Goal: Task Accomplishment & Management: Manage account settings

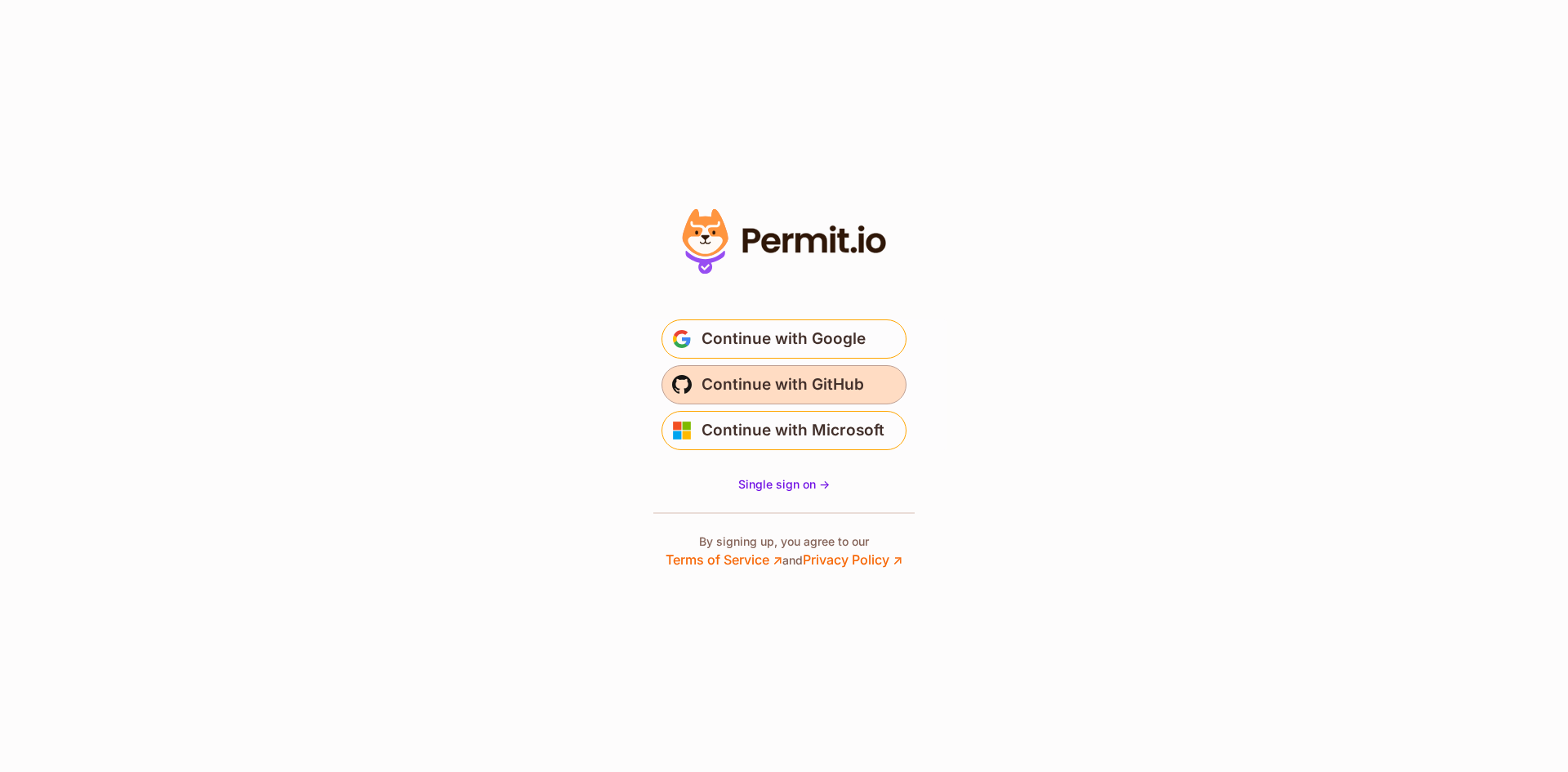
click at [846, 390] on span "Continue with GitHub" at bounding box center [783, 385] width 162 height 27
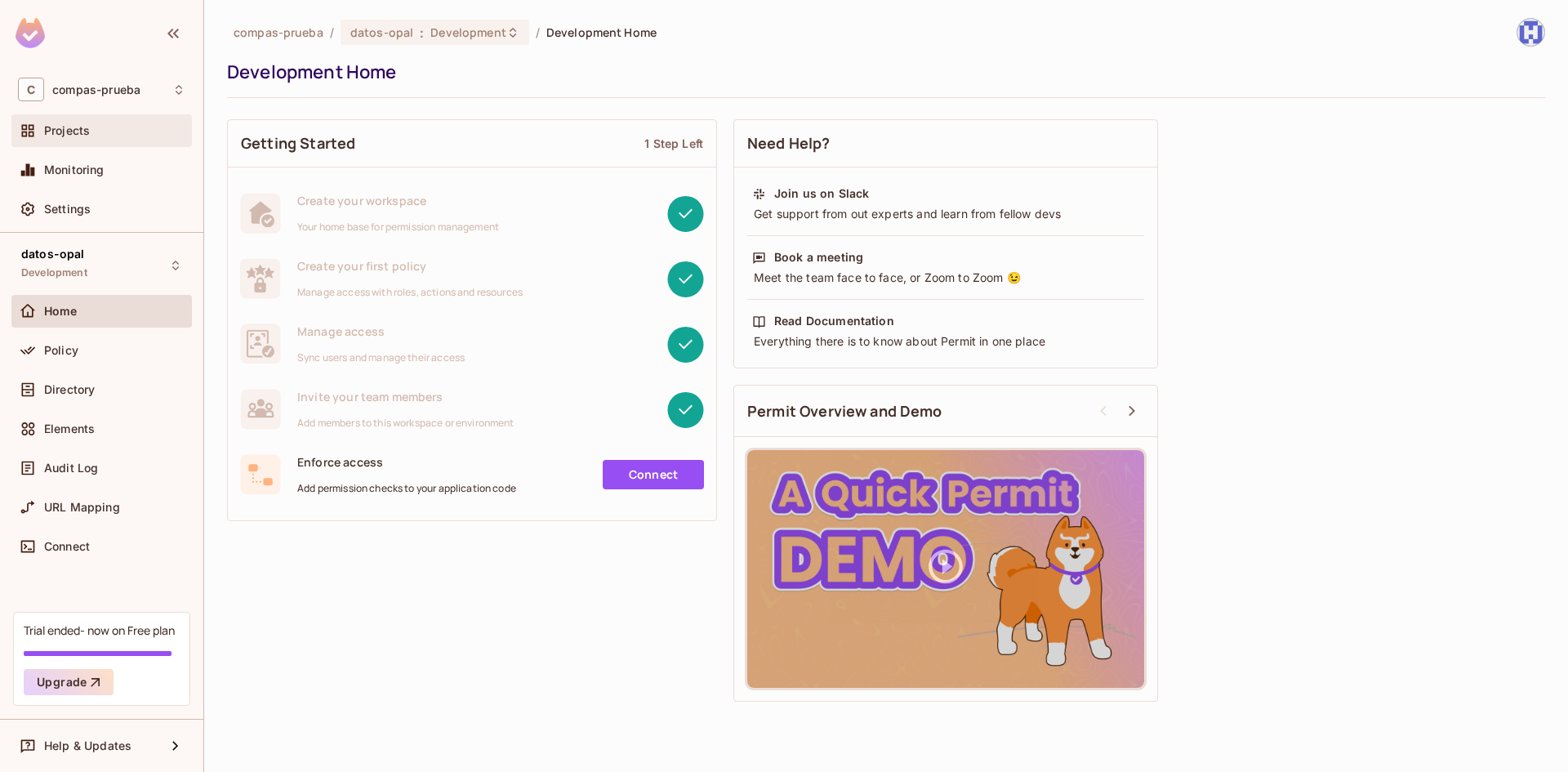
click at [106, 132] on div "Projects" at bounding box center [115, 130] width 142 height 13
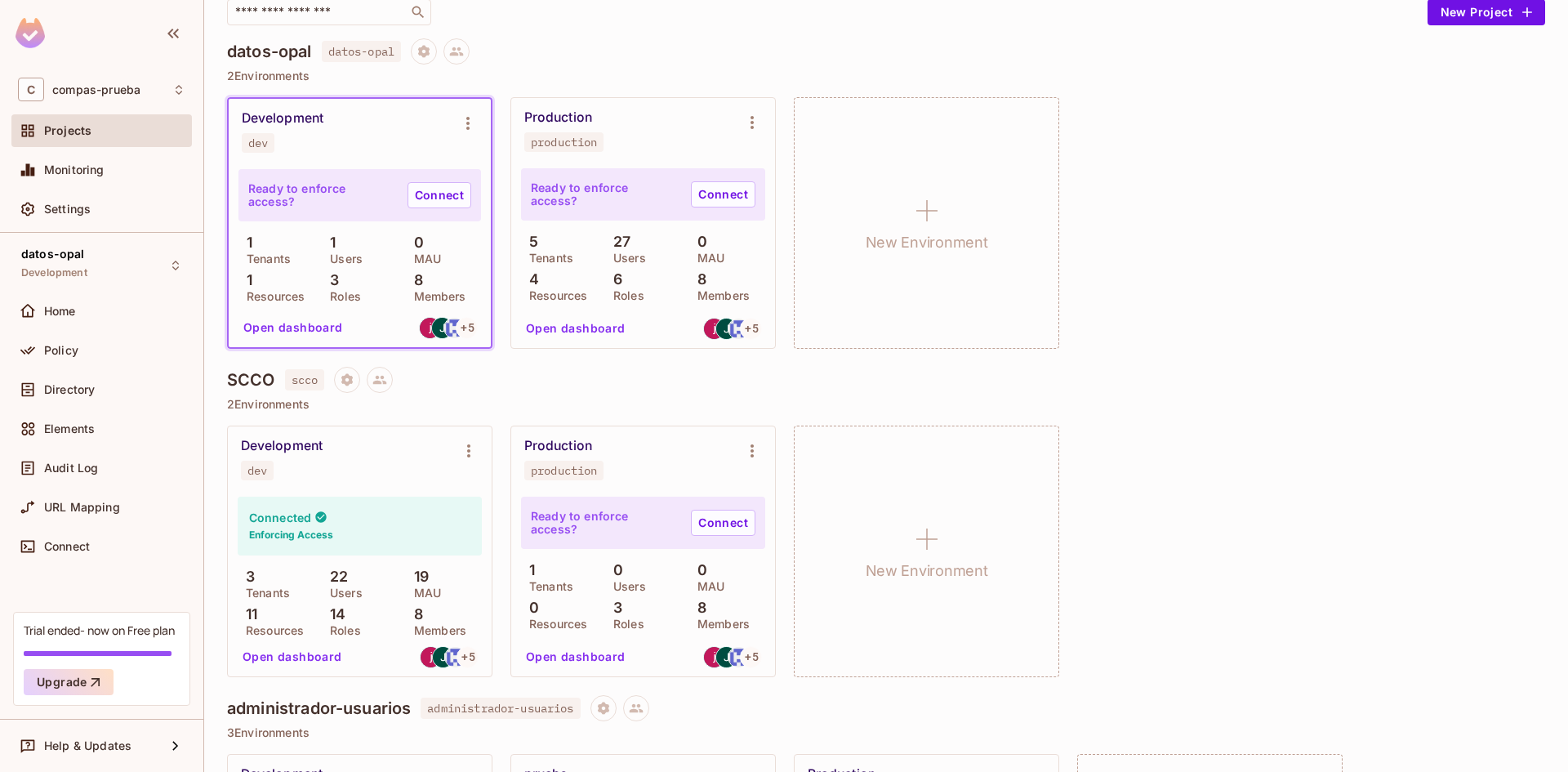
scroll to position [82, 0]
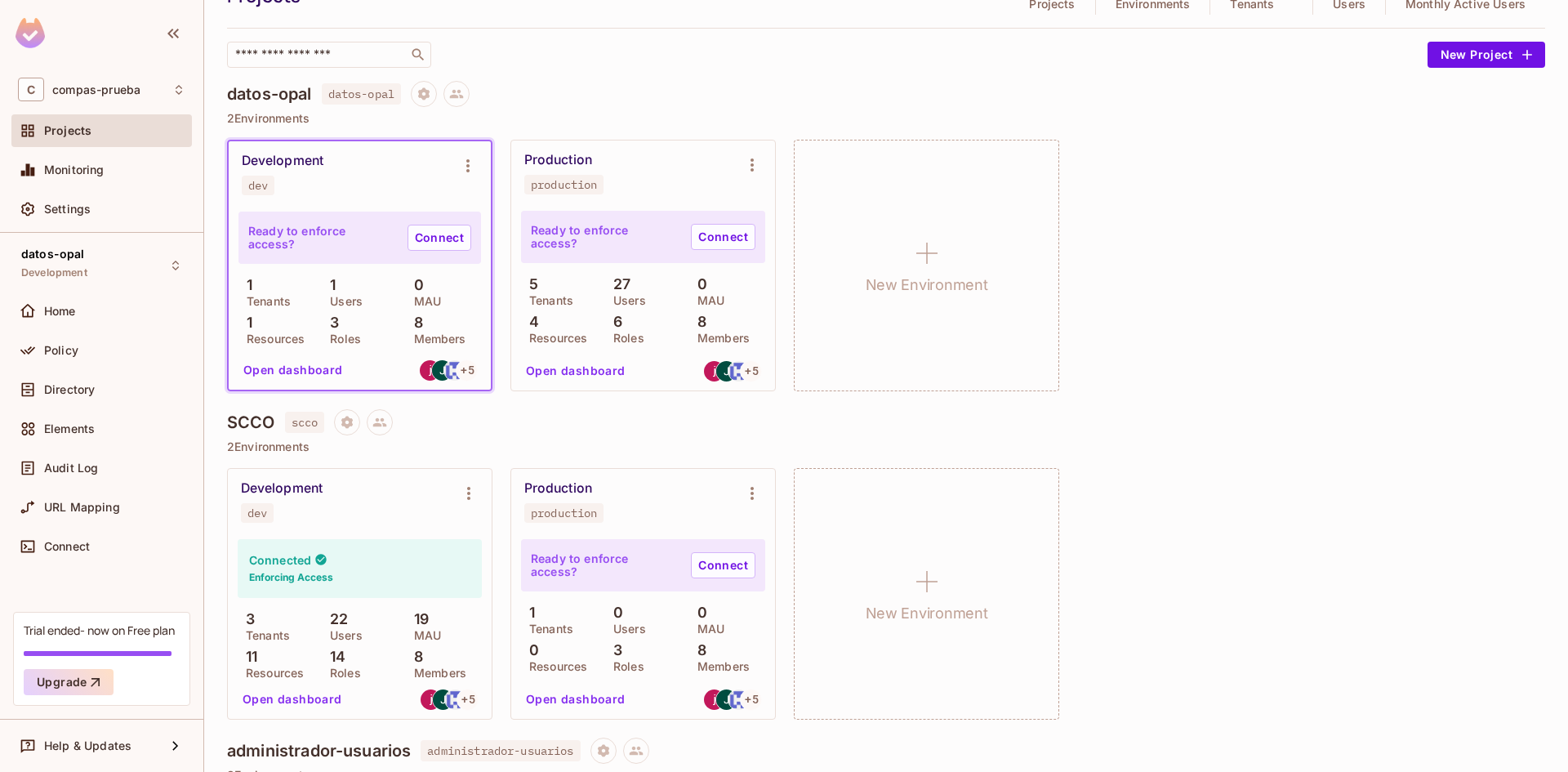
click at [1151, 116] on p "2 Environments" at bounding box center [886, 118] width 1318 height 13
click at [847, 57] on div "​" at bounding box center [824, 54] width 1193 height 27
click at [88, 342] on div "Policy" at bounding box center [101, 351] width 167 height 20
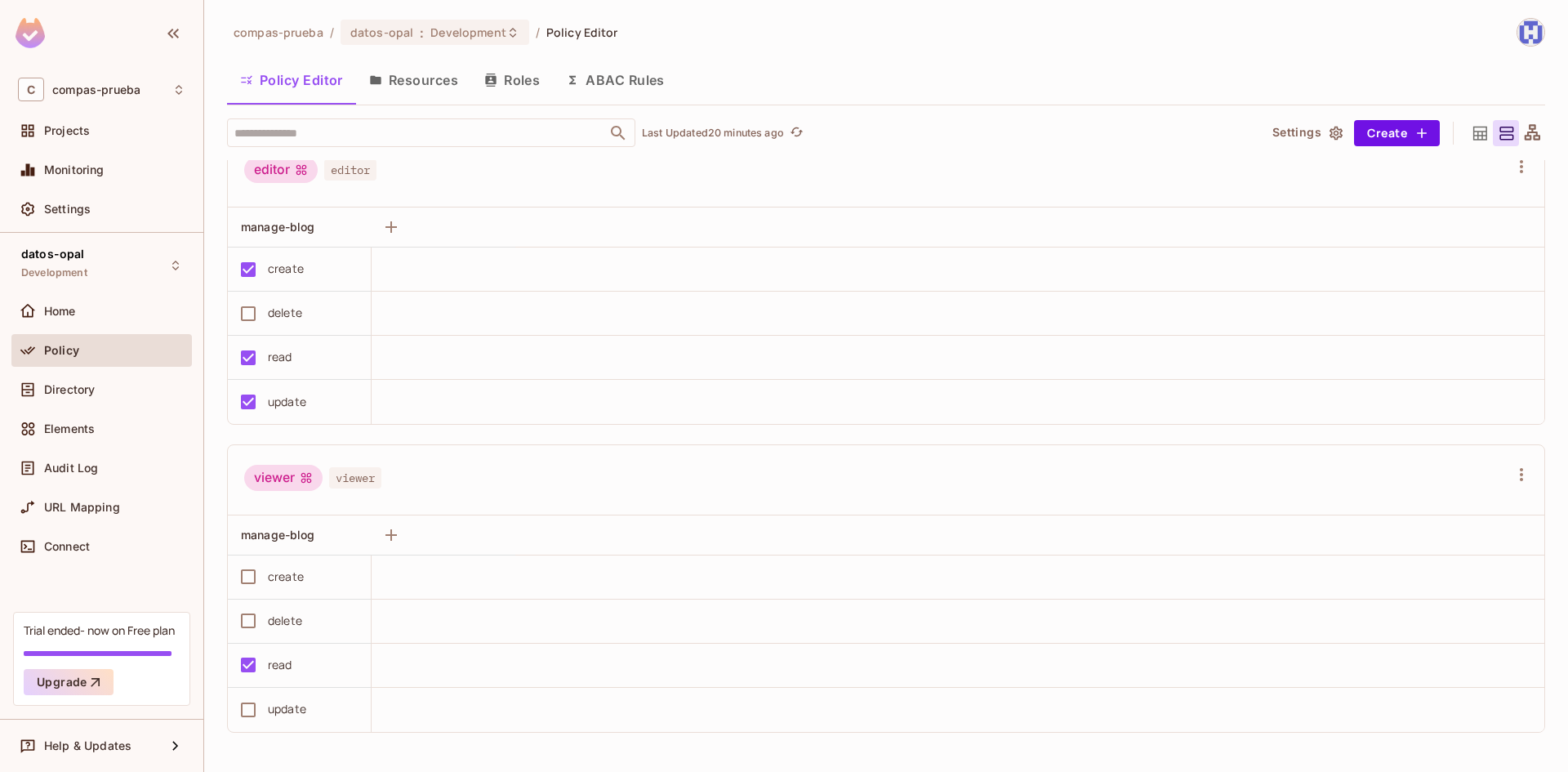
scroll to position [332, 0]
click at [108, 132] on div "Projects" at bounding box center [115, 130] width 142 height 13
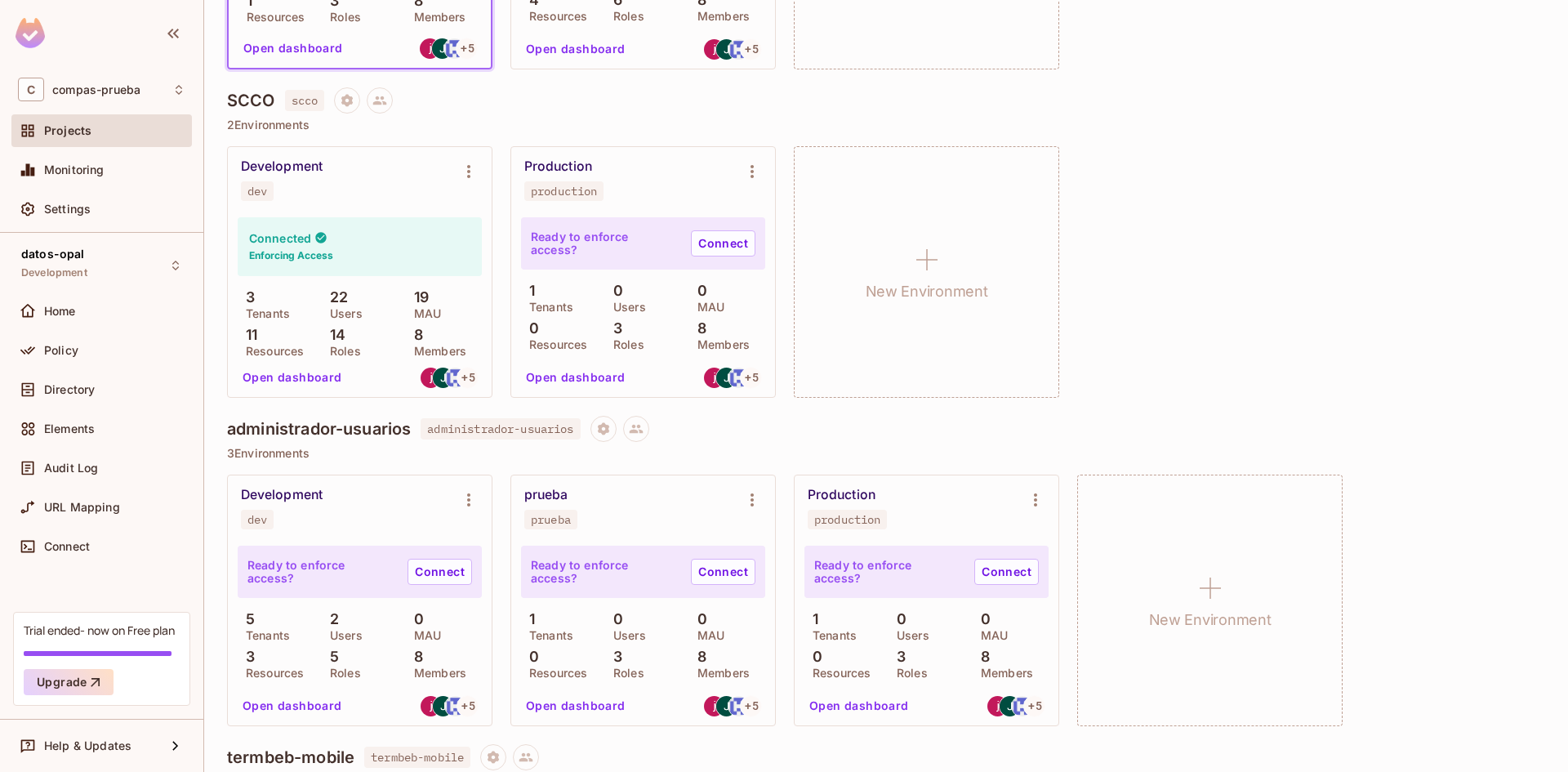
scroll to position [409, 0]
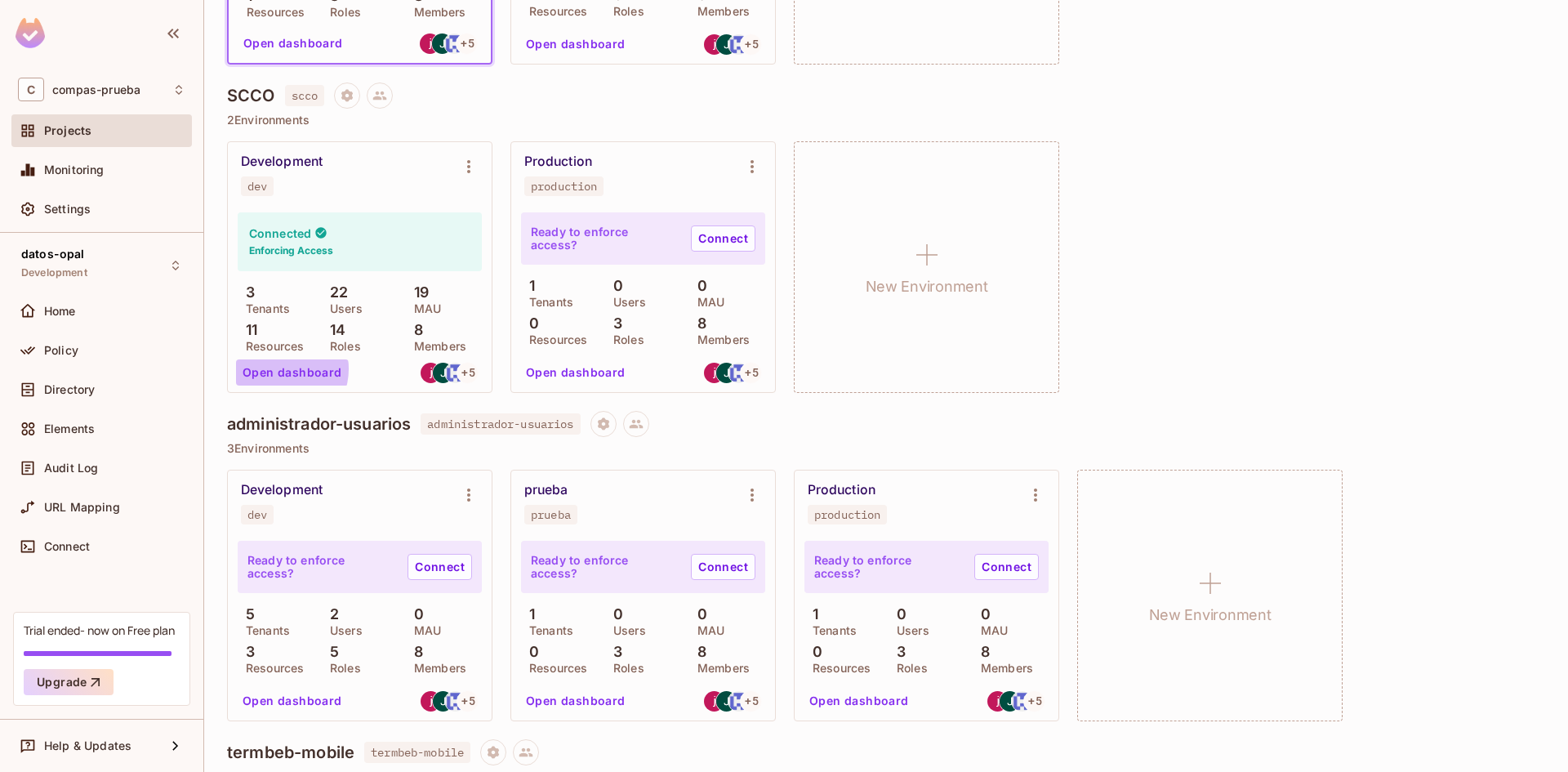
click at [277, 368] on button "Open dashboard" at bounding box center [292, 372] width 113 height 27
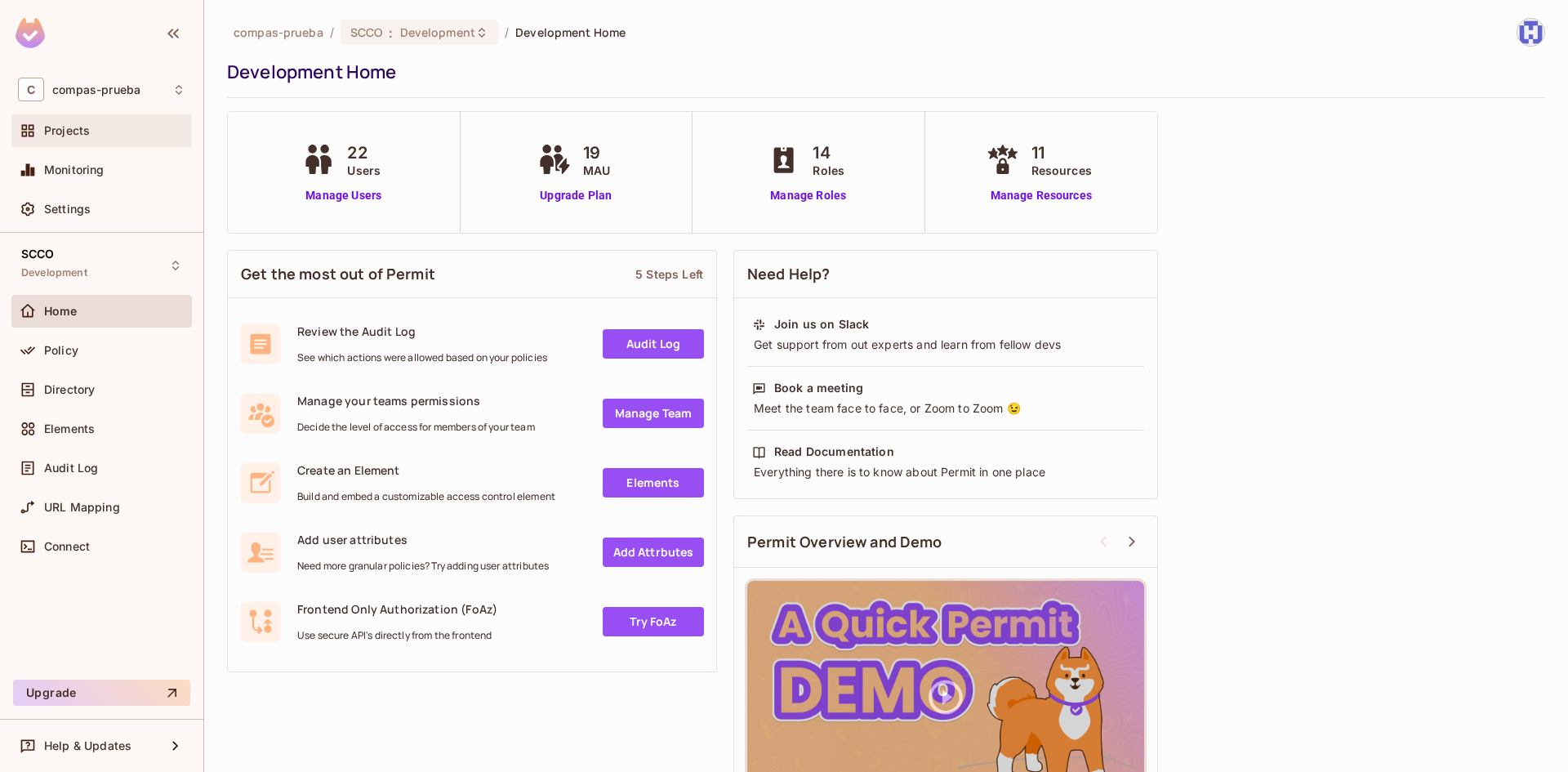
click at [96, 127] on div "Projects" at bounding box center [115, 130] width 142 height 13
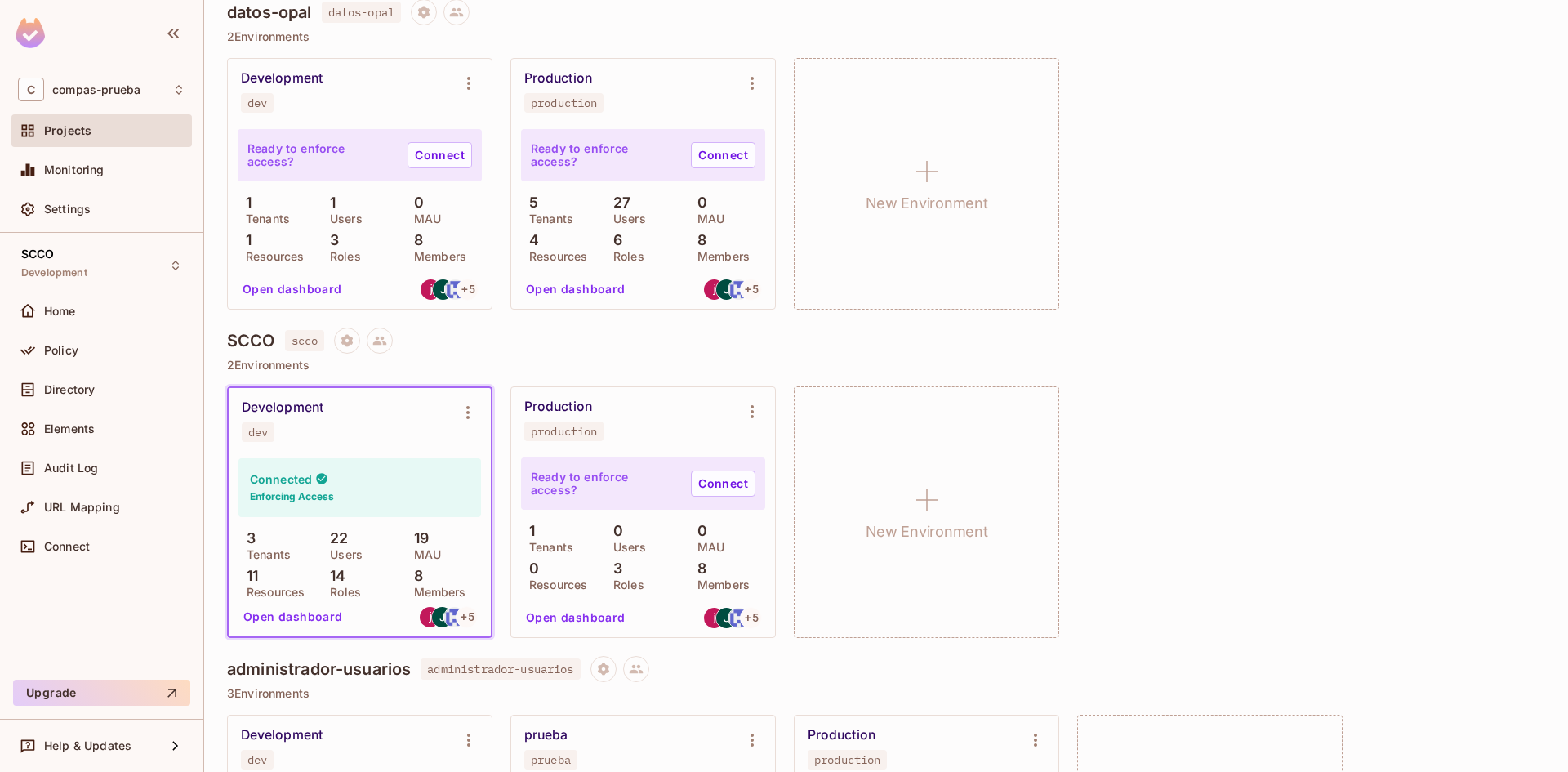
scroll to position [245, 0]
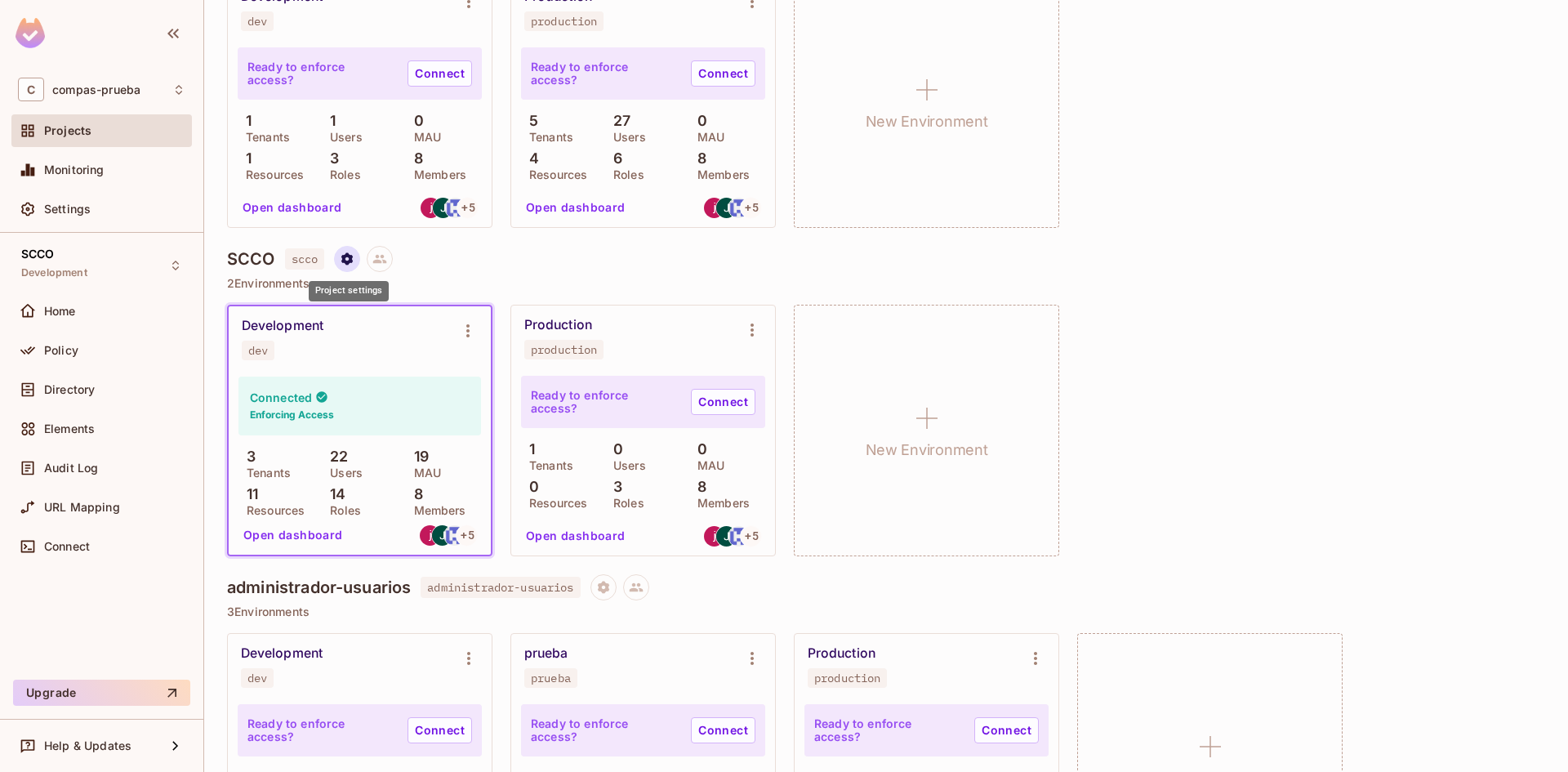
click at [340, 262] on button "Project settings" at bounding box center [346, 259] width 27 height 27
click at [418, 319] on div "Edit Project" at bounding box center [426, 321] width 65 height 17
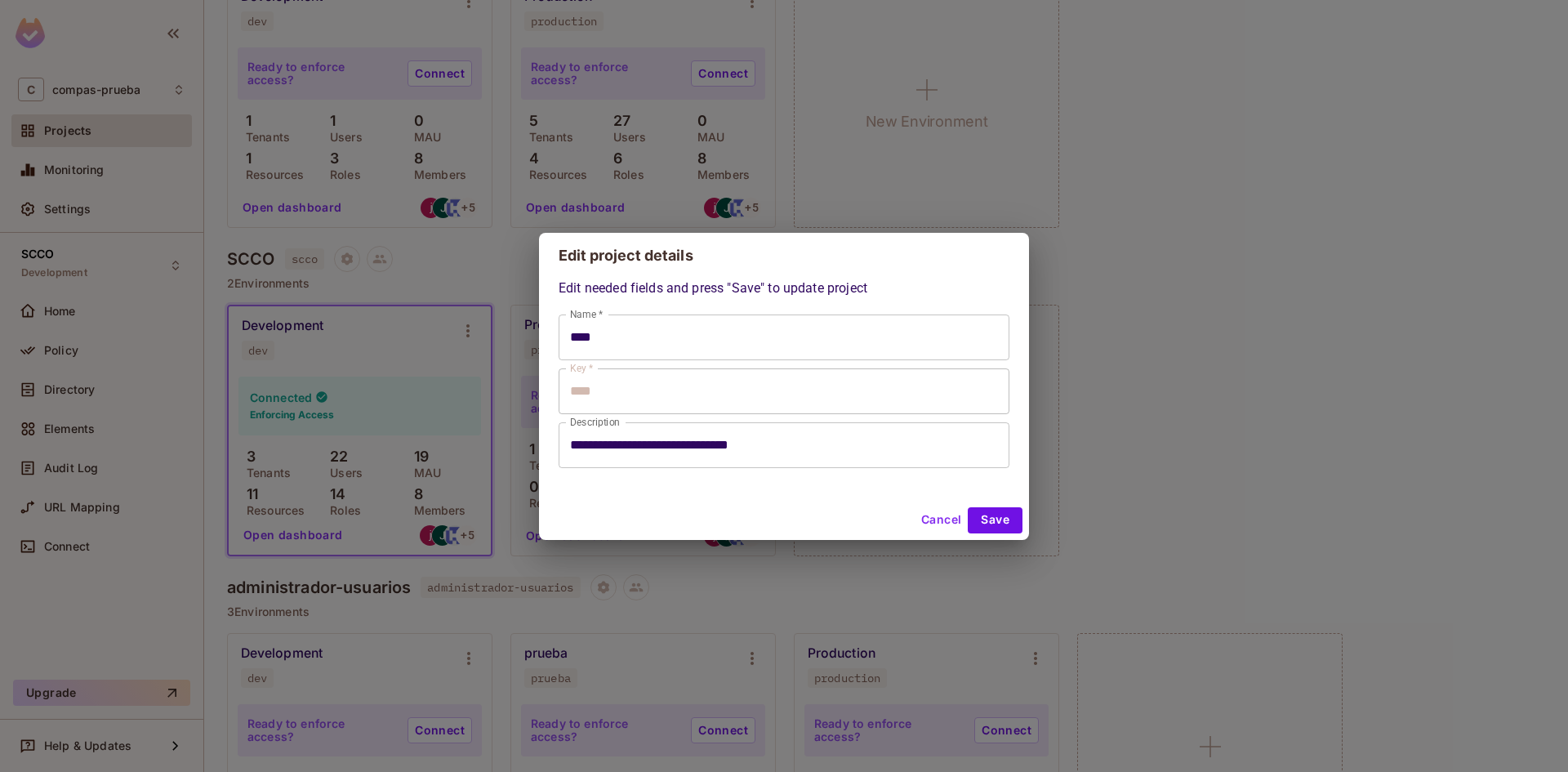
click at [921, 522] on button "Cancel" at bounding box center [941, 520] width 53 height 27
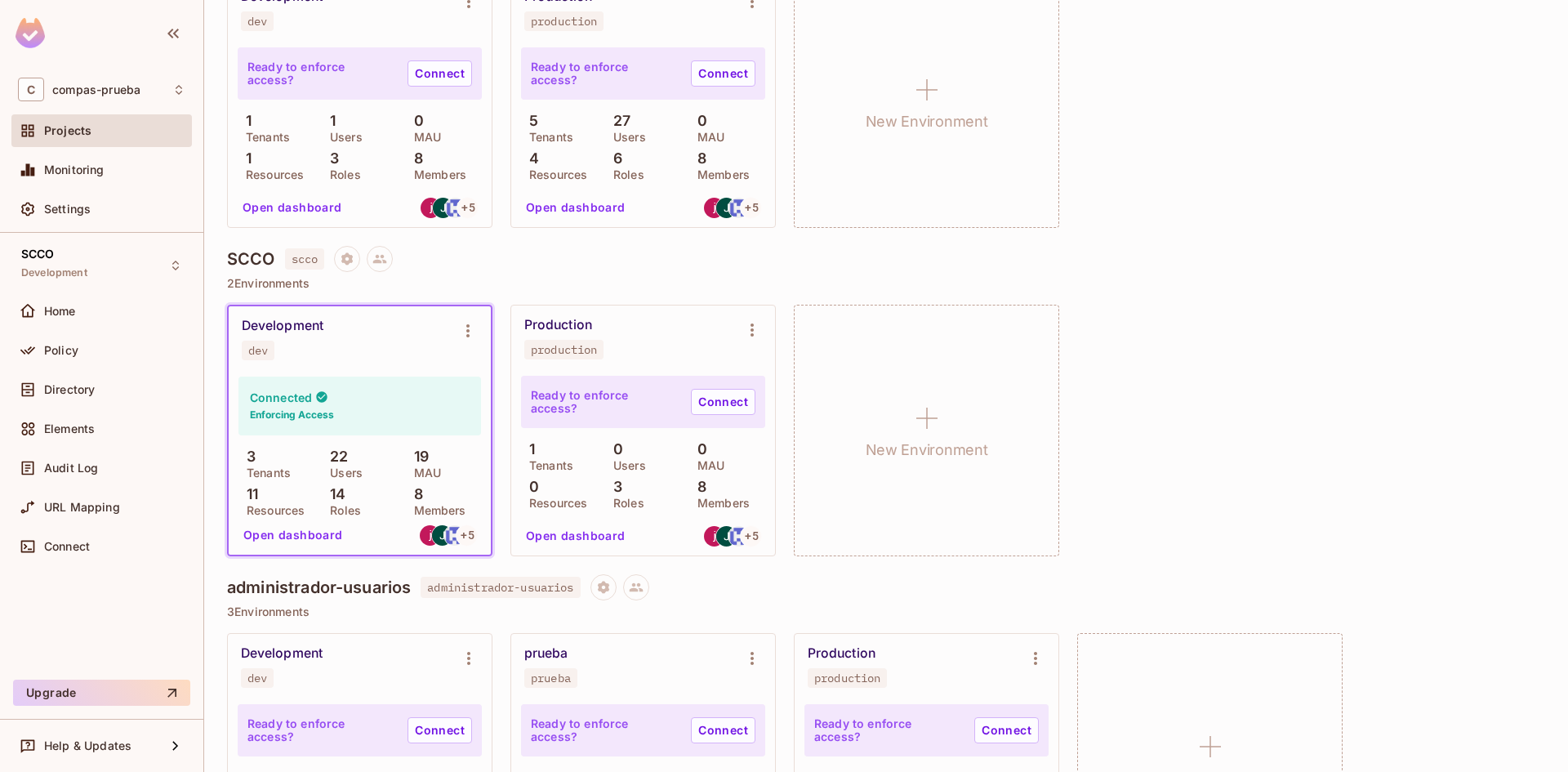
type input "****"
type input "**********"
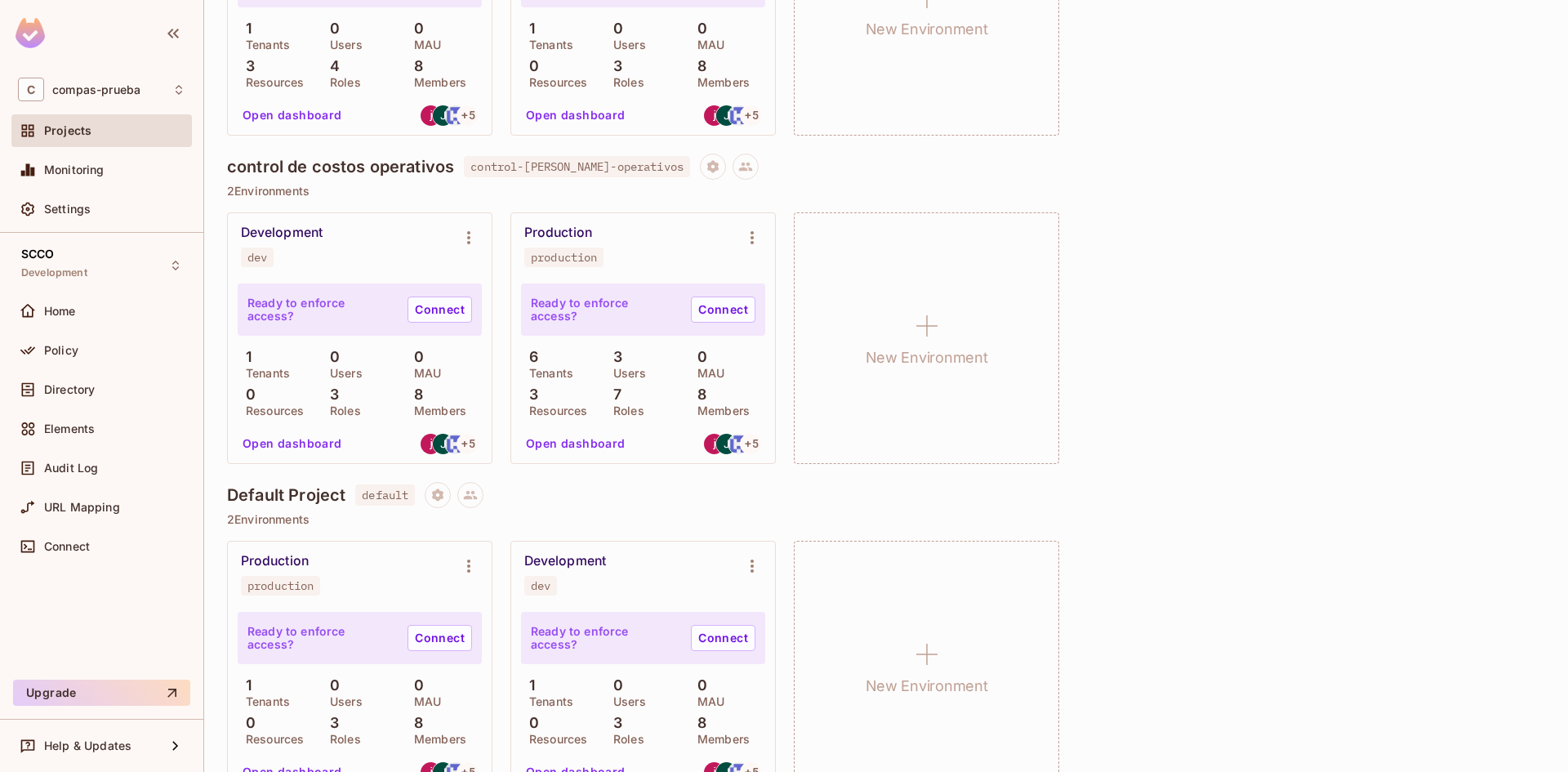
scroll to position [1197, 0]
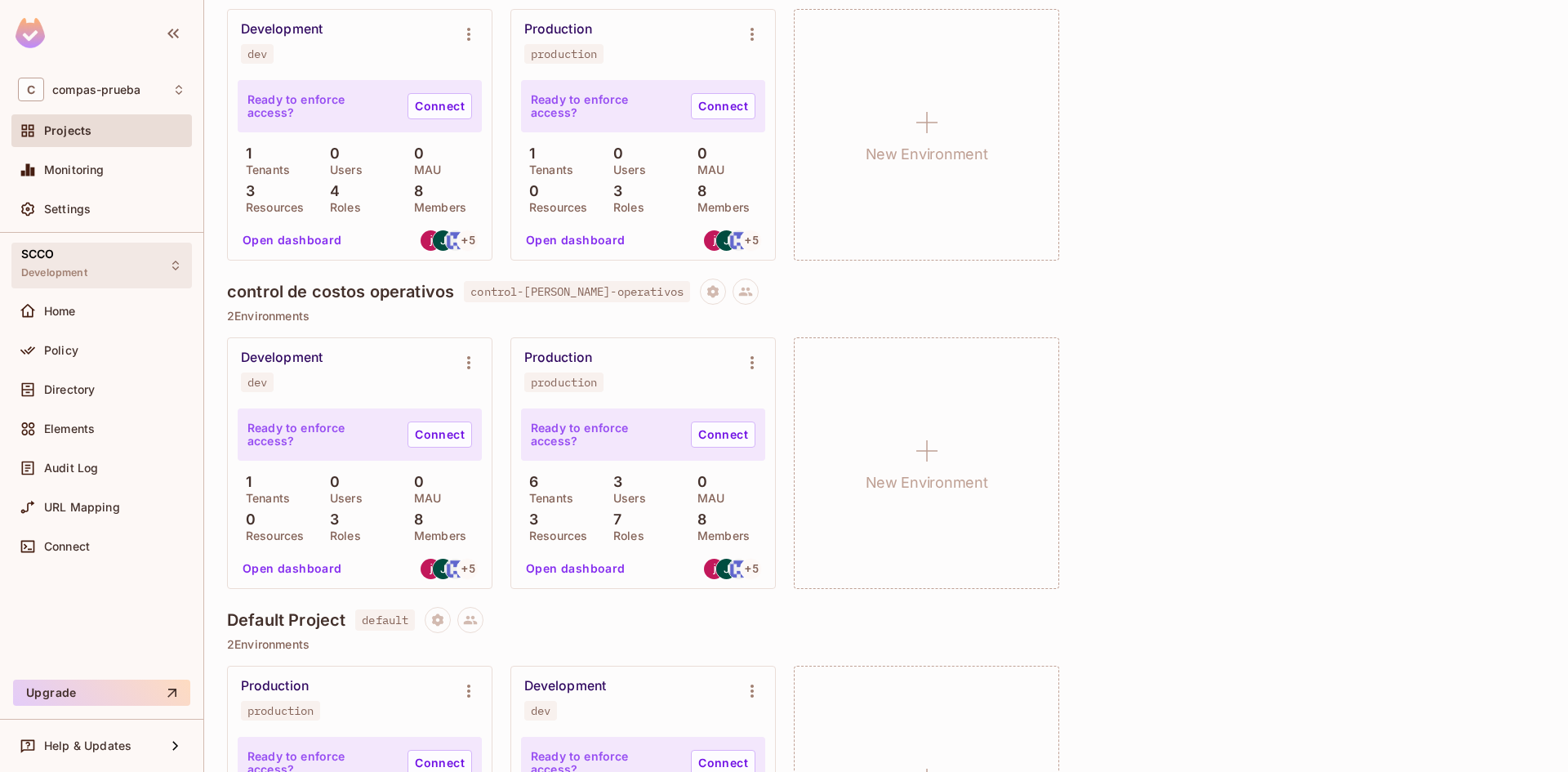
click at [101, 266] on div "SCCO Development" at bounding box center [101, 265] width 180 height 45
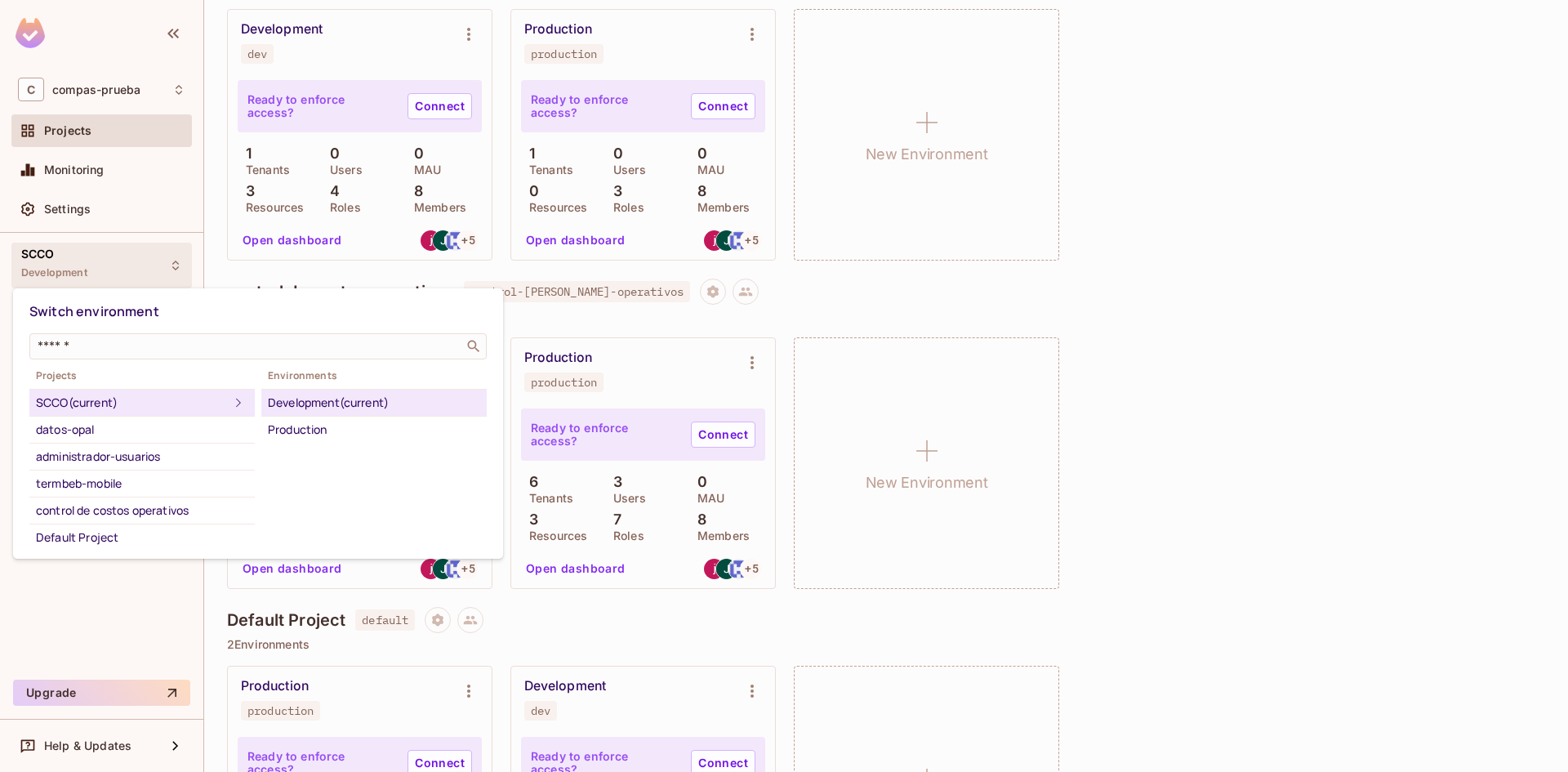
click at [142, 404] on div "SCCO (current)" at bounding box center [133, 403] width 193 height 20
click at [1232, 324] on div at bounding box center [784, 386] width 1568 height 772
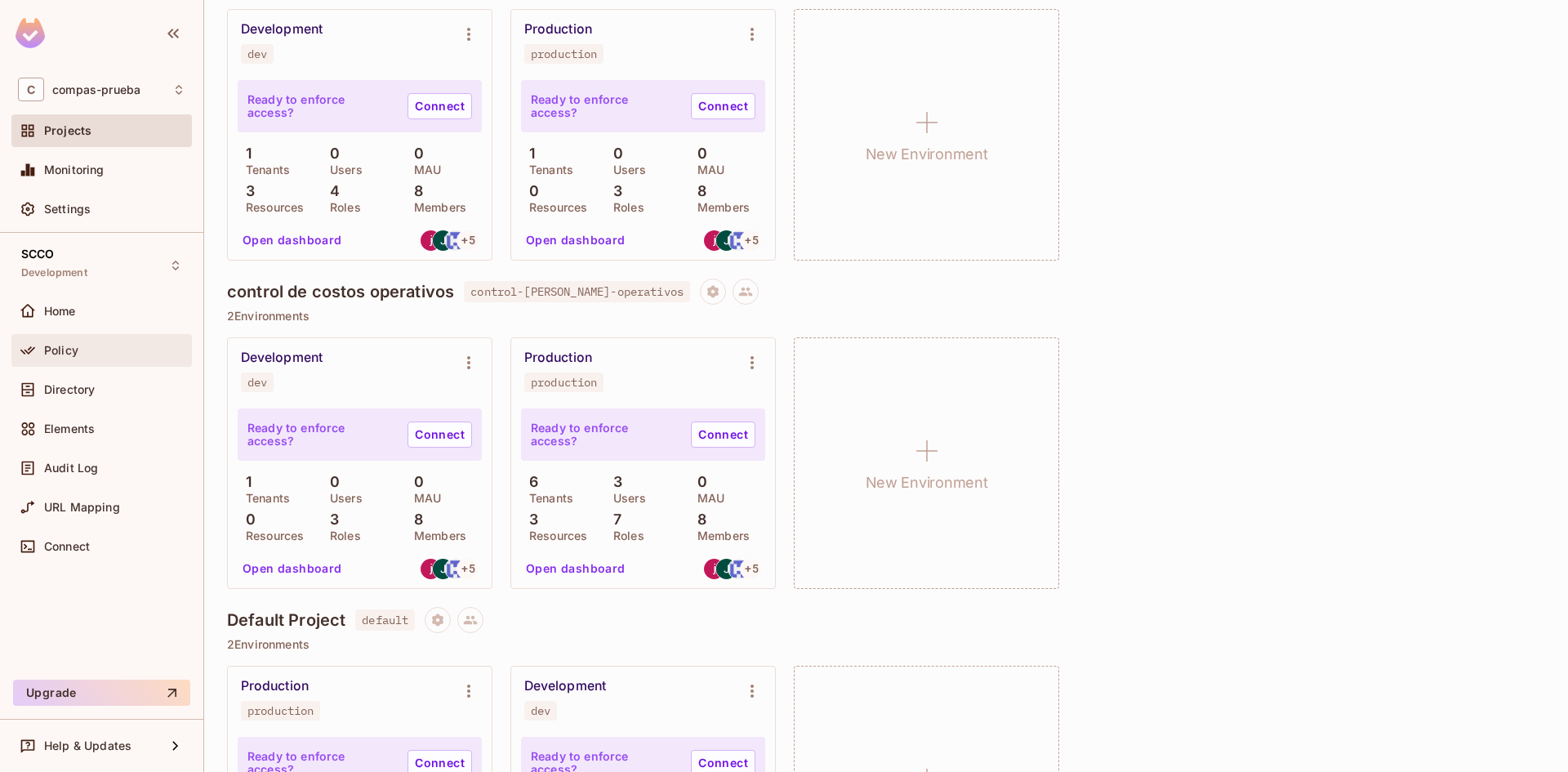
click at [78, 352] on span "Policy" at bounding box center [61, 350] width 34 height 13
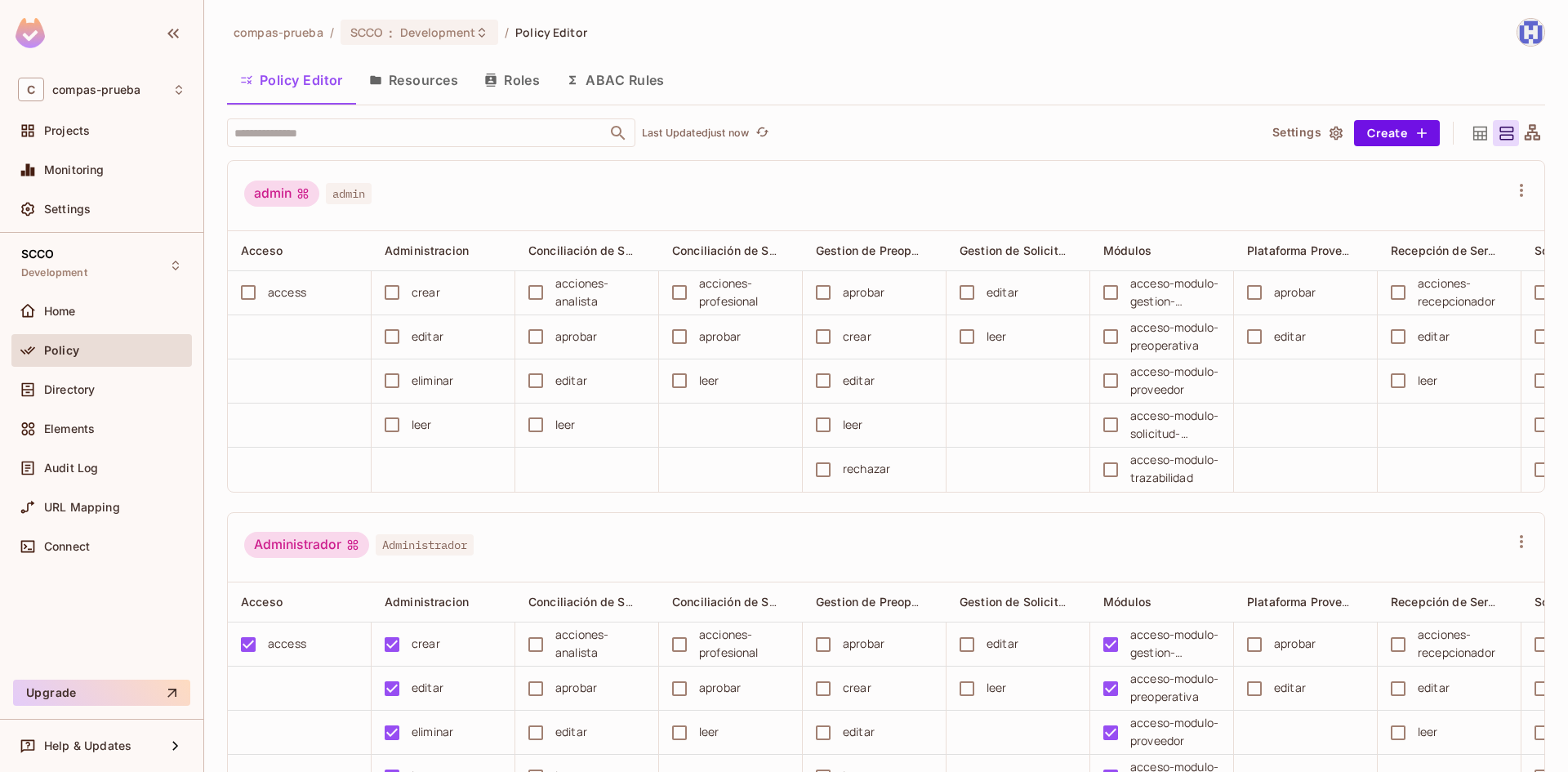
click at [527, 67] on button "Roles" at bounding box center [512, 80] width 82 height 40
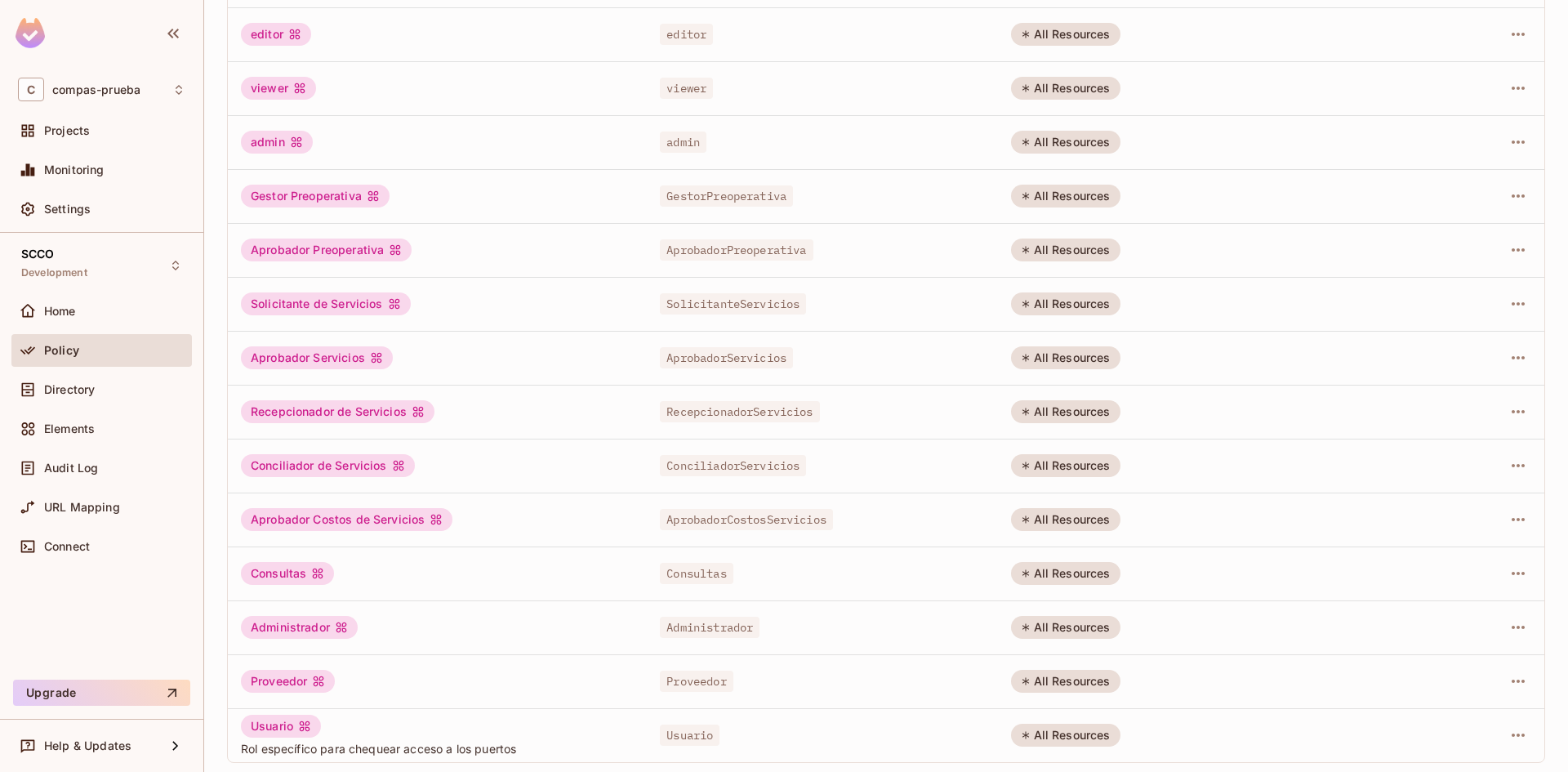
scroll to position [194, 0]
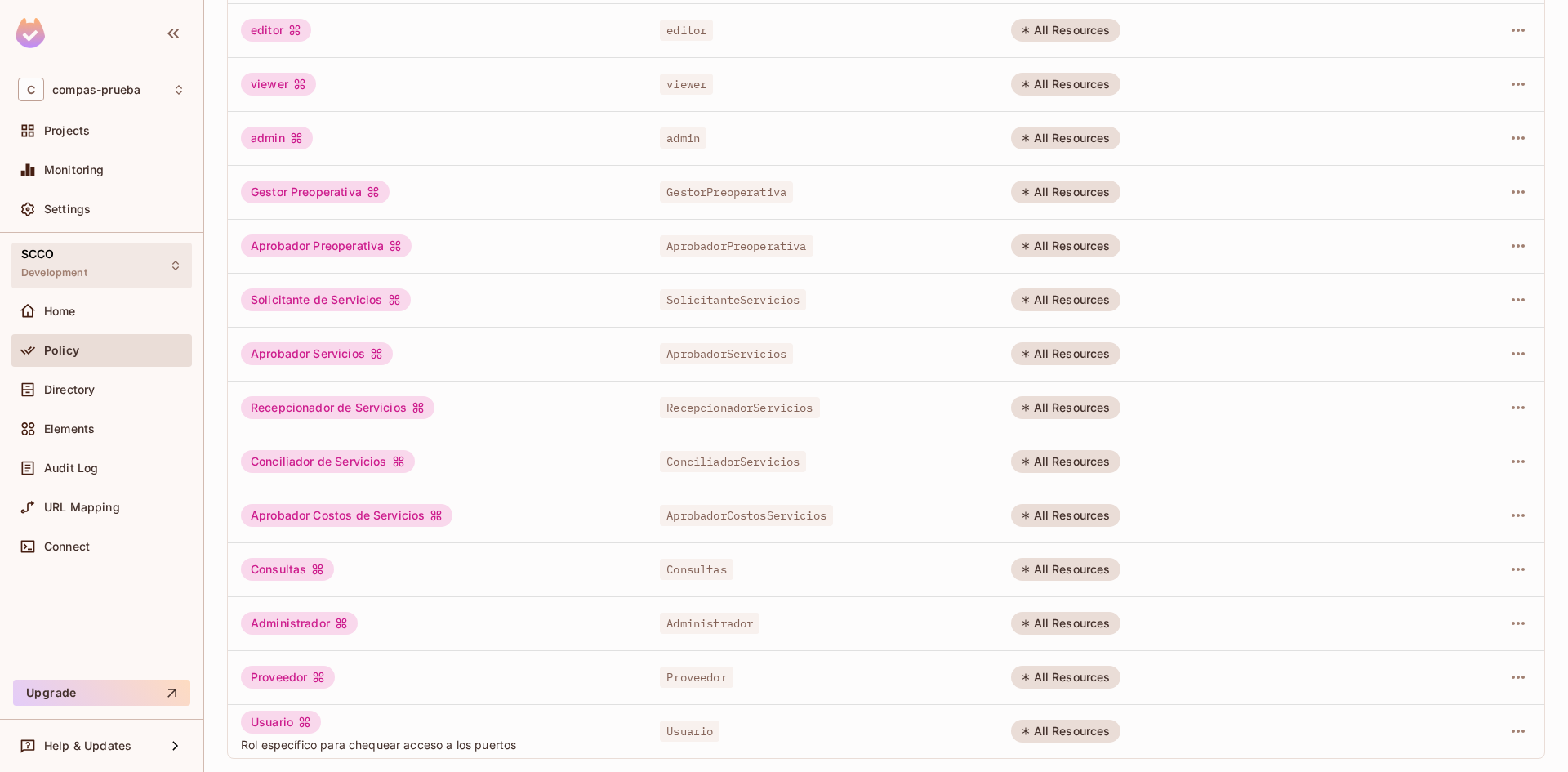
click at [132, 265] on div "SCCO Development" at bounding box center [101, 265] width 180 height 45
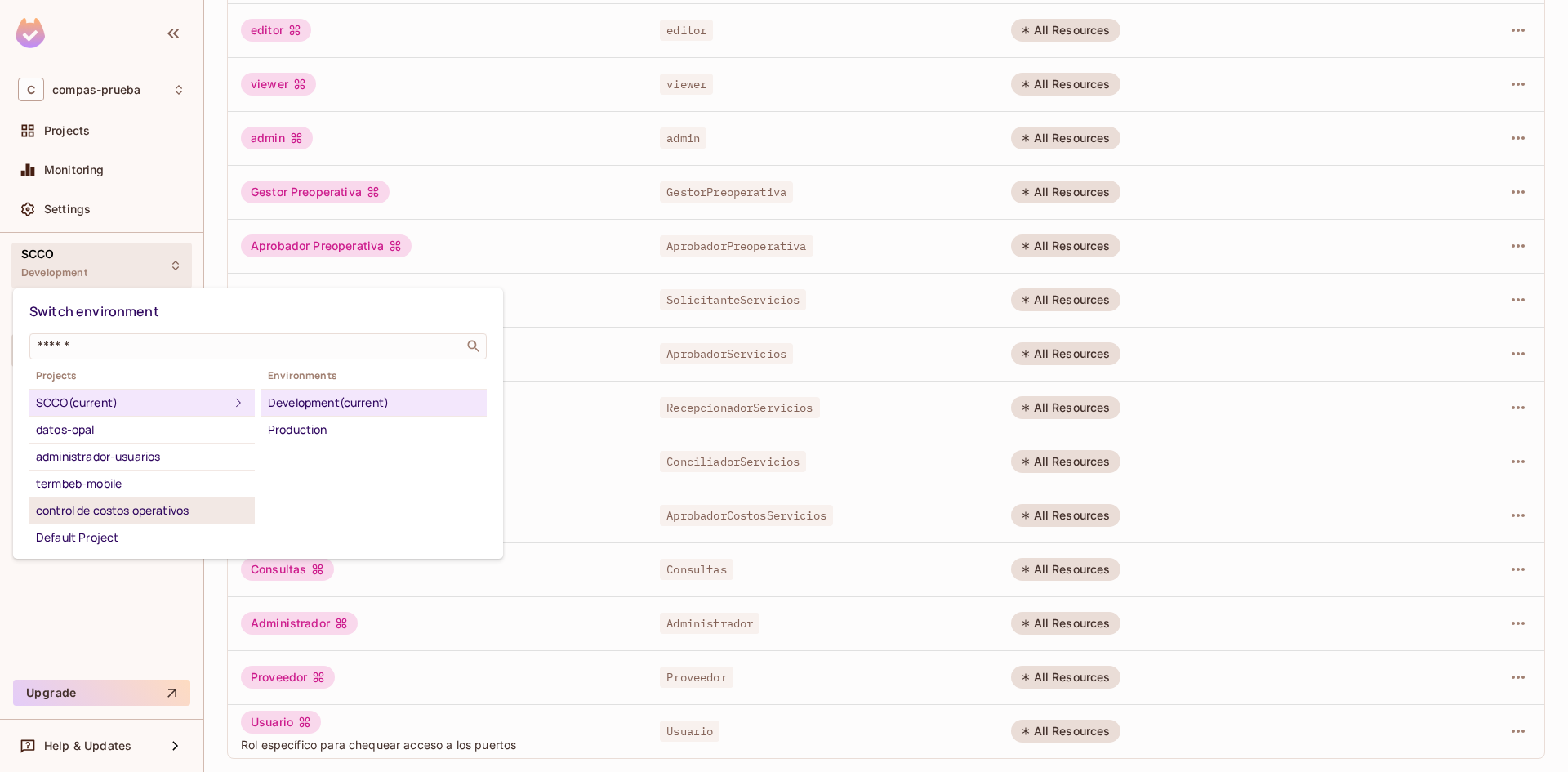
click at [84, 513] on div "control de costos operativos" at bounding box center [143, 511] width 213 height 20
click at [130, 511] on div "control de costos operativos" at bounding box center [133, 511] width 193 height 20
click at [371, 408] on div "Development" at bounding box center [374, 403] width 213 height 20
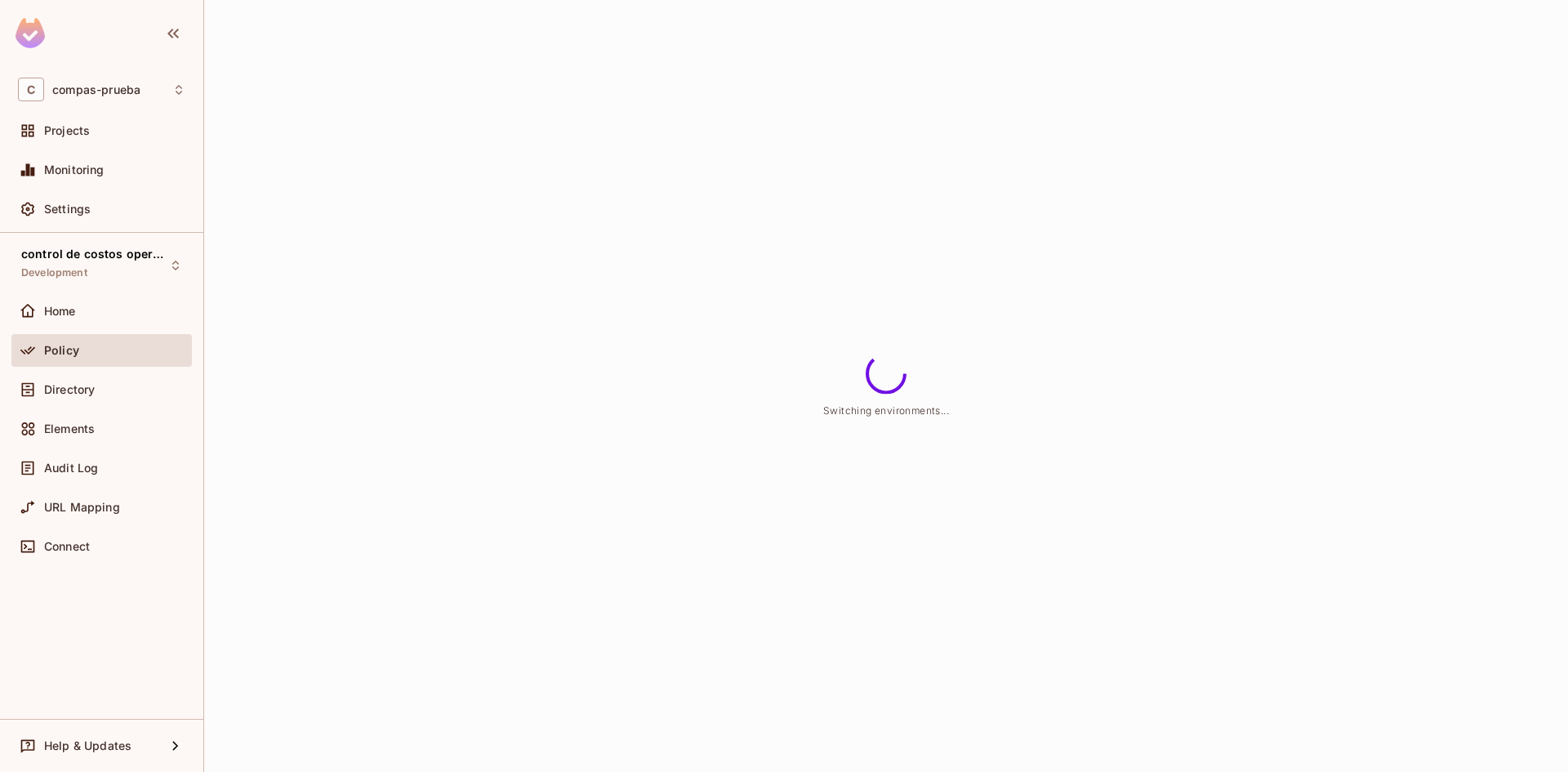
scroll to position [0, 0]
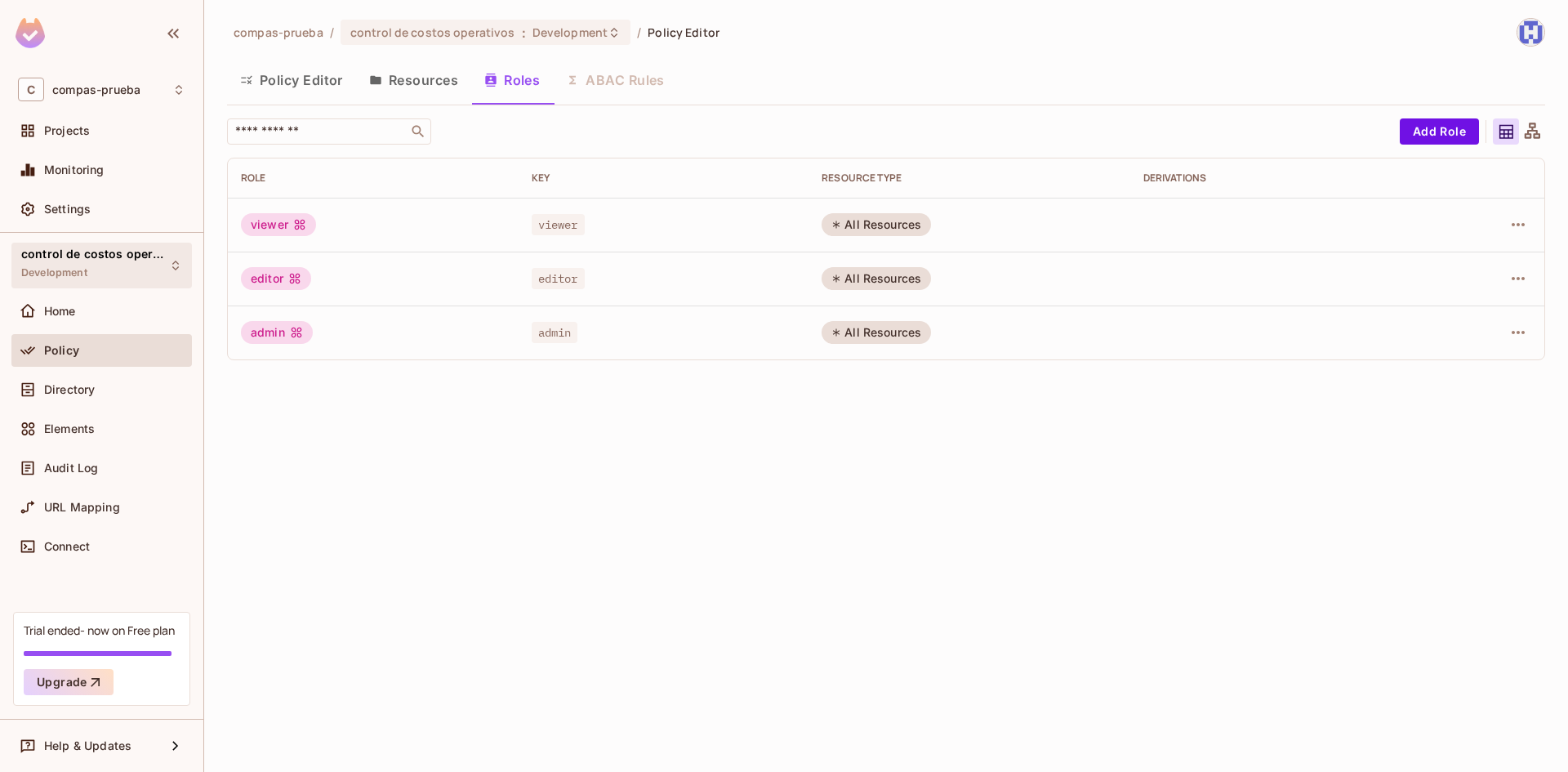
click at [94, 267] on div "control de costos operativos Development" at bounding box center [93, 265] width 142 height 35
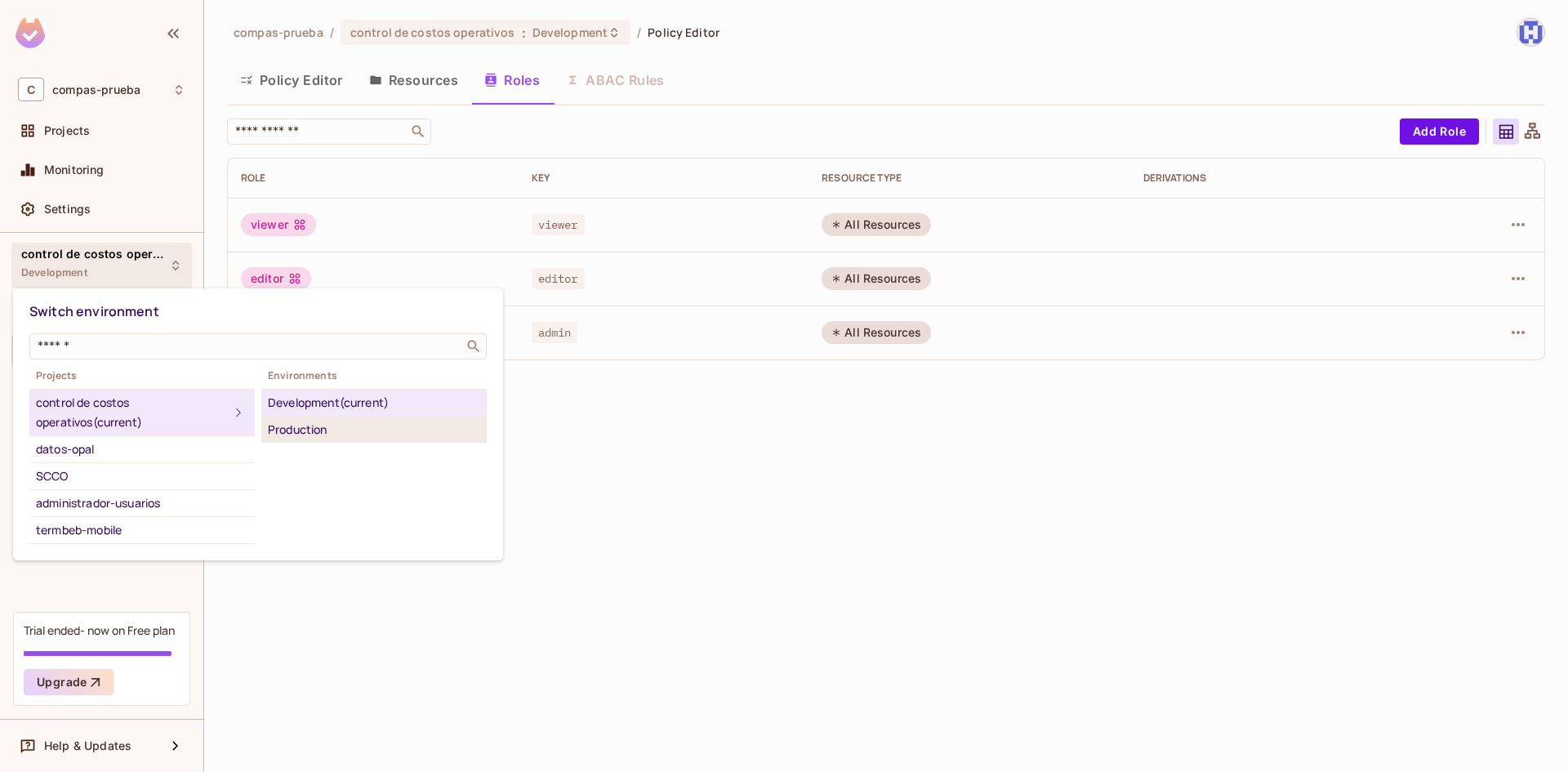
click at [295, 440] on li "Production" at bounding box center [374, 429] width 225 height 27
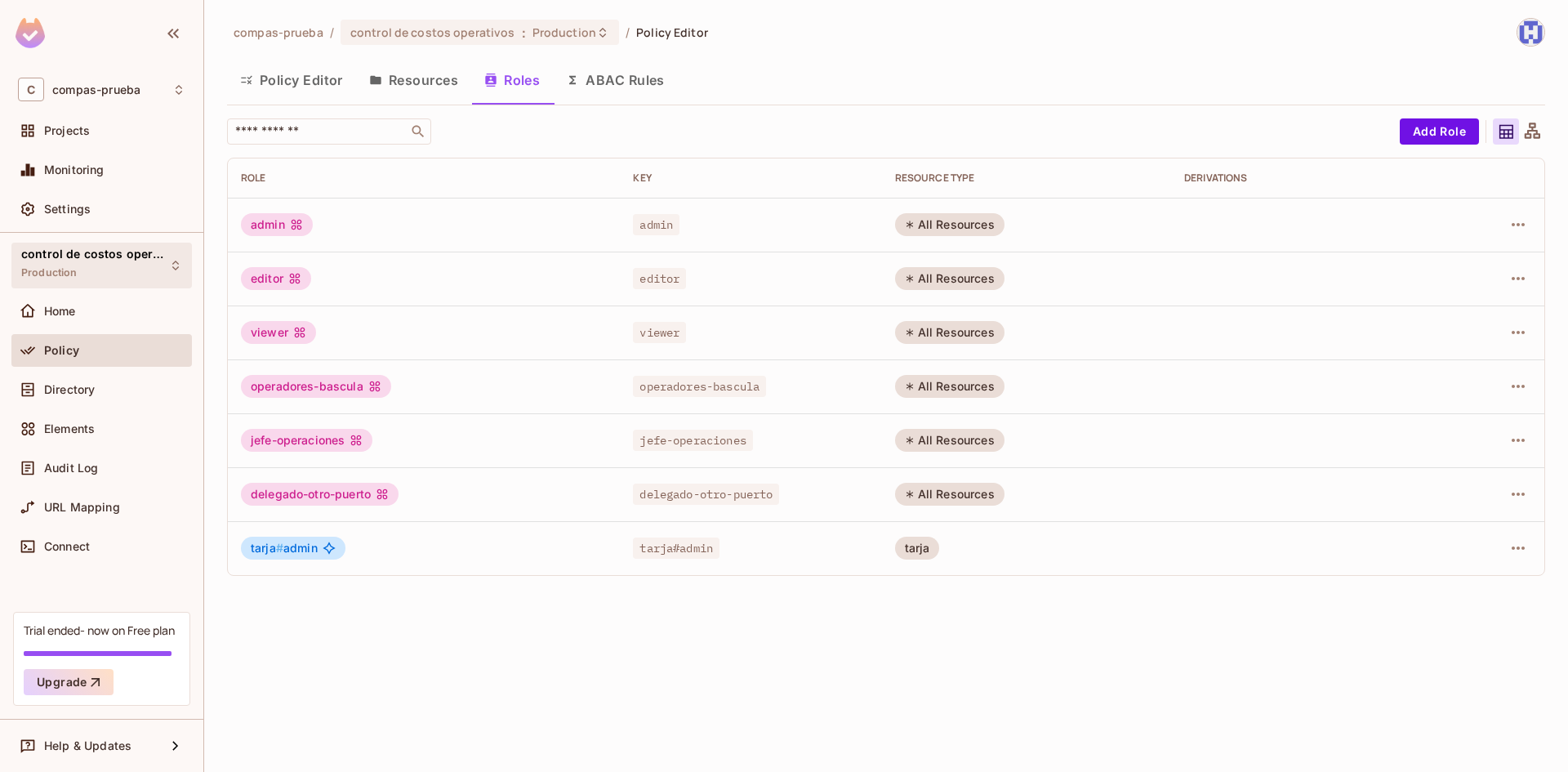
click at [108, 255] on span "control de costos operativos" at bounding box center [94, 253] width 147 height 13
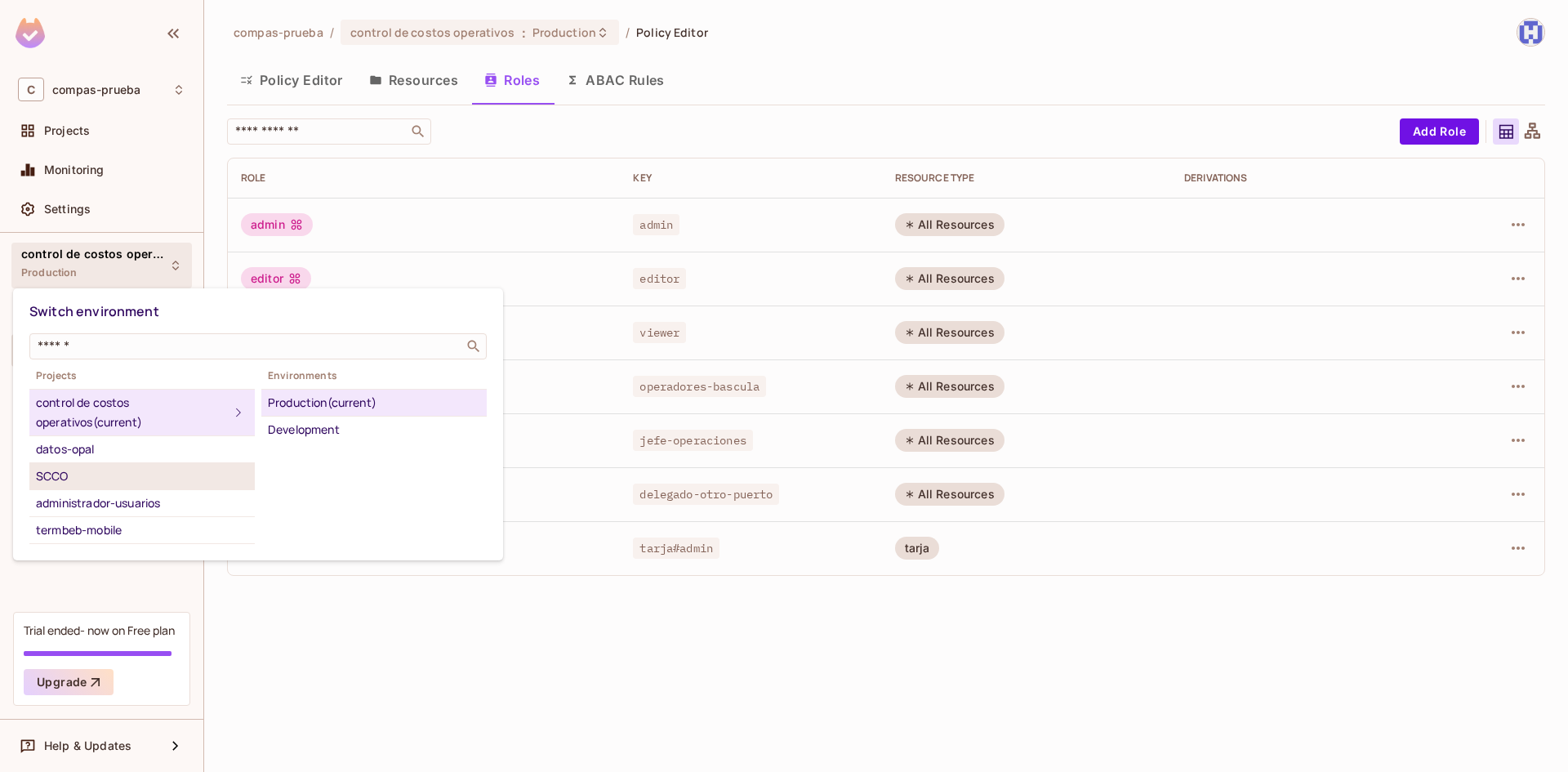
click at [111, 482] on div "SCCO" at bounding box center [143, 477] width 213 height 20
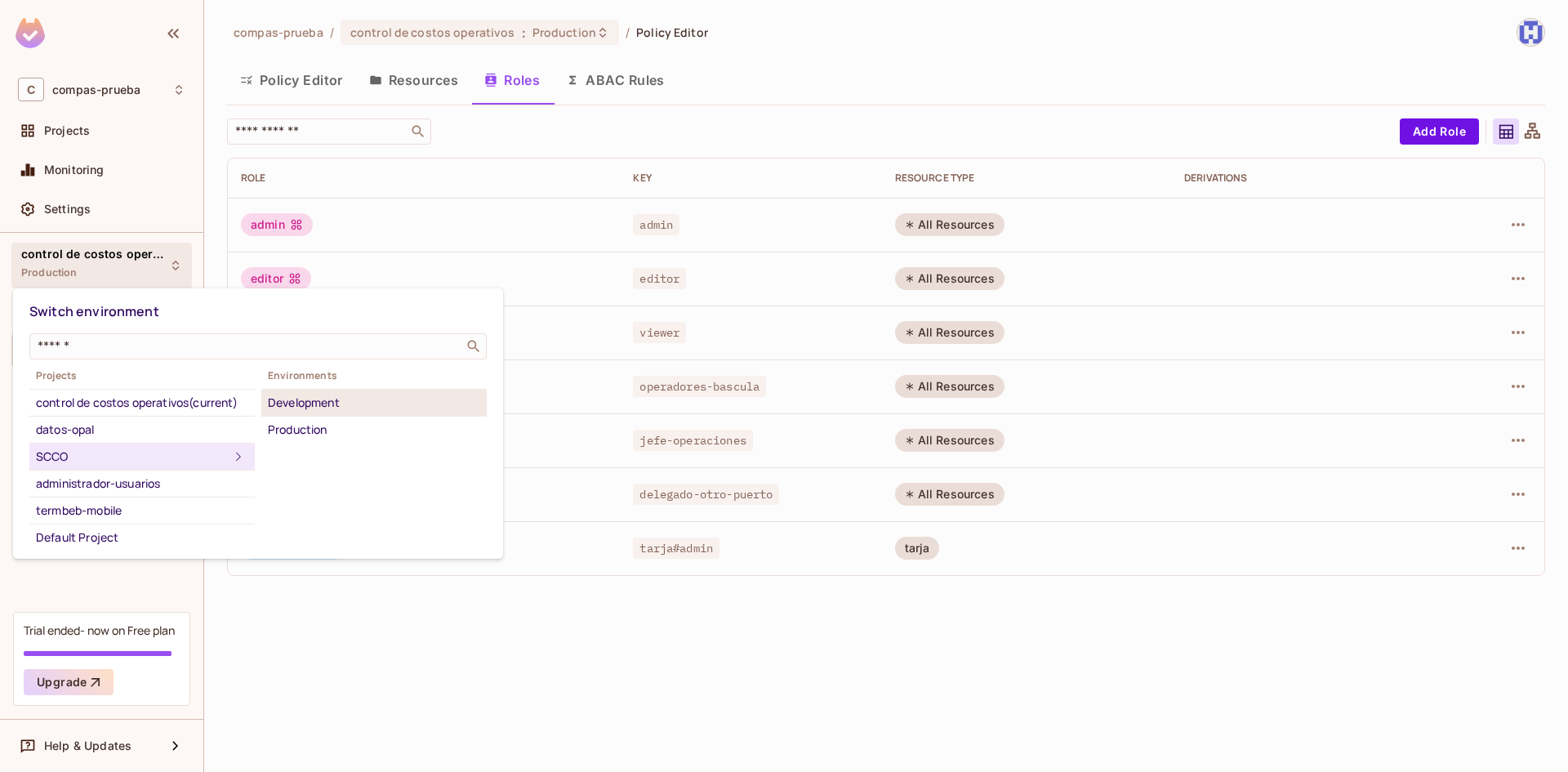
click at [350, 398] on div "Development" at bounding box center [374, 403] width 213 height 20
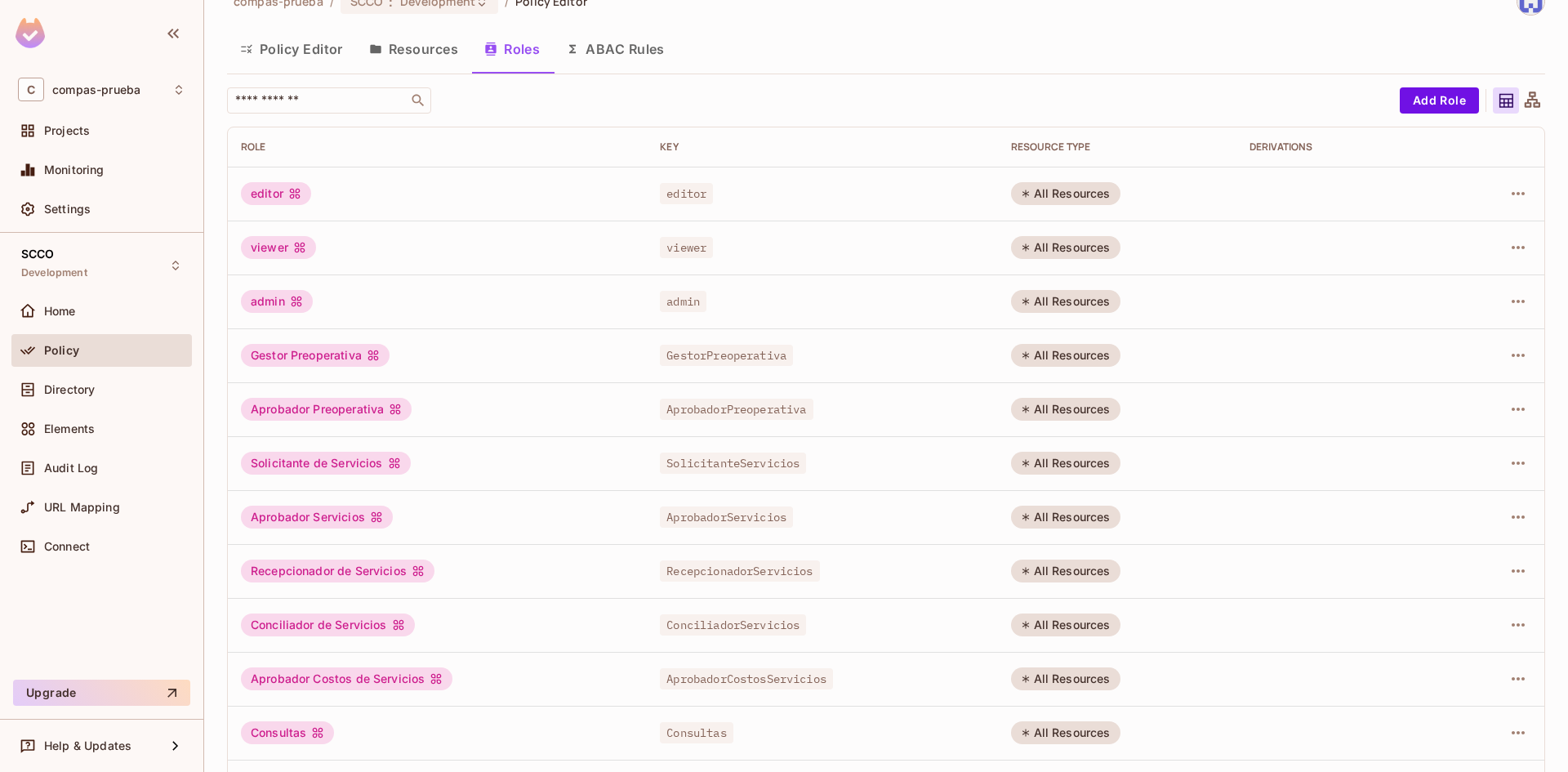
scroll to position [194, 0]
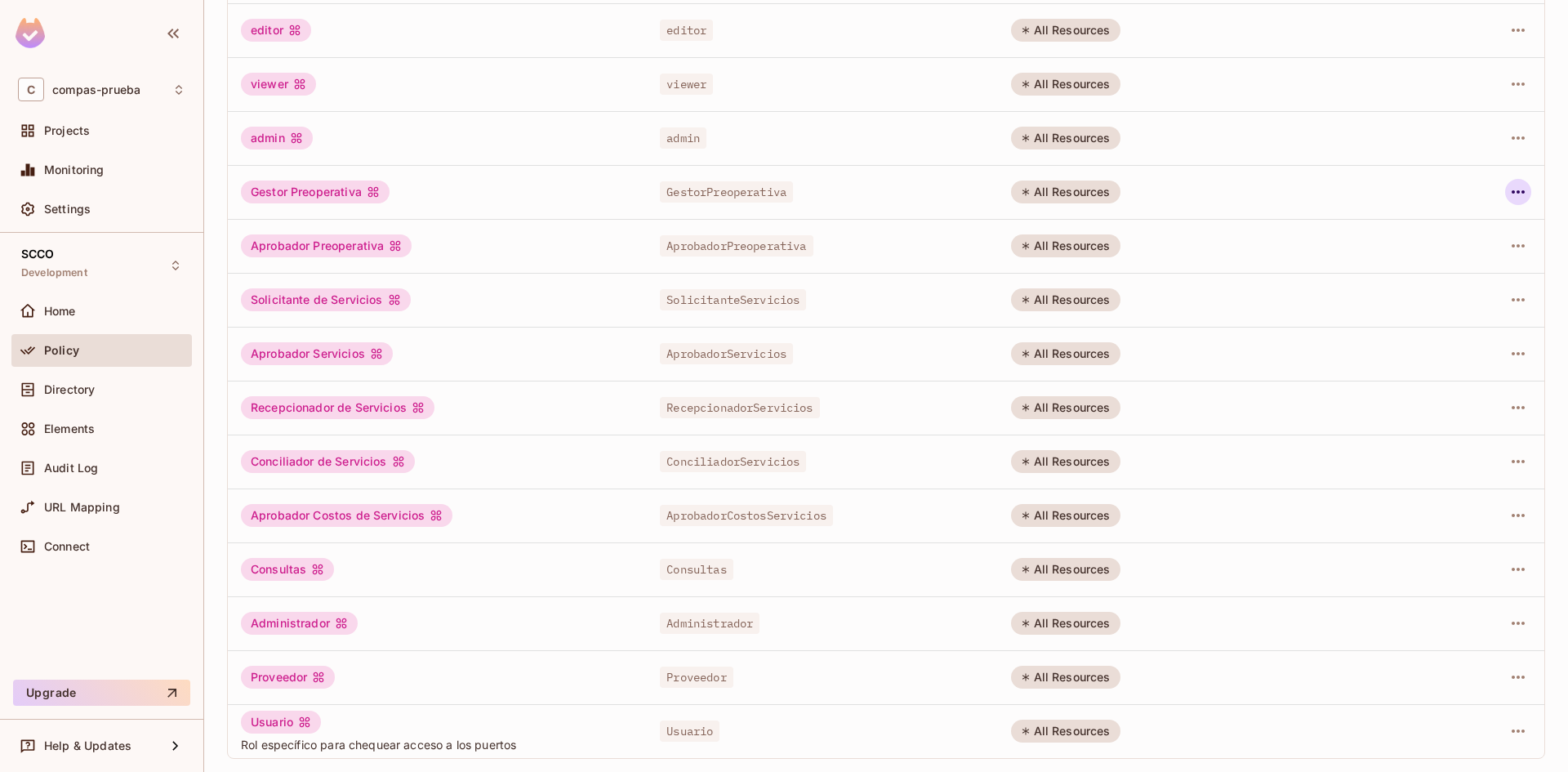
click at [1509, 194] on icon "button" at bounding box center [1519, 192] width 20 height 20
click at [1446, 272] on div "Edit Attributes" at bounding box center [1449, 265] width 81 height 17
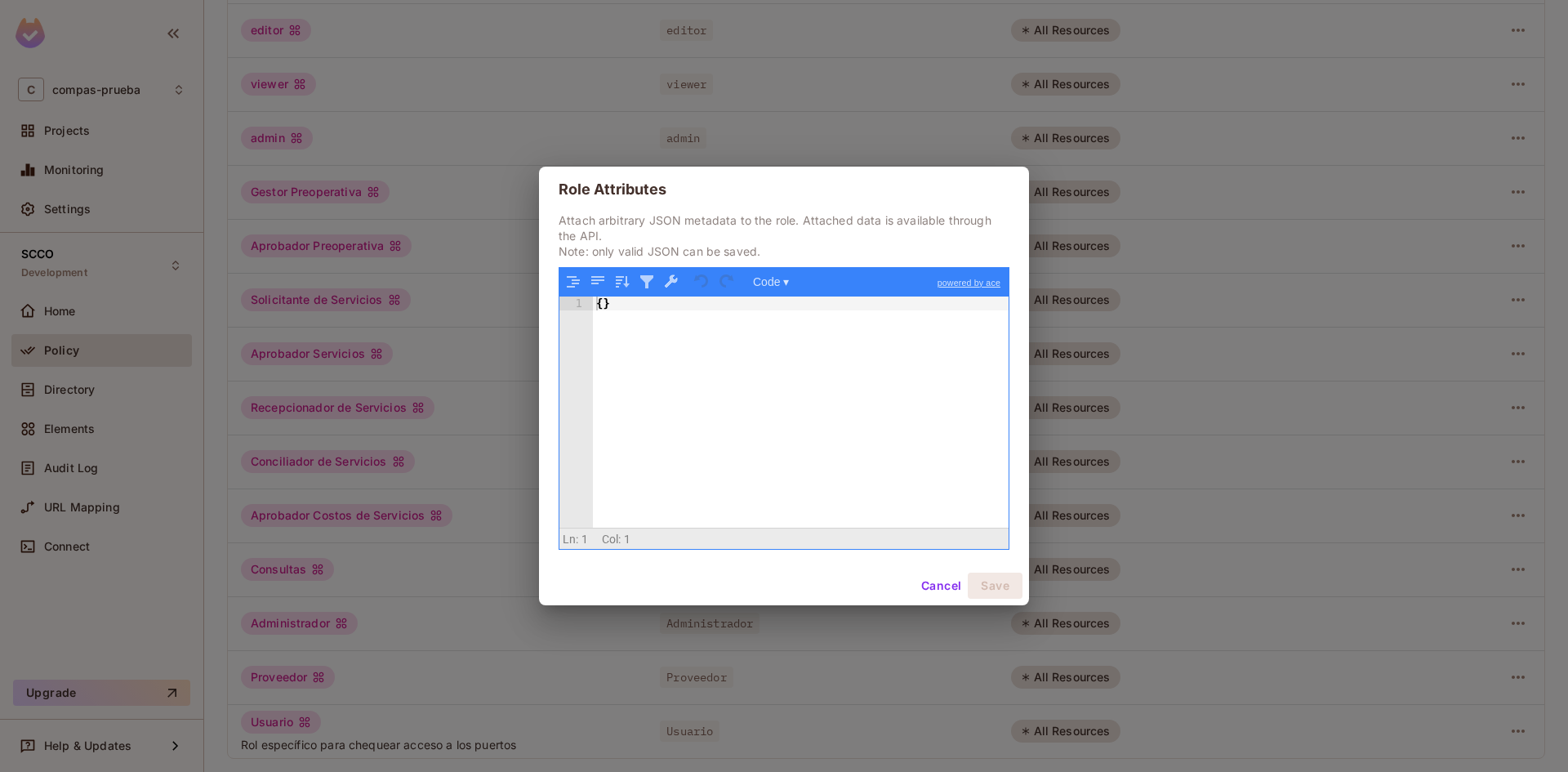
click at [940, 593] on button "Cancel" at bounding box center [941, 586] width 53 height 27
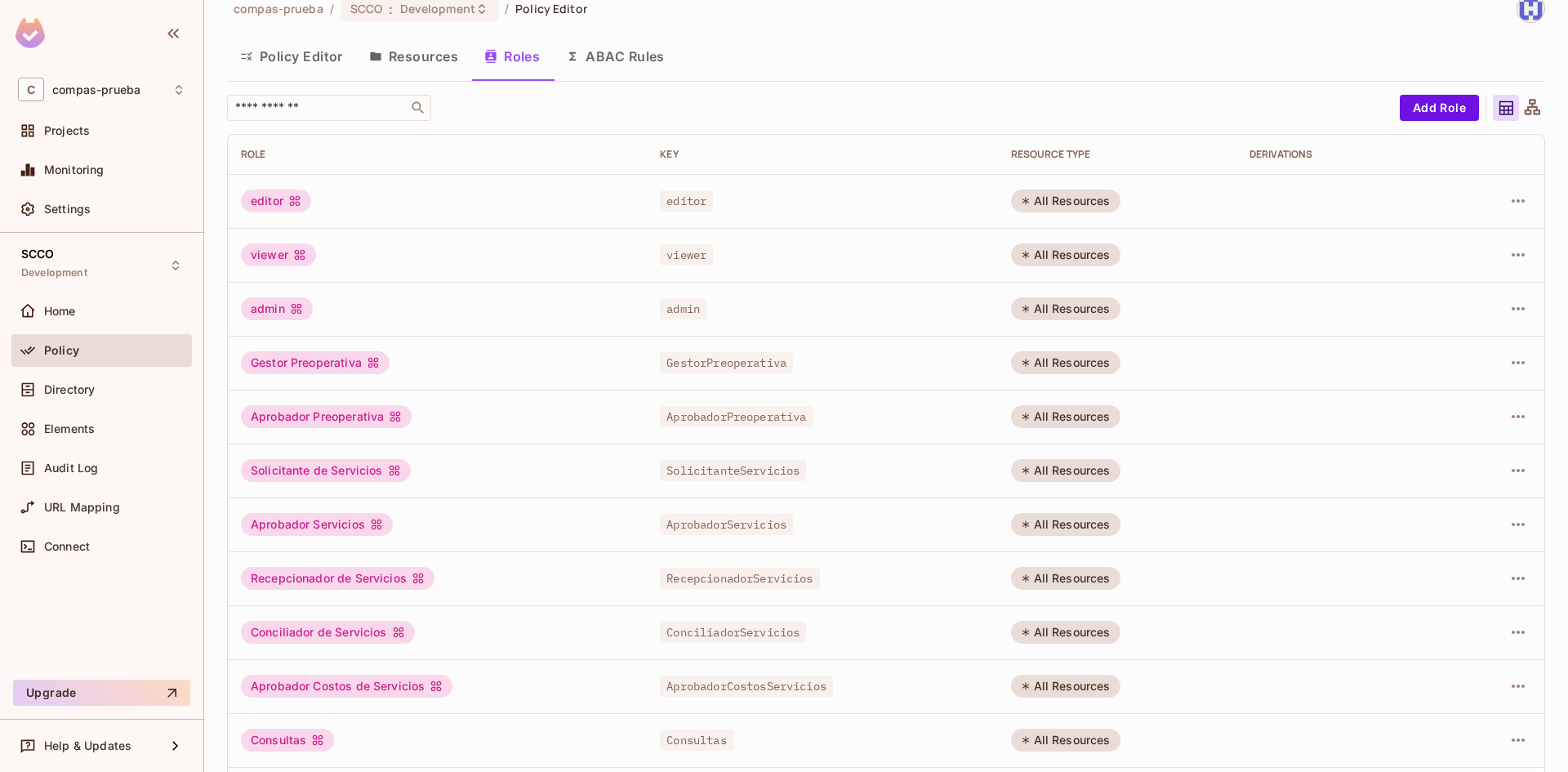
scroll to position [0, 0]
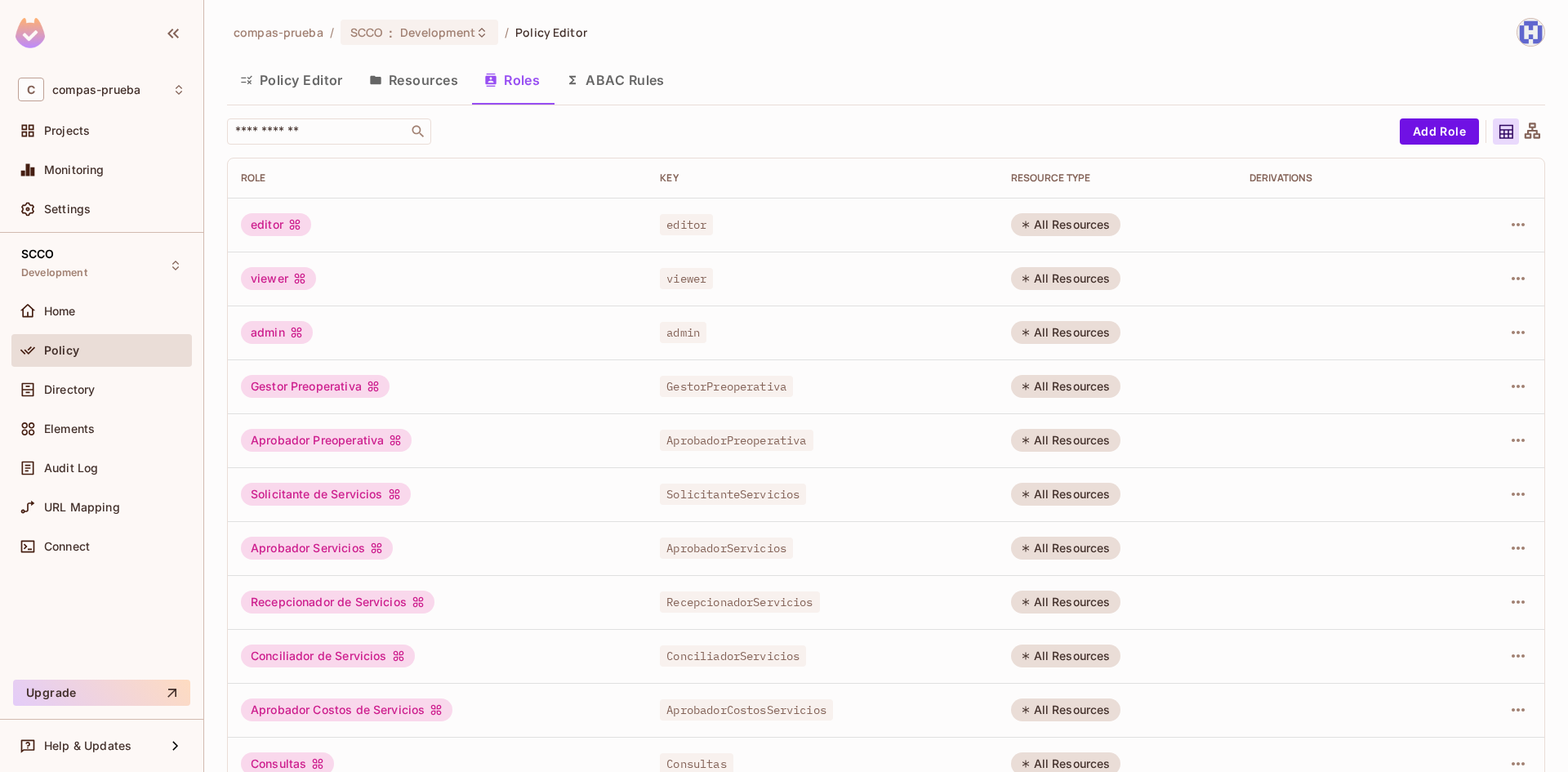
click at [1528, 40] on img at bounding box center [1531, 32] width 27 height 27
click at [1185, 75] on div at bounding box center [784, 386] width 1568 height 772
click at [90, 394] on span "Directory" at bounding box center [69, 389] width 50 height 13
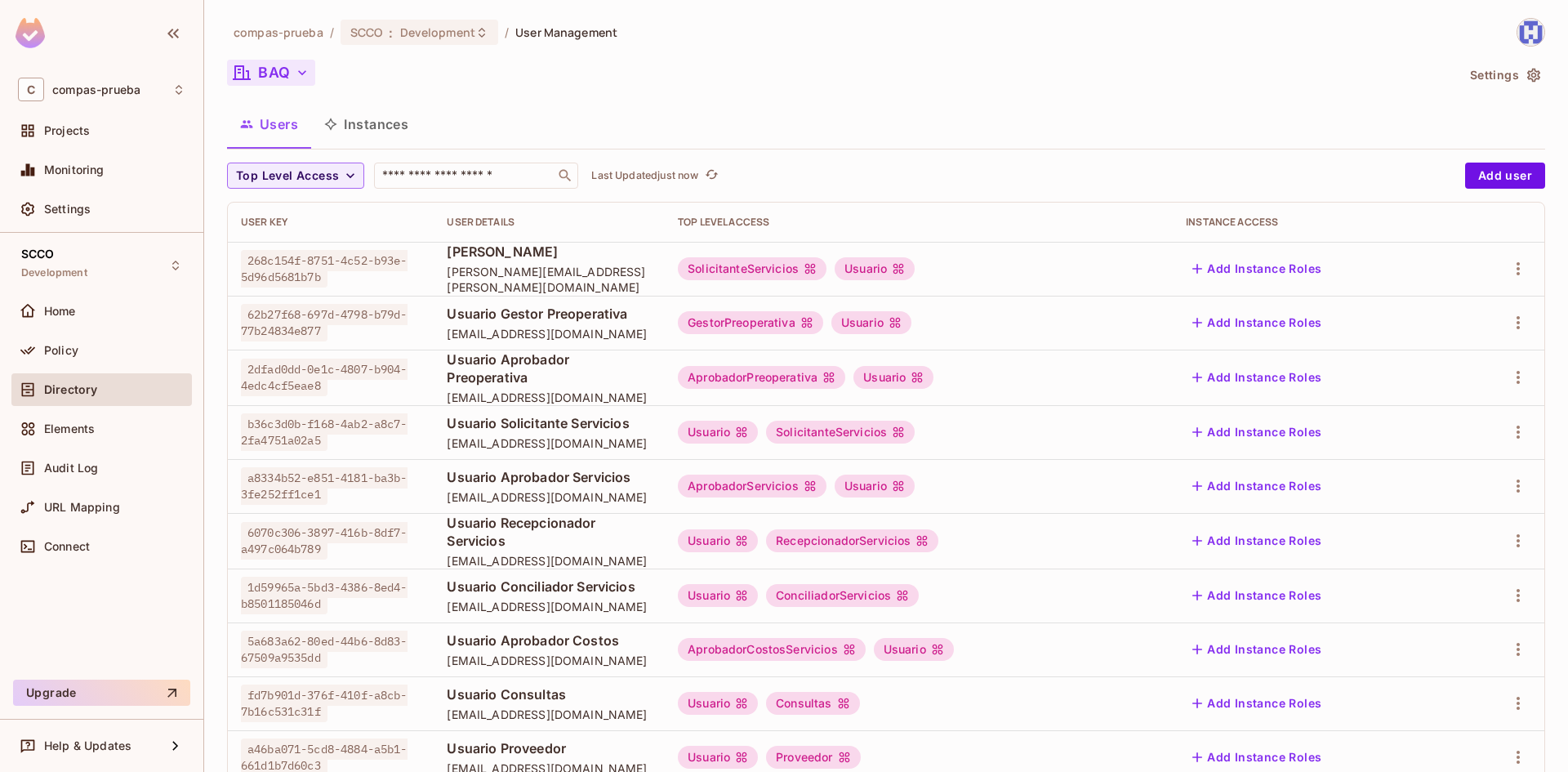
click at [301, 70] on icon "button" at bounding box center [302, 73] width 17 height 17
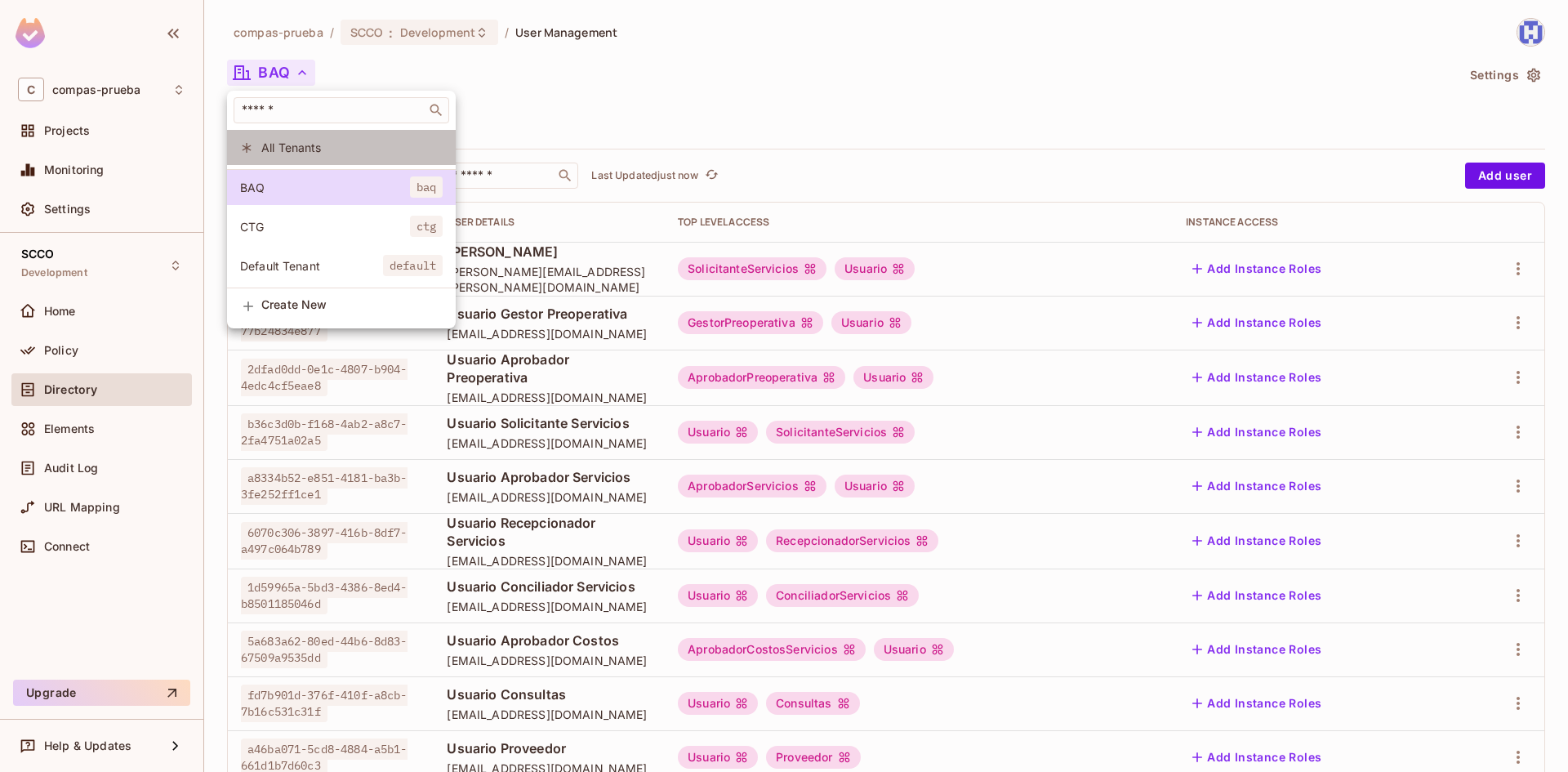
click at [284, 152] on span "All Tenants" at bounding box center [352, 148] width 181 height 16
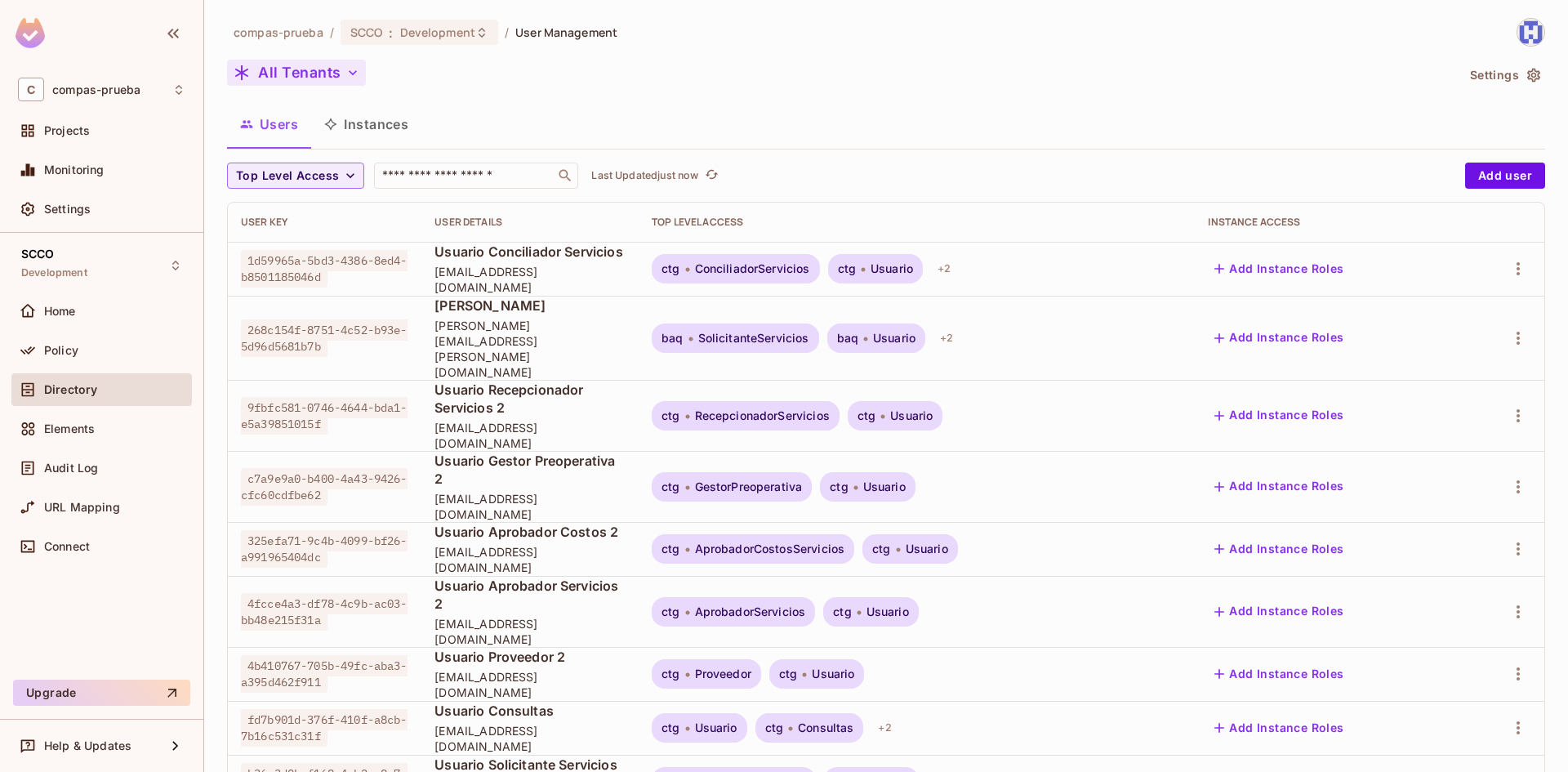
click at [385, 119] on button "Instances" at bounding box center [366, 123] width 110 height 40
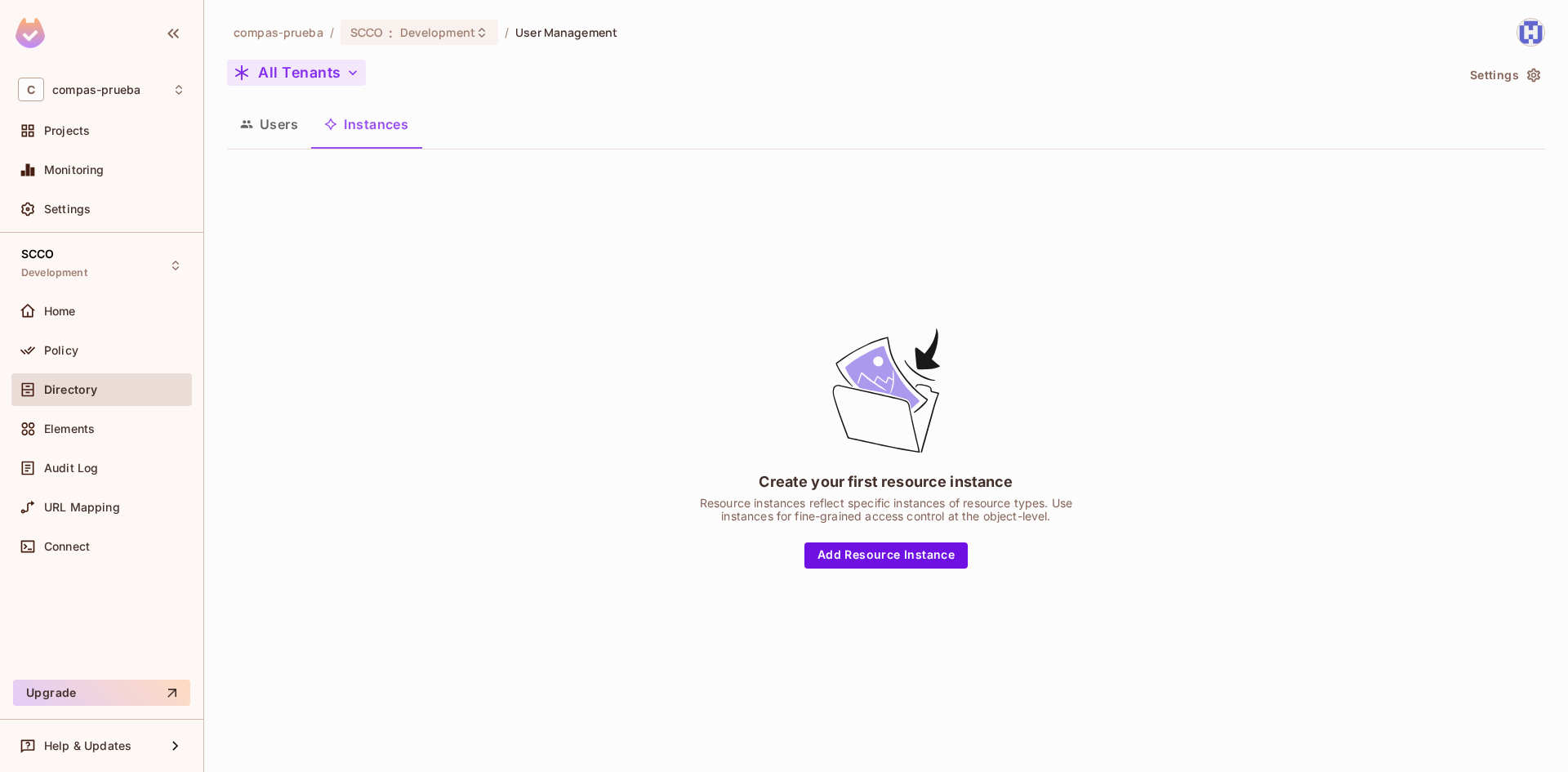
click at [269, 133] on button "Users" at bounding box center [269, 123] width 84 height 40
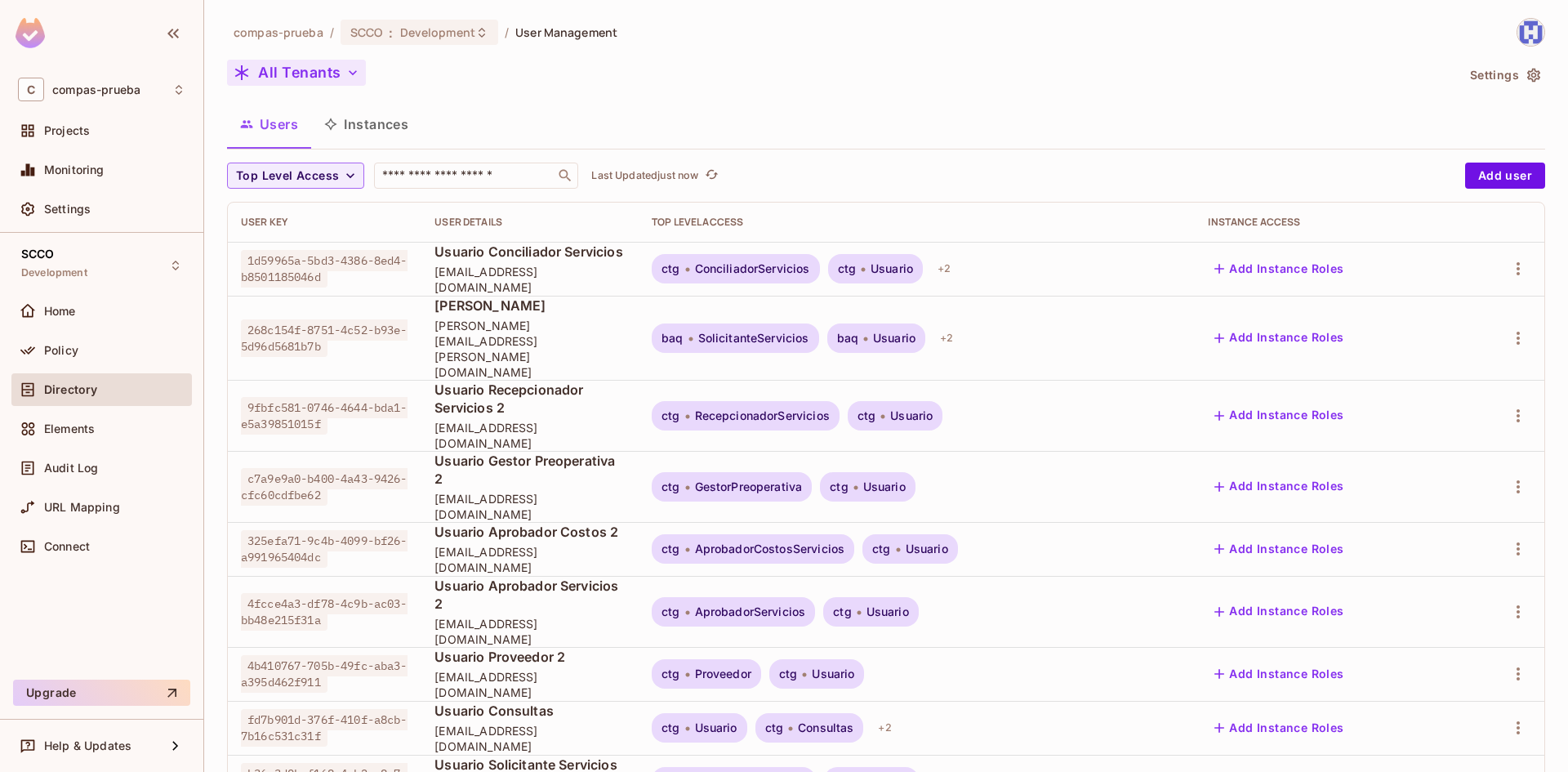
click at [349, 68] on icon "button" at bounding box center [352, 73] width 17 height 17
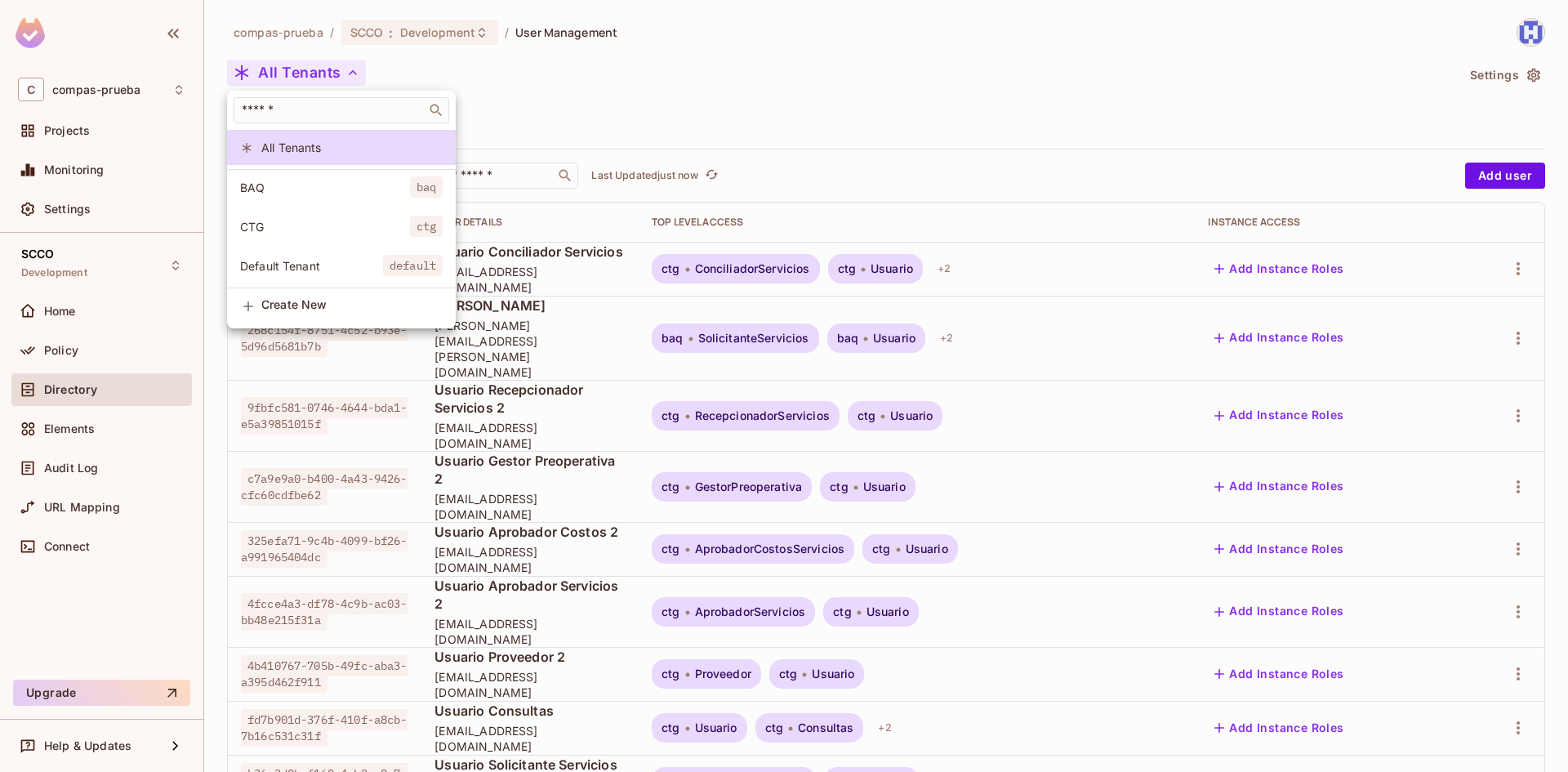
click at [332, 311] on span "Create New" at bounding box center [352, 304] width 181 height 13
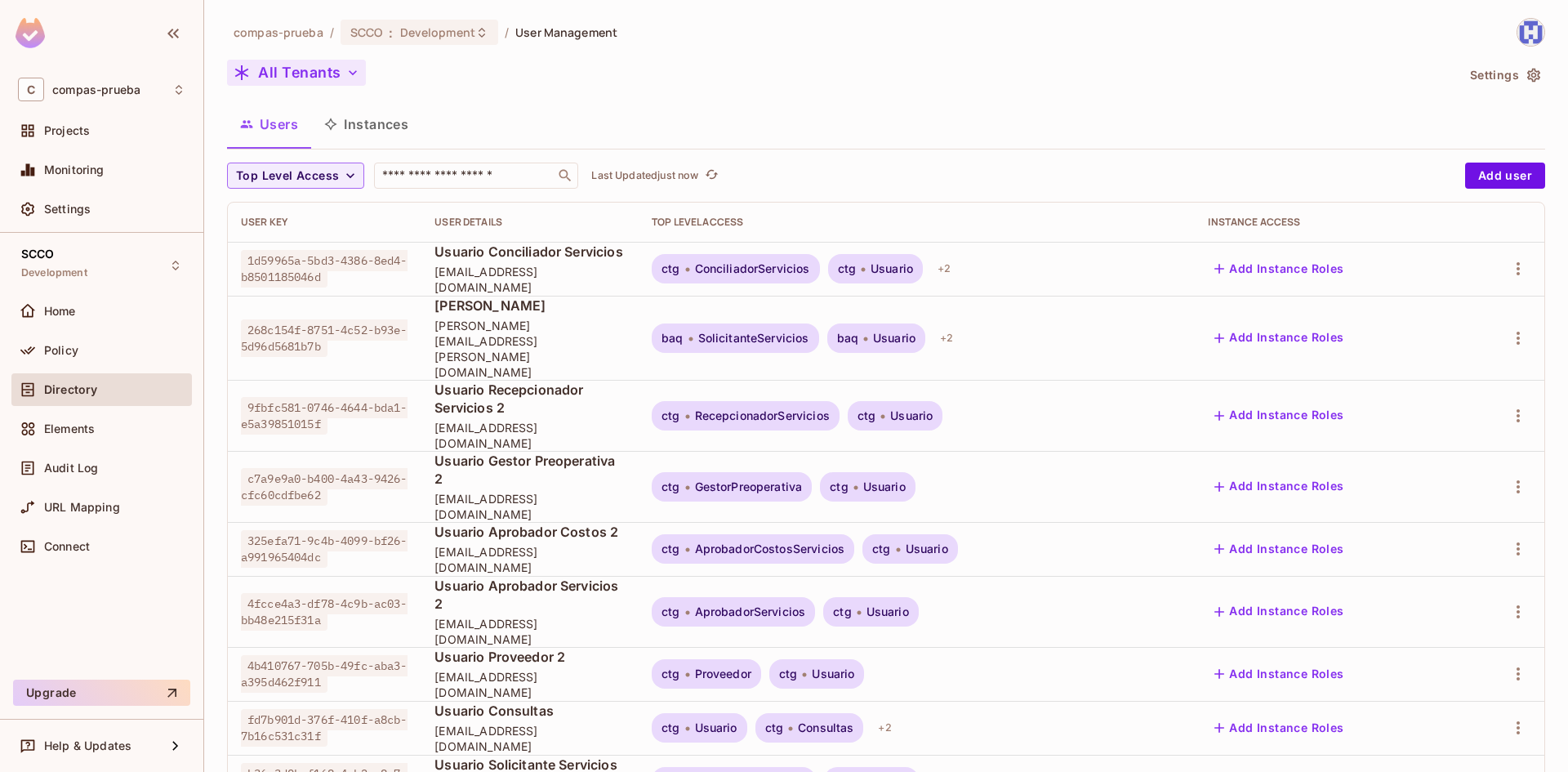
click at [347, 75] on icon "button" at bounding box center [352, 73] width 17 height 17
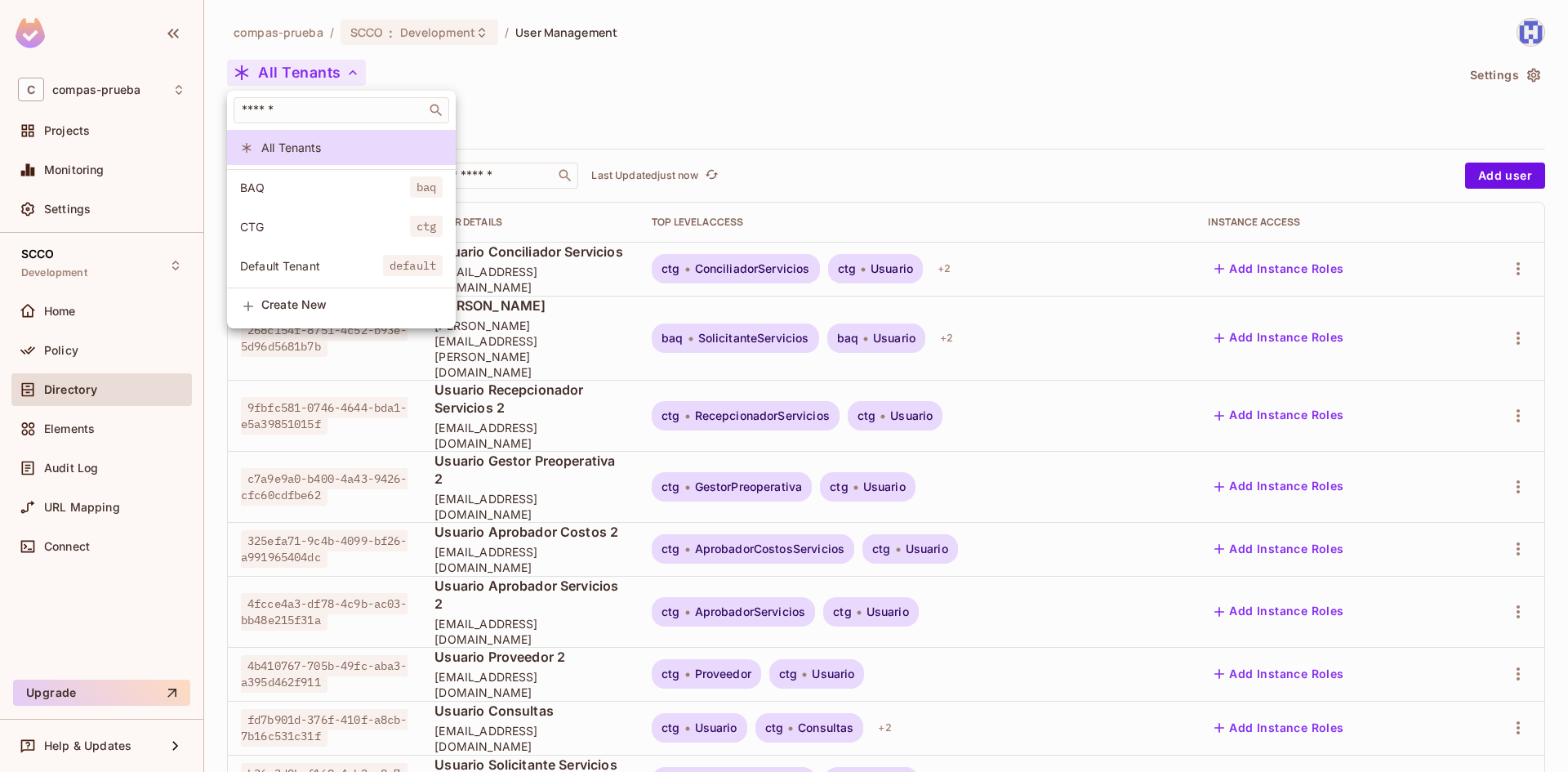
click at [298, 311] on span "Create New" at bounding box center [352, 304] width 181 height 13
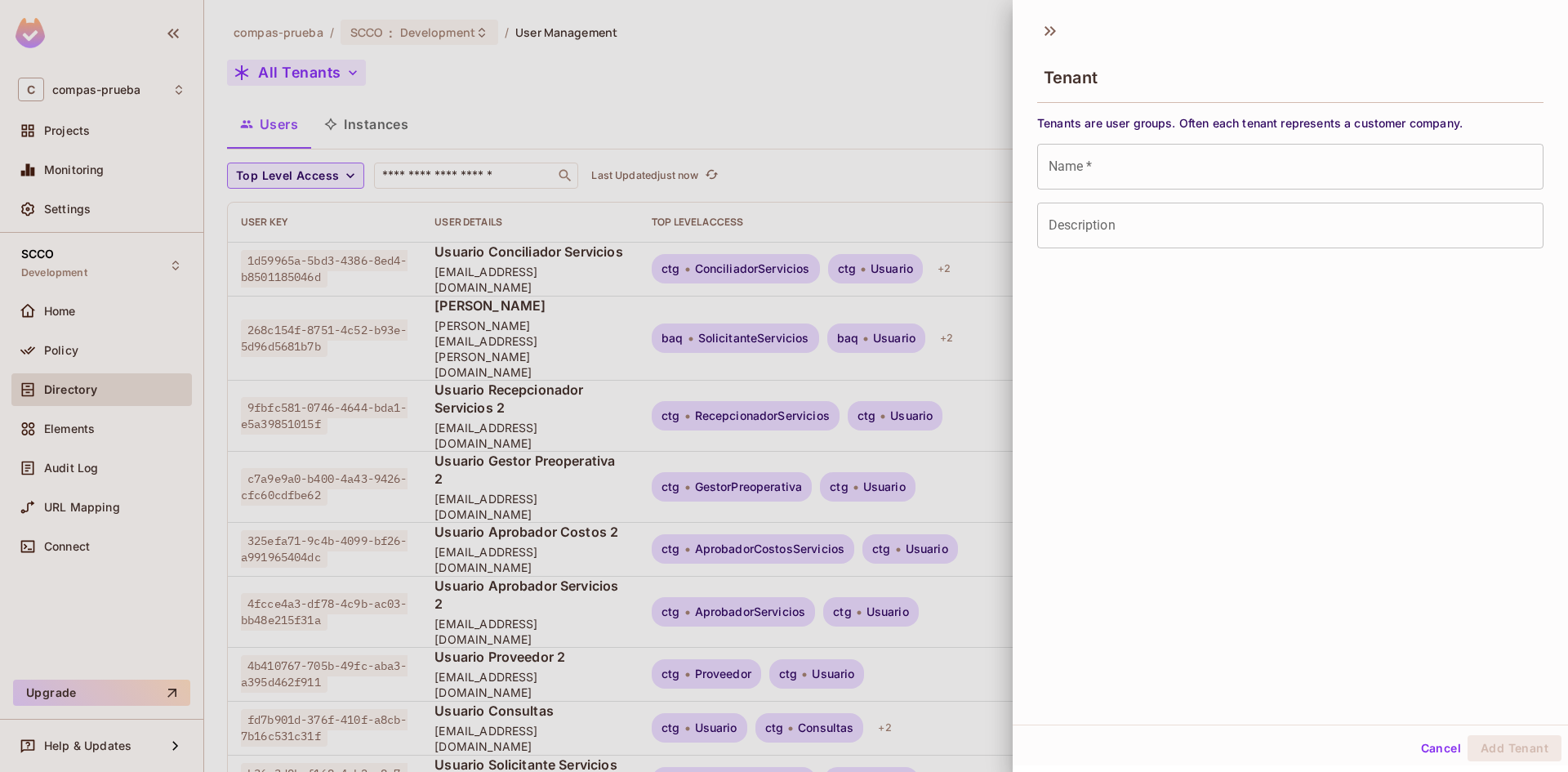
click at [1108, 163] on input "Name   *" at bounding box center [1290, 166] width 506 height 45
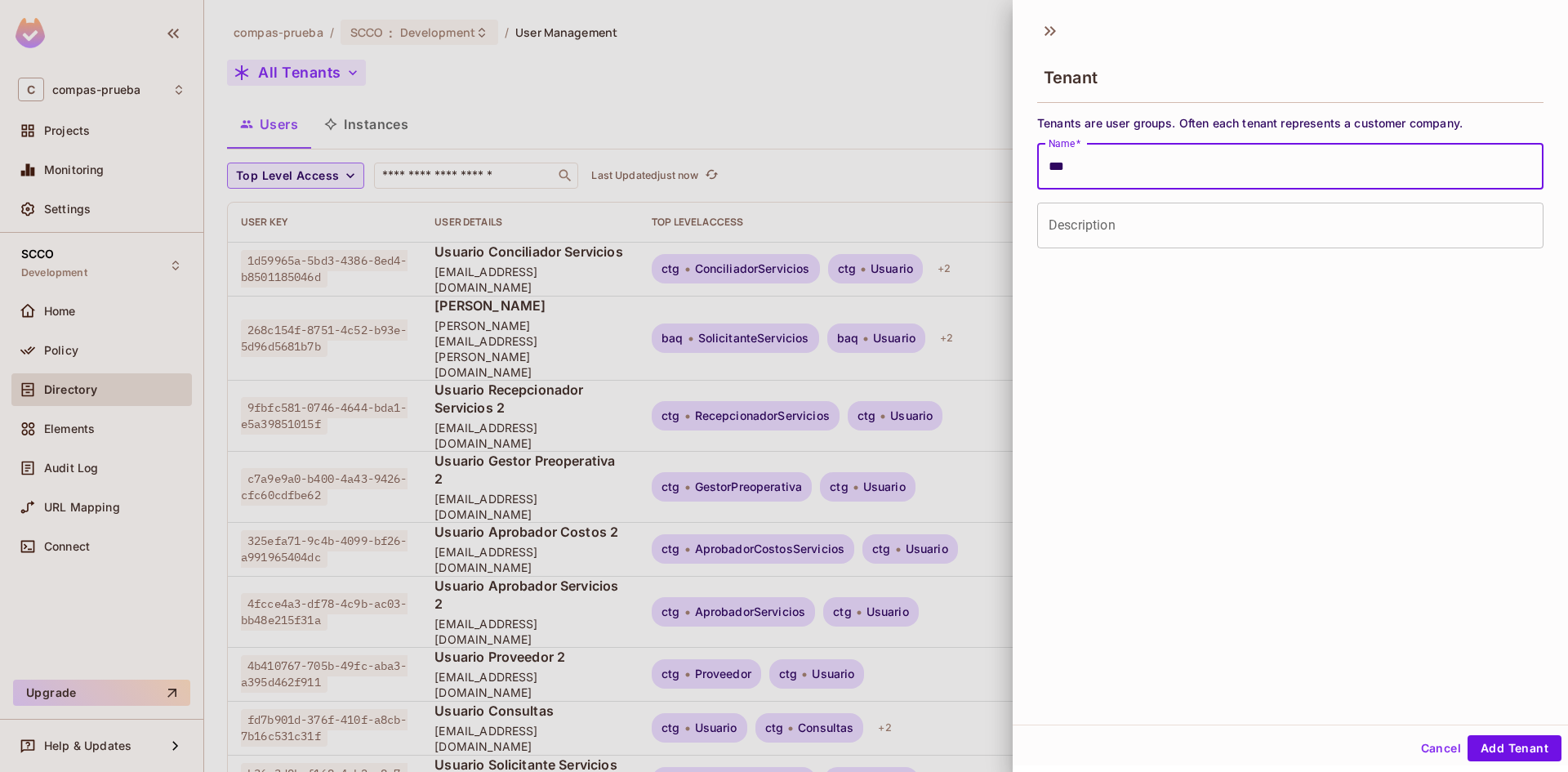
type input "***"
click at [1120, 225] on input "Description" at bounding box center [1290, 225] width 506 height 45
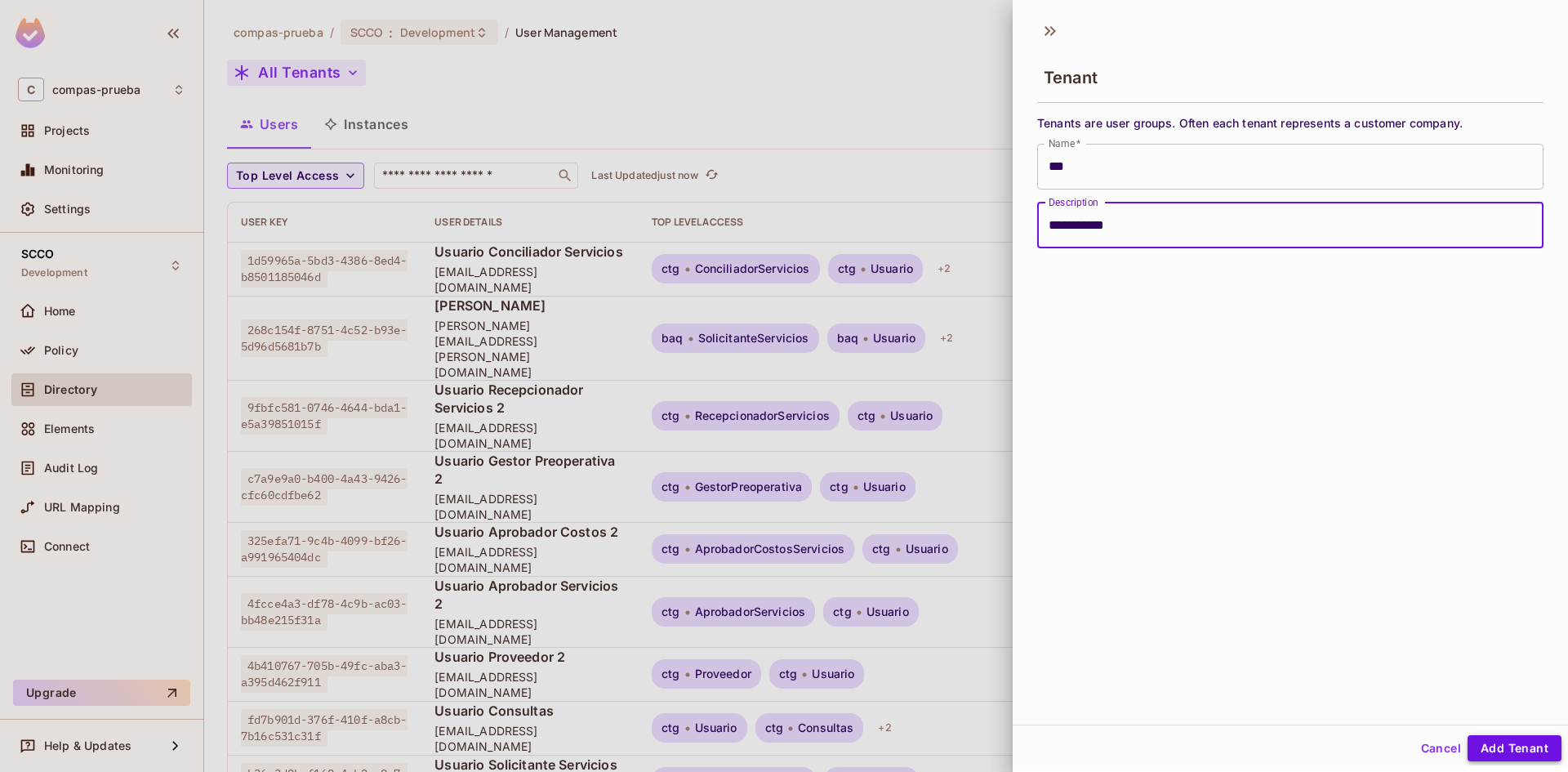
type input "**********"
click at [1486, 745] on button "Add Tenant" at bounding box center [1514, 748] width 94 height 27
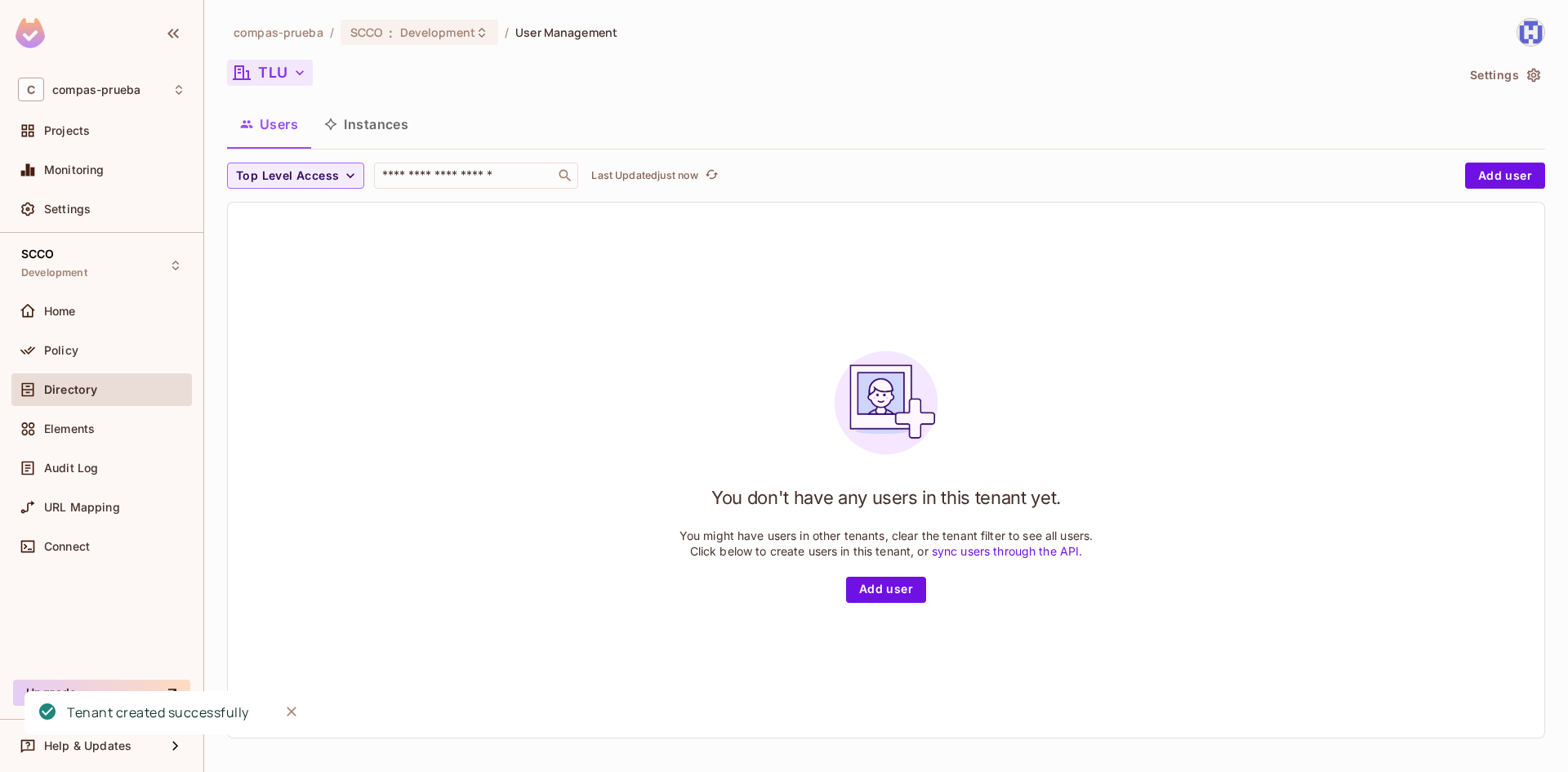
click at [307, 84] on button "TLU" at bounding box center [270, 73] width 86 height 27
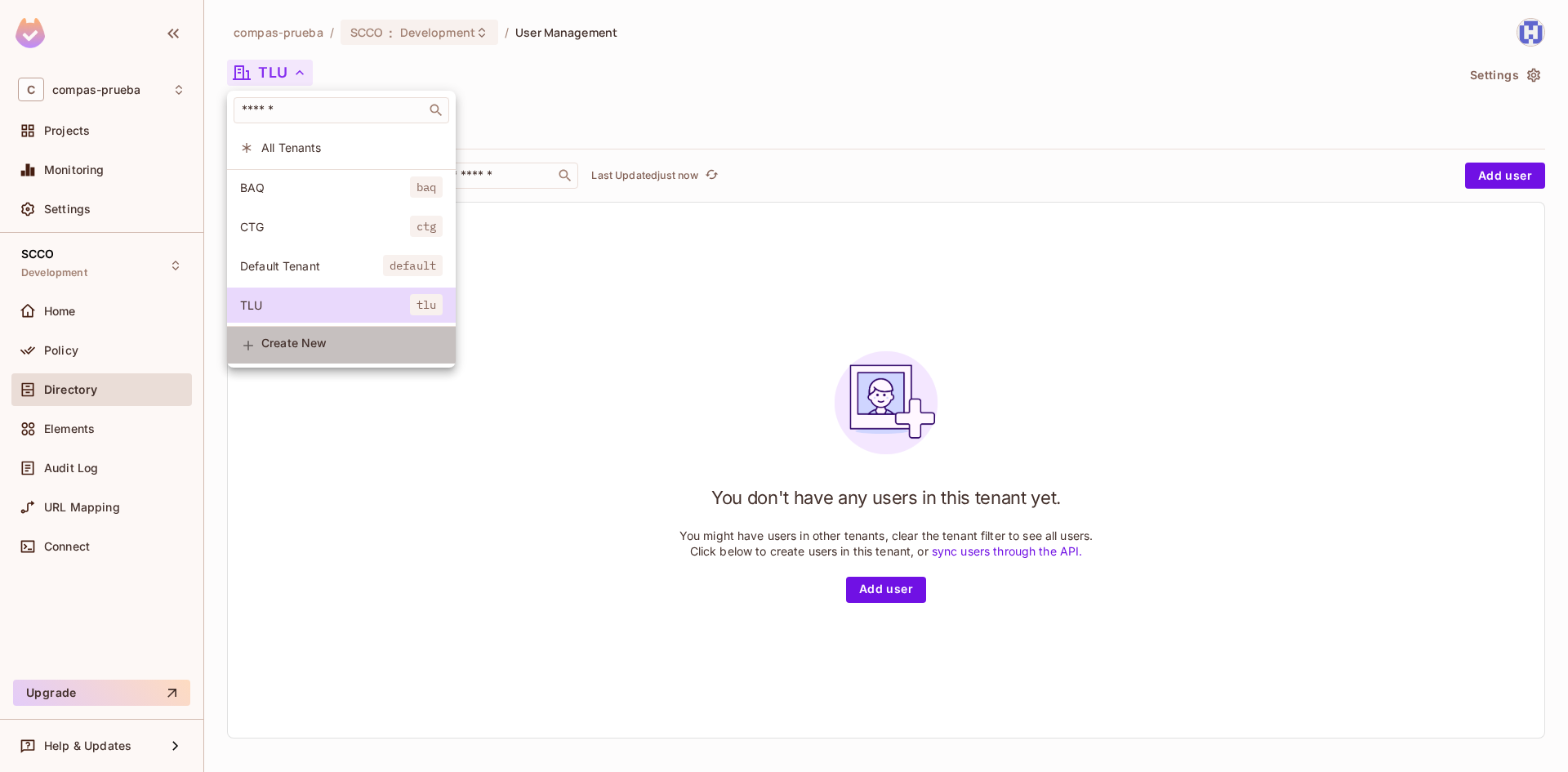
click at [319, 350] on span "Create New" at bounding box center [352, 343] width 181 height 13
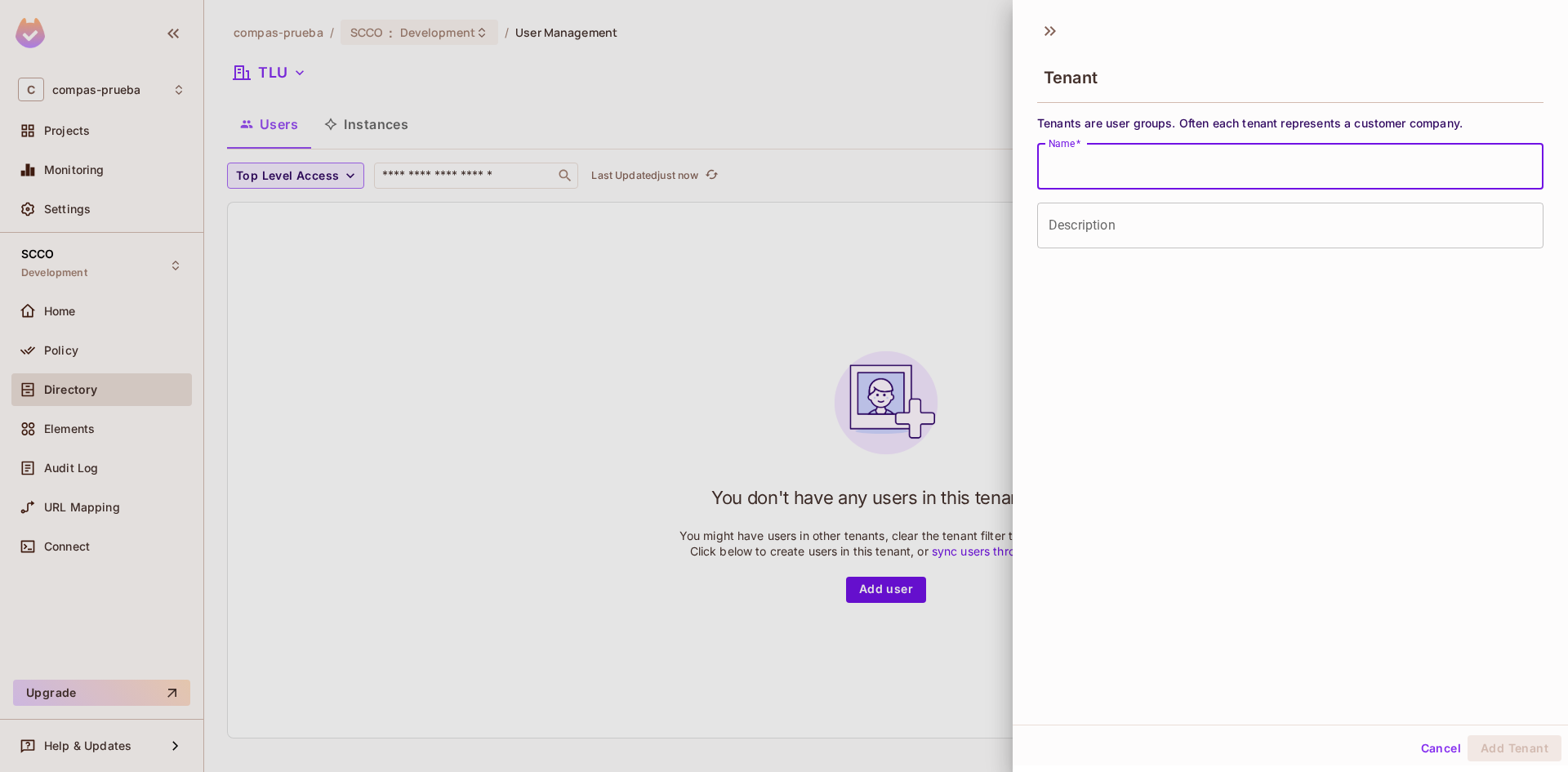
click at [1117, 163] on input "Name   *" at bounding box center [1290, 166] width 506 height 45
type input "***"
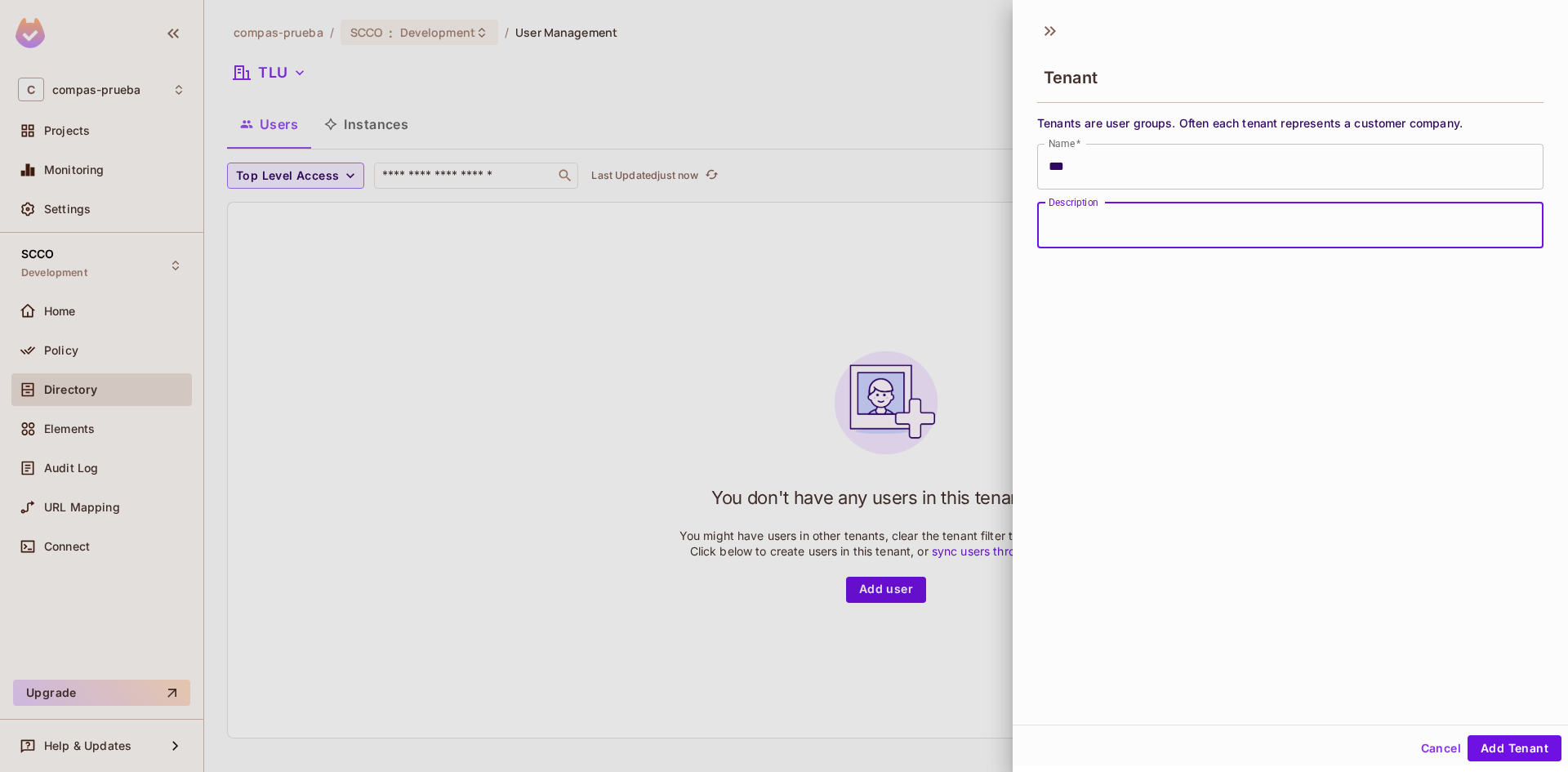
click at [1094, 228] on input "Description" at bounding box center [1290, 225] width 506 height 45
type input "**********"
click at [1518, 739] on button "Add Tenant" at bounding box center [1514, 748] width 94 height 27
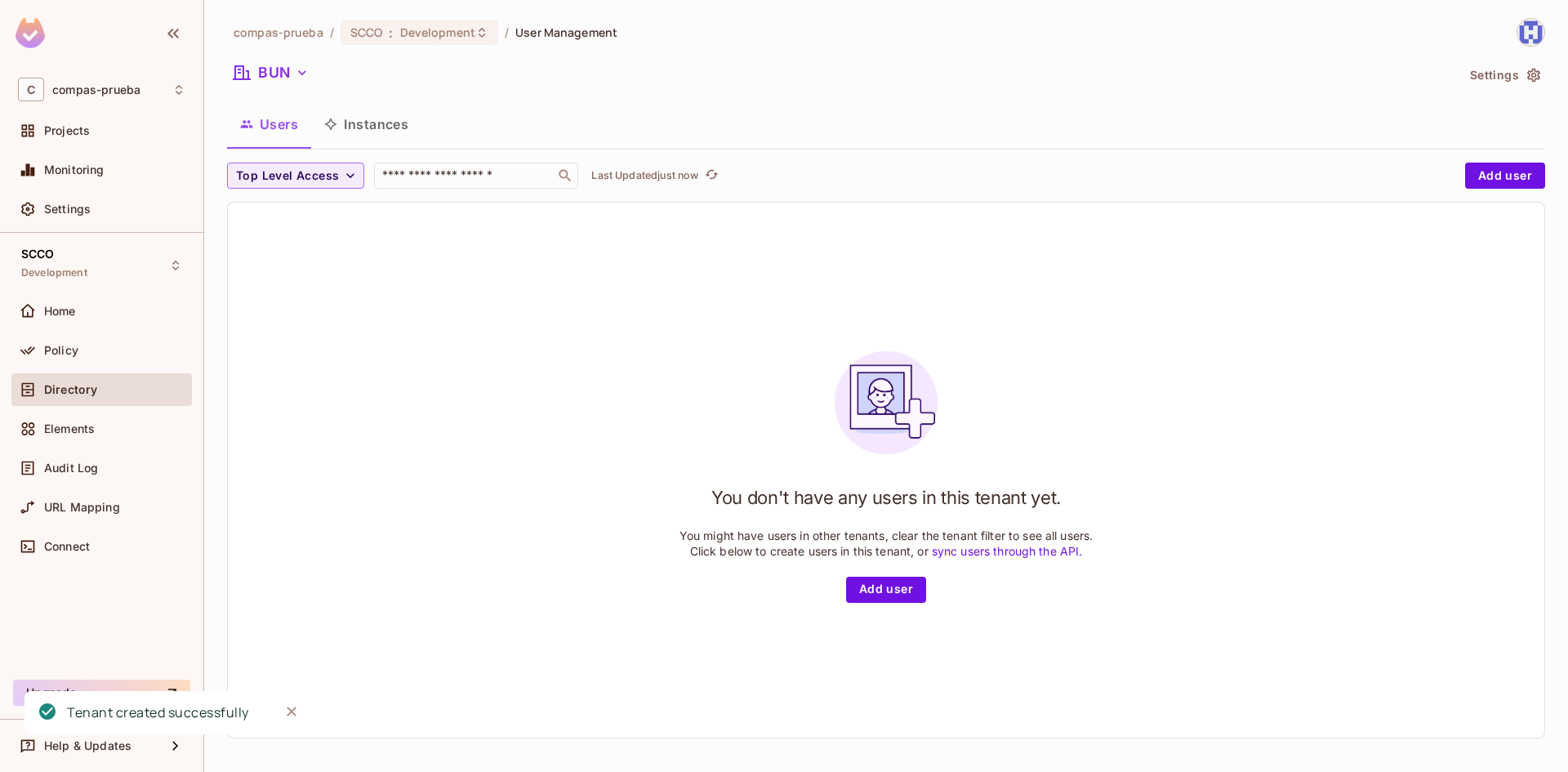
click at [303, 79] on icon "button" at bounding box center [302, 73] width 17 height 17
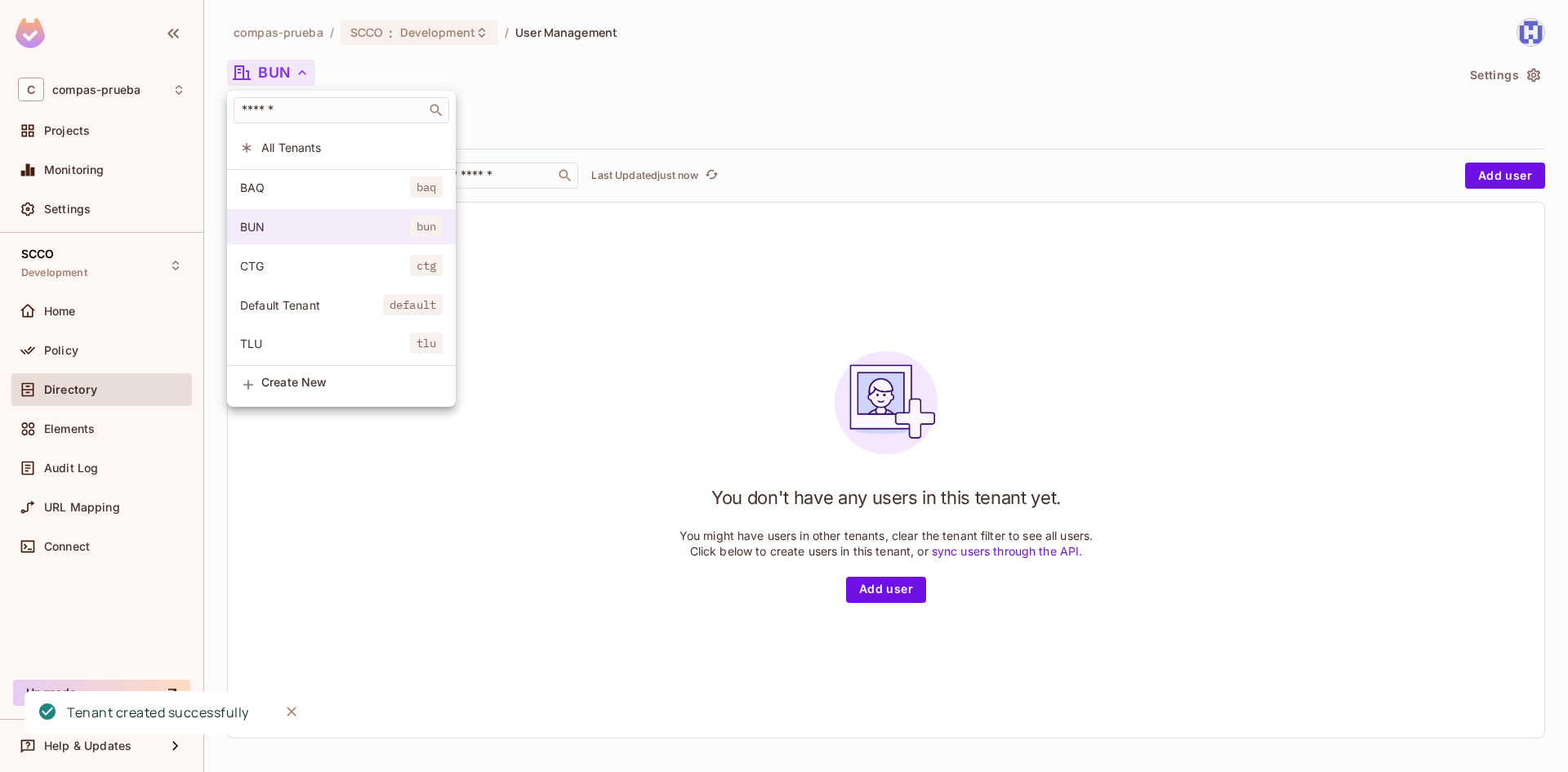
scroll to position [5, 0]
click at [285, 389] on span "Create New" at bounding box center [352, 382] width 181 height 13
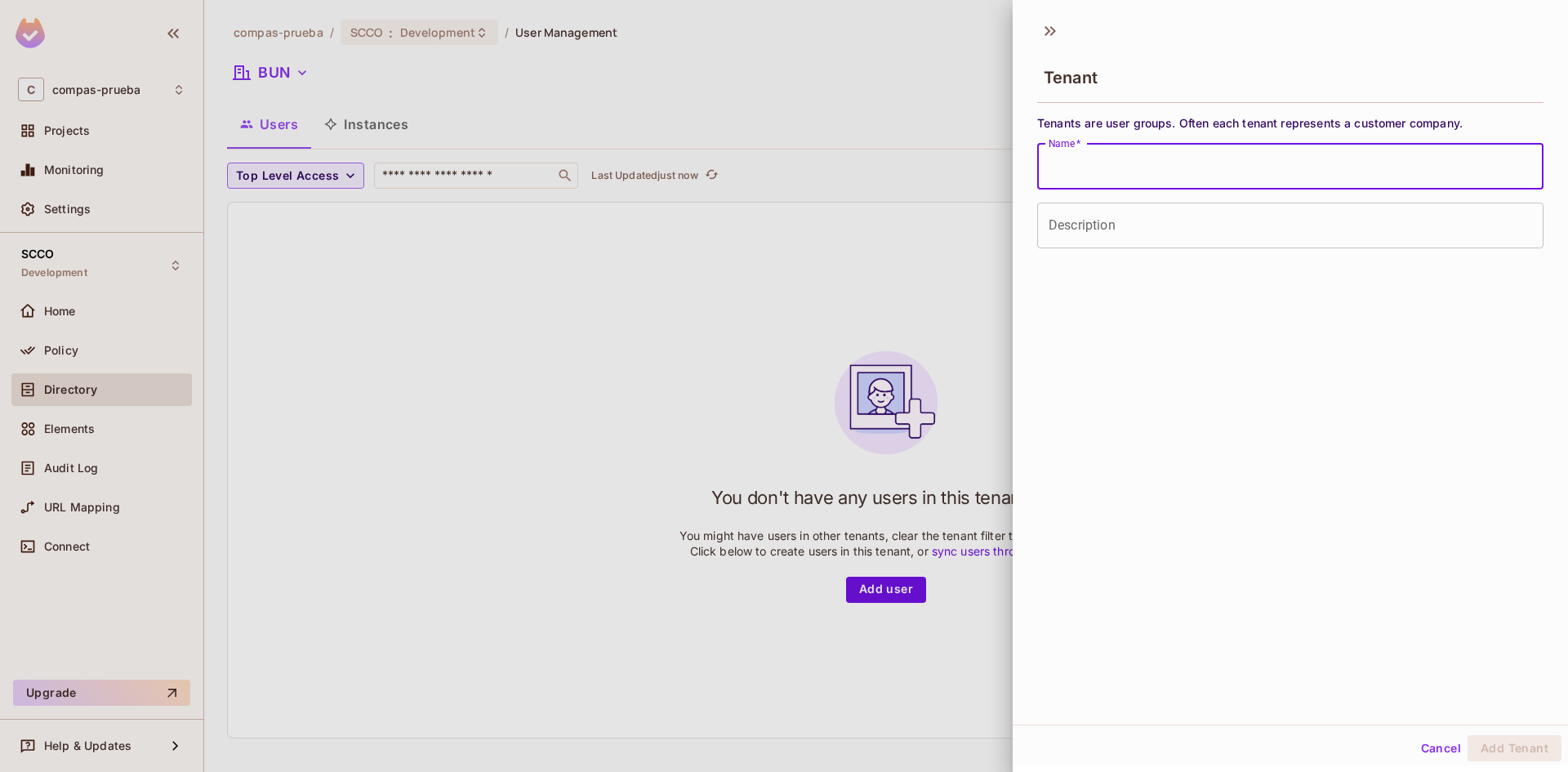
click at [1172, 159] on input "Name   *" at bounding box center [1290, 166] width 506 height 45
type input "***"
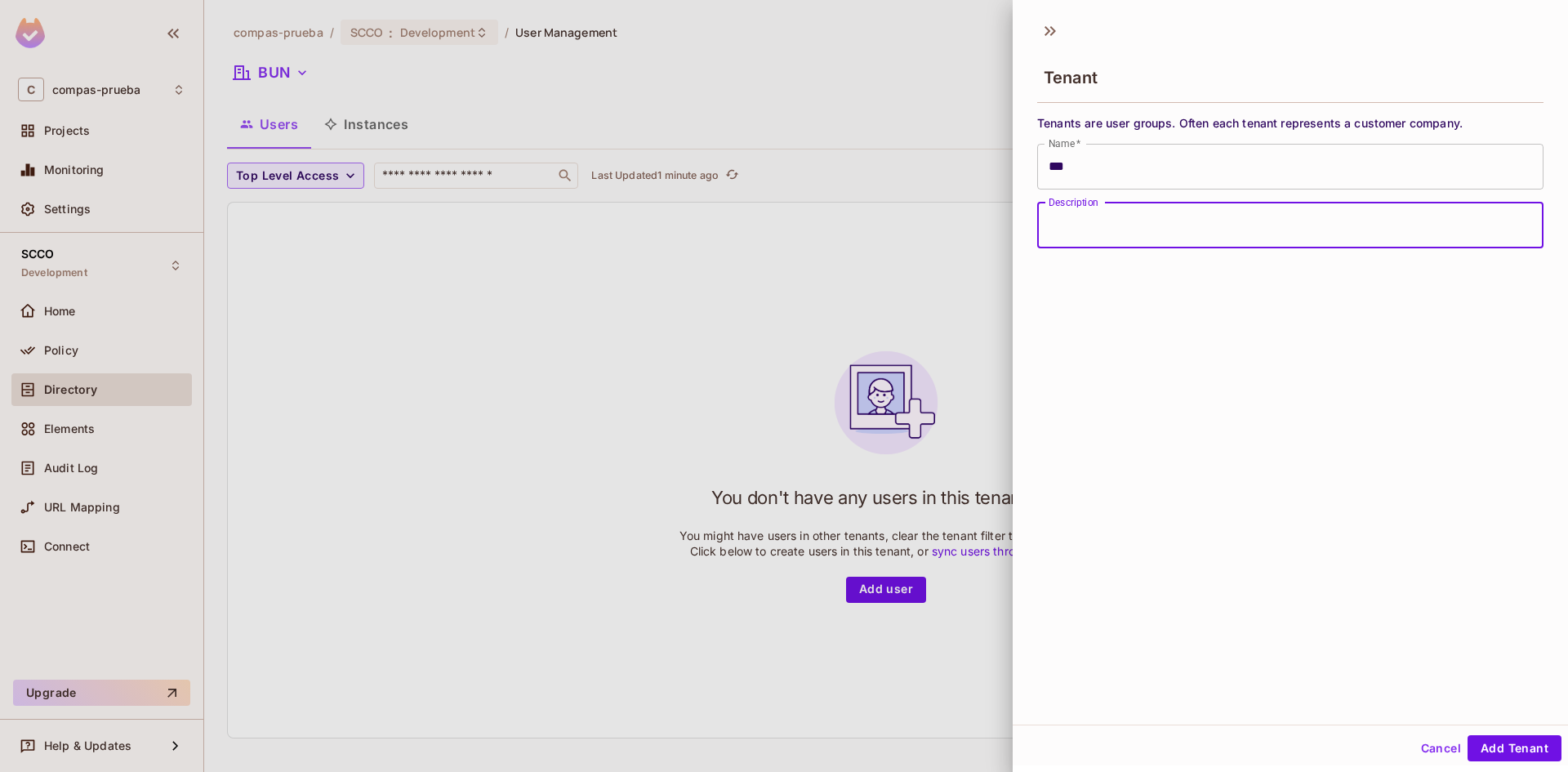
click at [1087, 222] on input "Description" at bounding box center [1290, 225] width 506 height 45
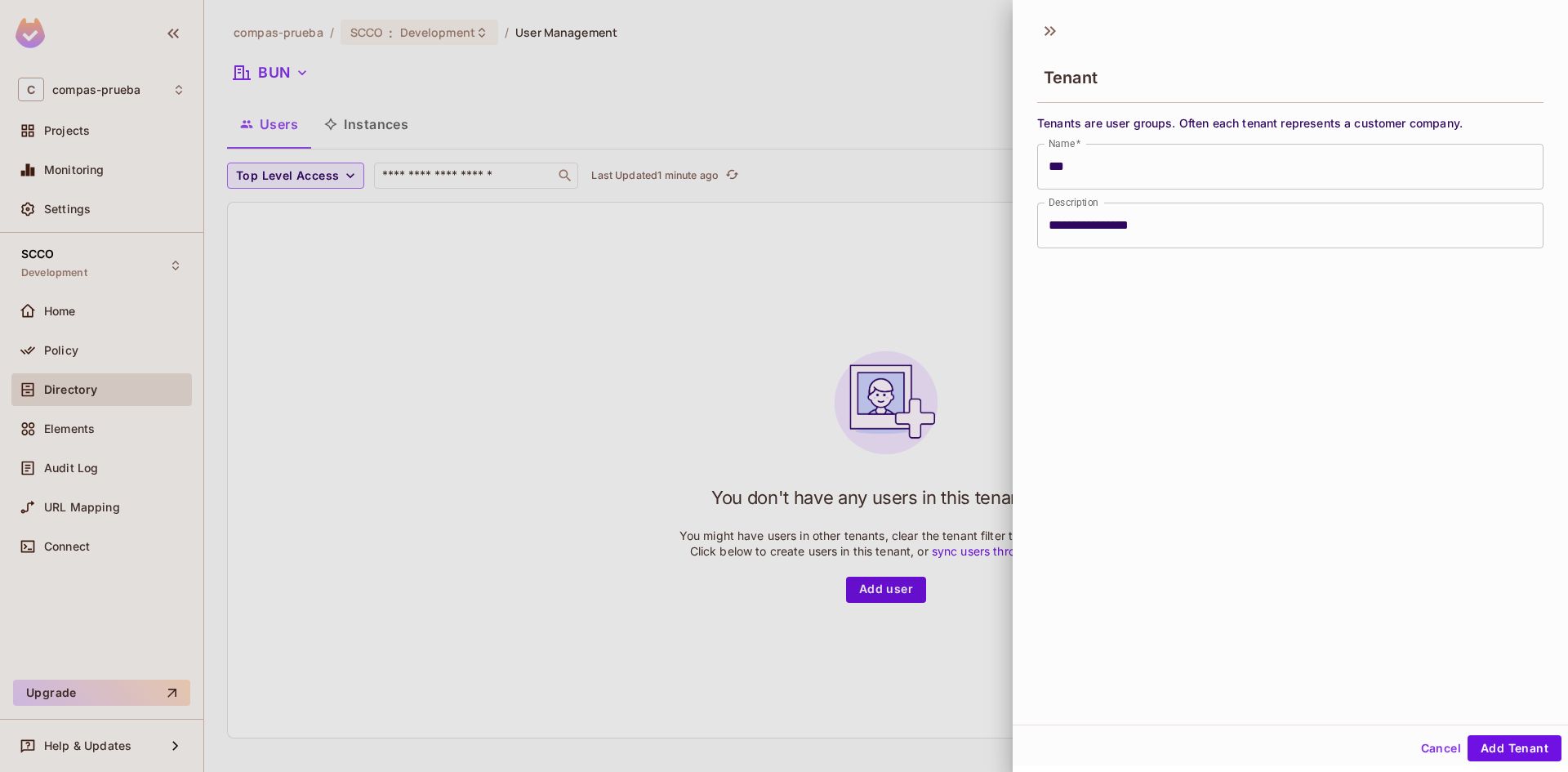
click at [1141, 319] on div "**********" at bounding box center [1290, 368] width 555 height 713
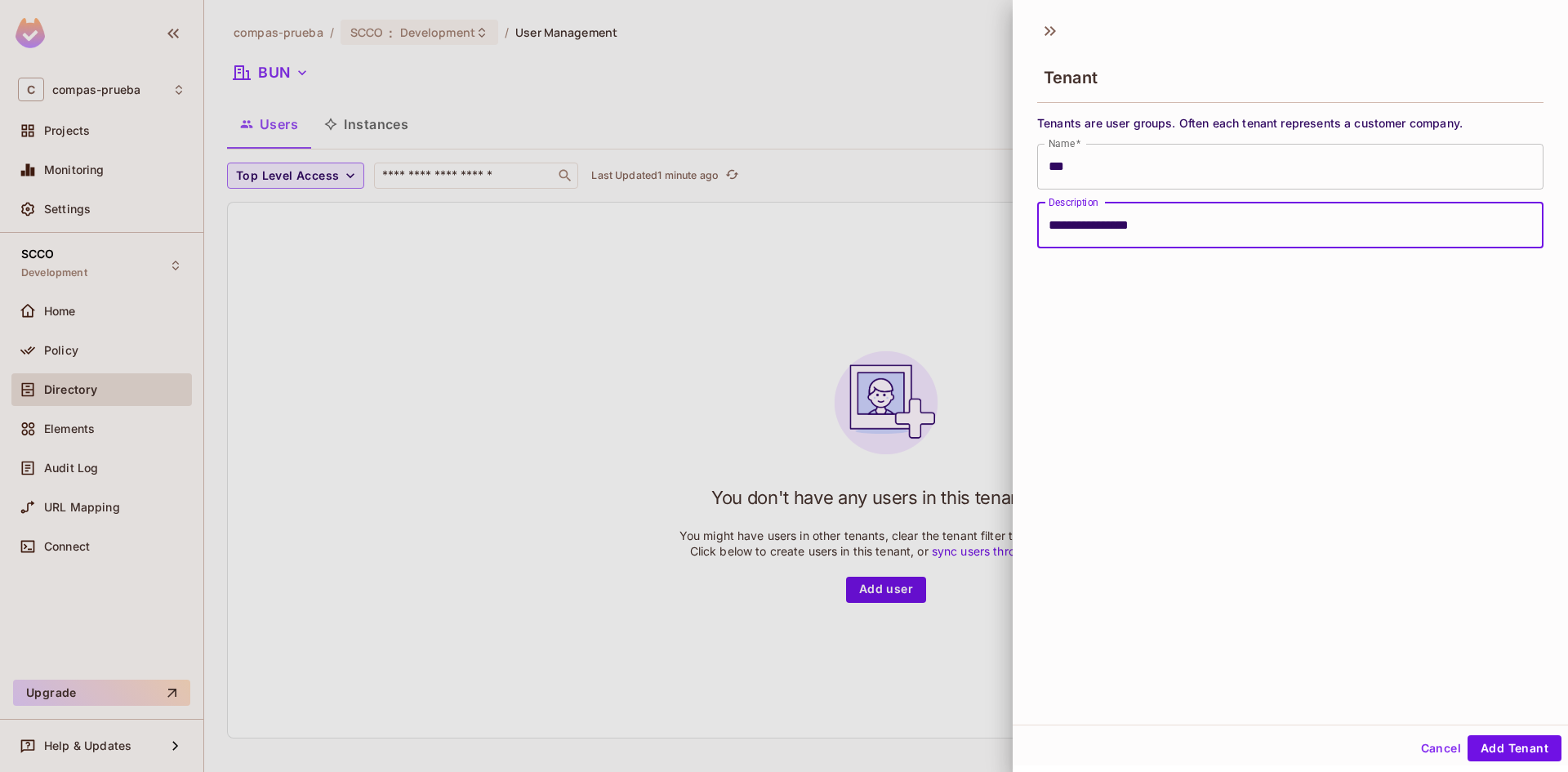
drag, startPoint x: 1053, startPoint y: 225, endPoint x: 1018, endPoint y: 224, distance: 35.0
click at [1018, 224] on div "**********" at bounding box center [1290, 178] width 555 height 140
type input "**********"
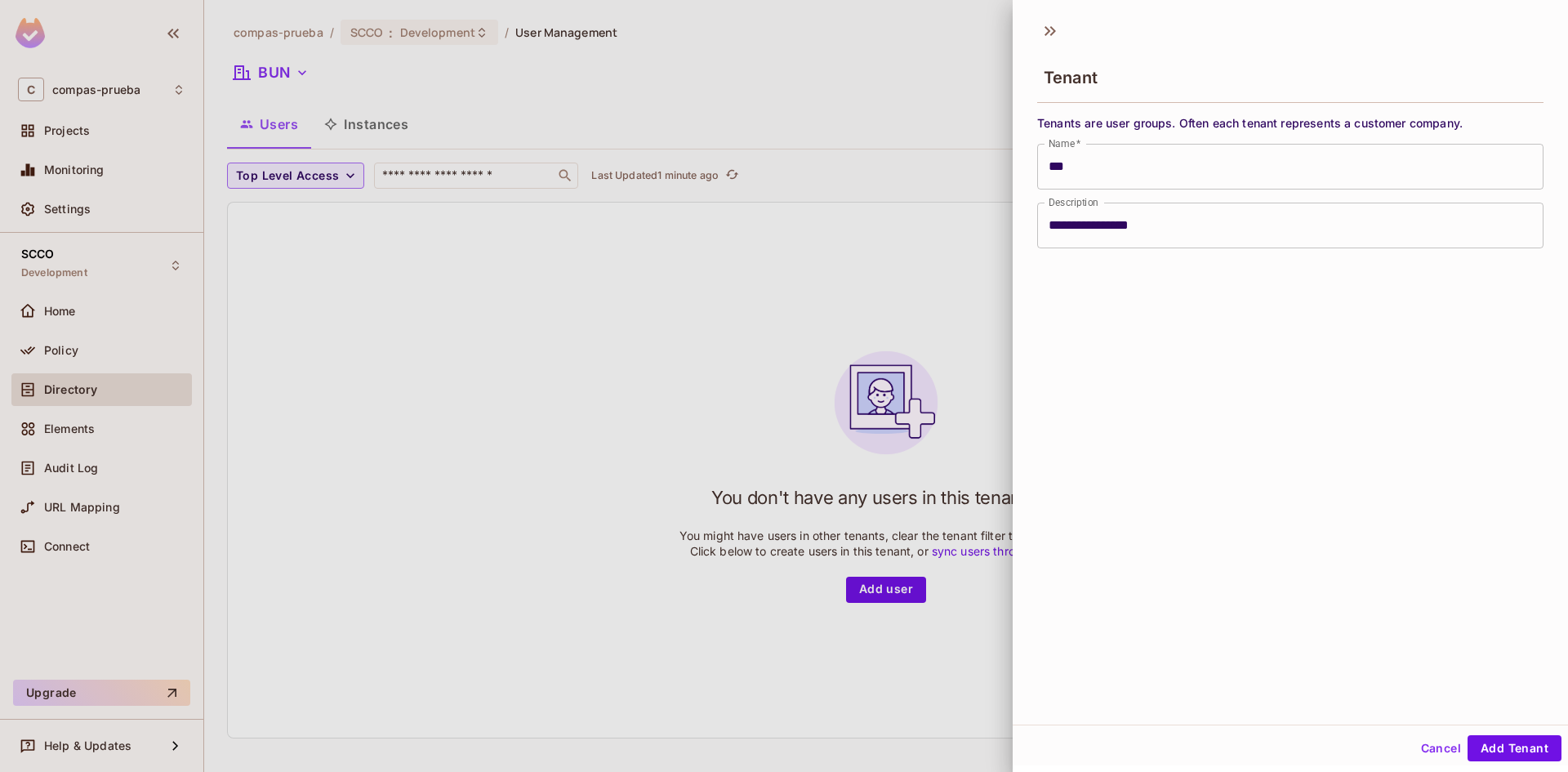
click at [1313, 406] on div "**********" at bounding box center [1290, 368] width 555 height 713
click at [1487, 750] on button "Add Tenant" at bounding box center [1514, 748] width 94 height 27
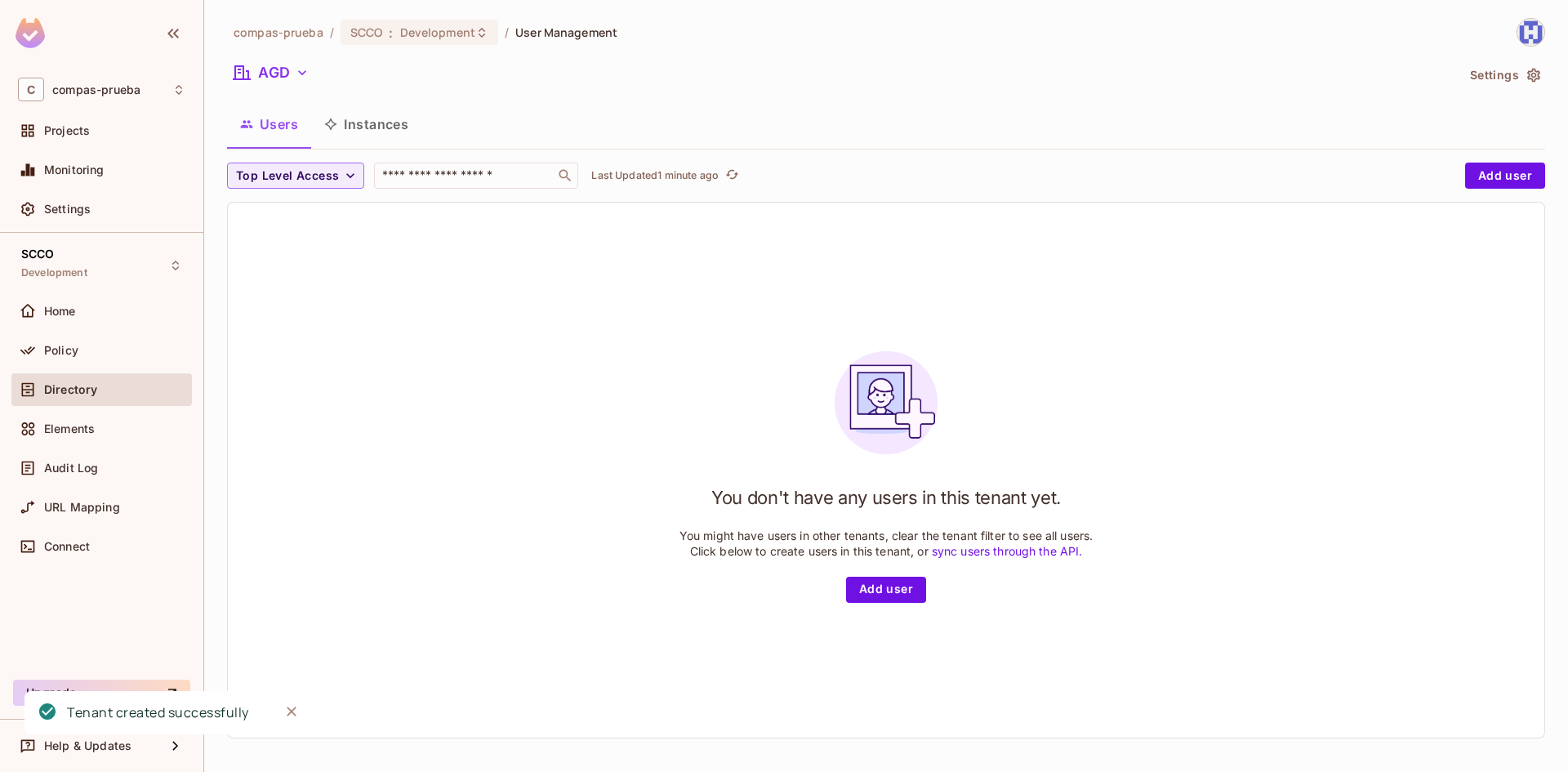
drag, startPoint x: 963, startPoint y: 101, endPoint x: 798, endPoint y: 83, distance: 166.0
click at [963, 100] on div "compas-prueba / SCCO : Development / User Management AGD Settings Users Instanc…" at bounding box center [886, 384] width 1318 height 734
click at [301, 75] on icon "button" at bounding box center [302, 73] width 17 height 17
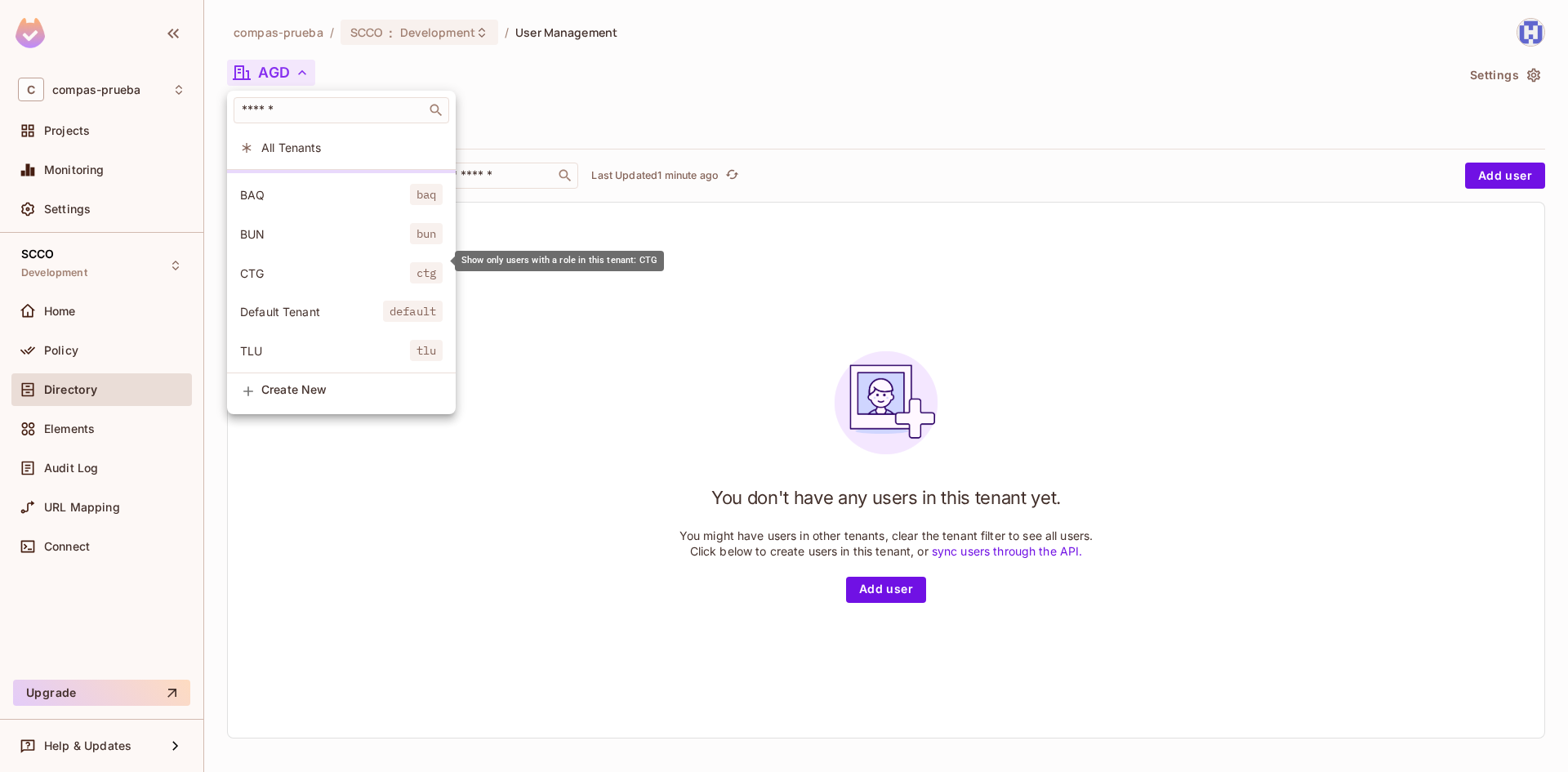
scroll to position [0, 0]
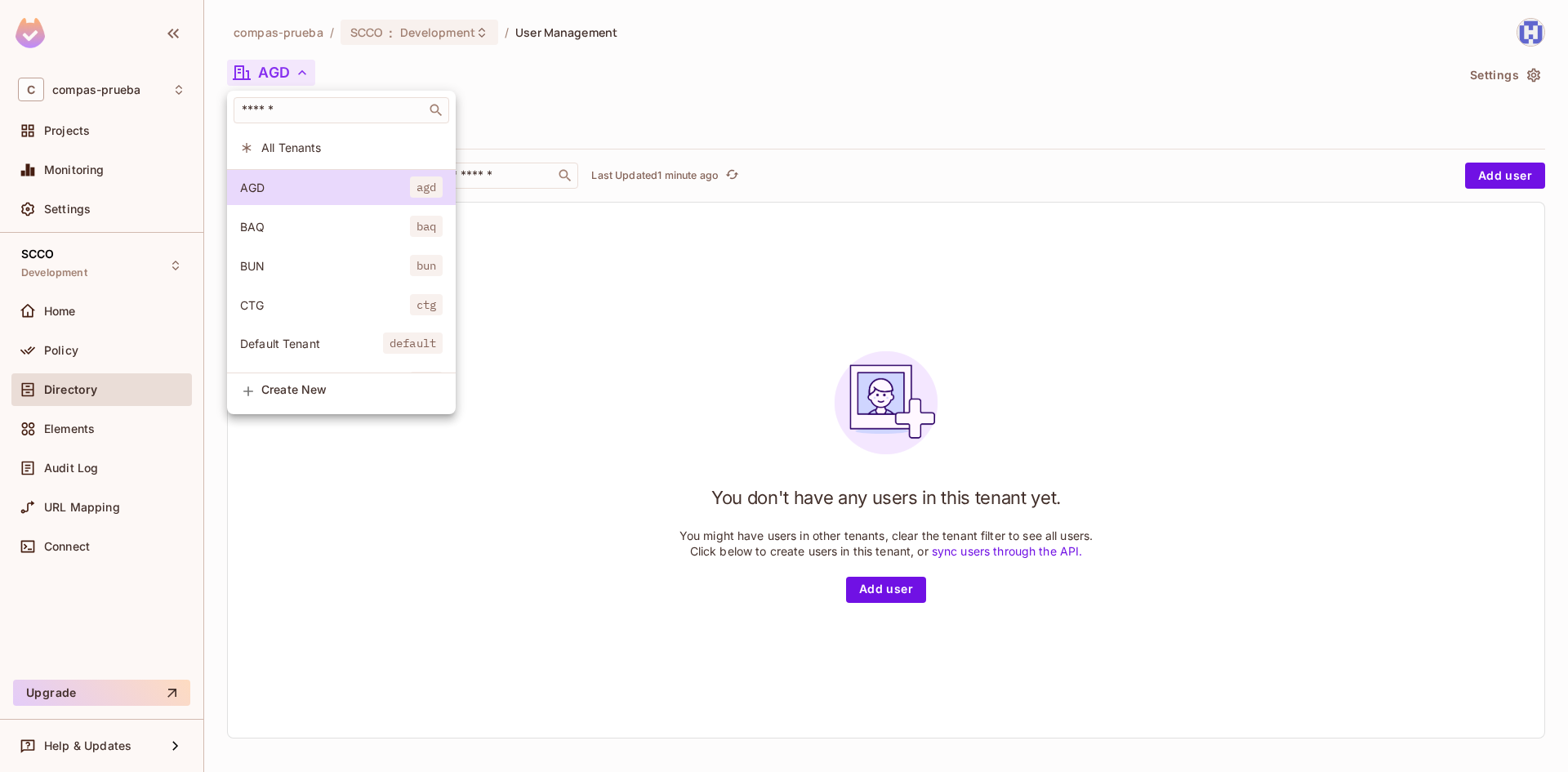
click at [491, 76] on div at bounding box center [784, 386] width 1568 height 772
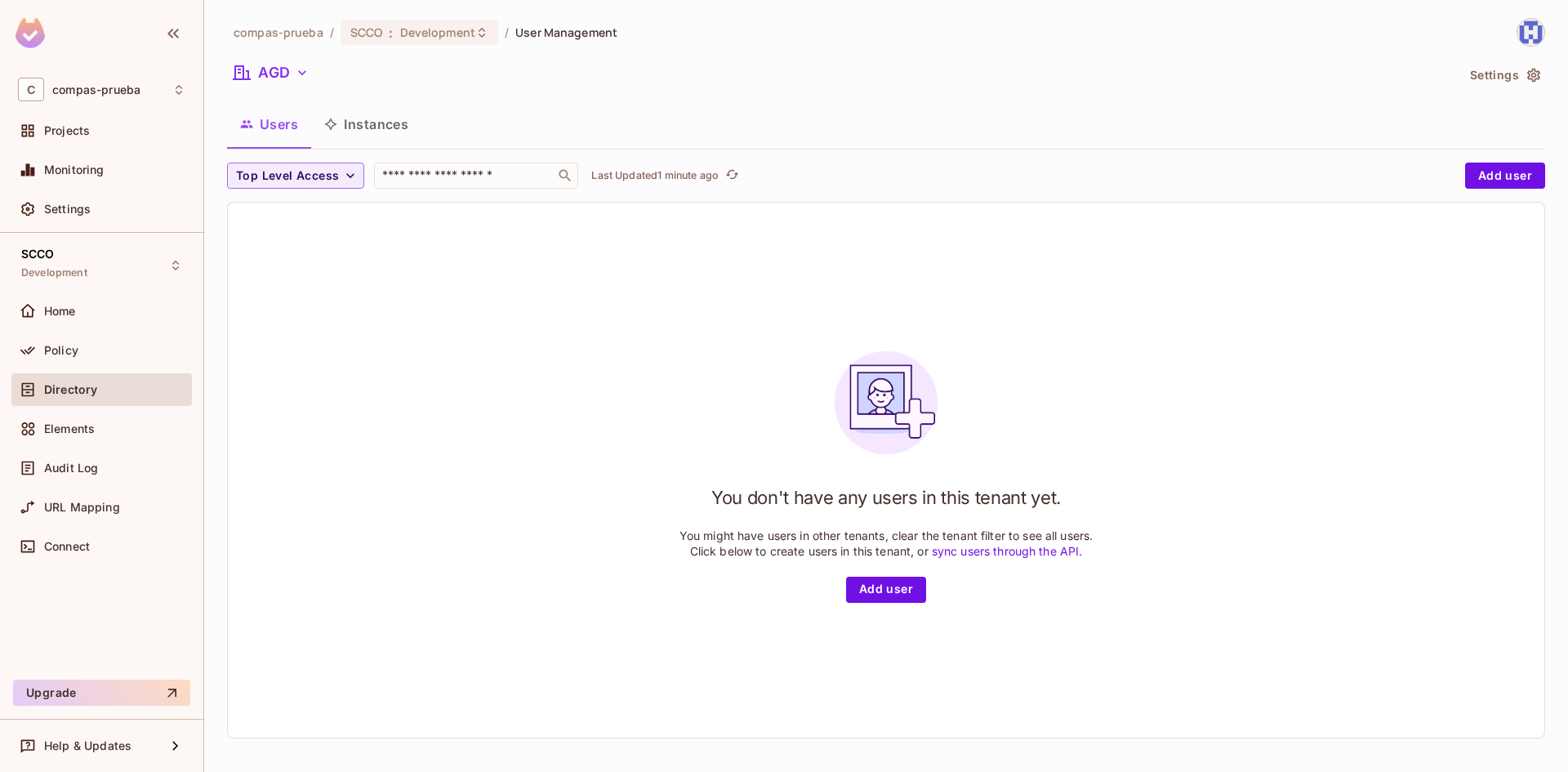
click at [308, 77] on icon "button" at bounding box center [302, 73] width 17 height 17
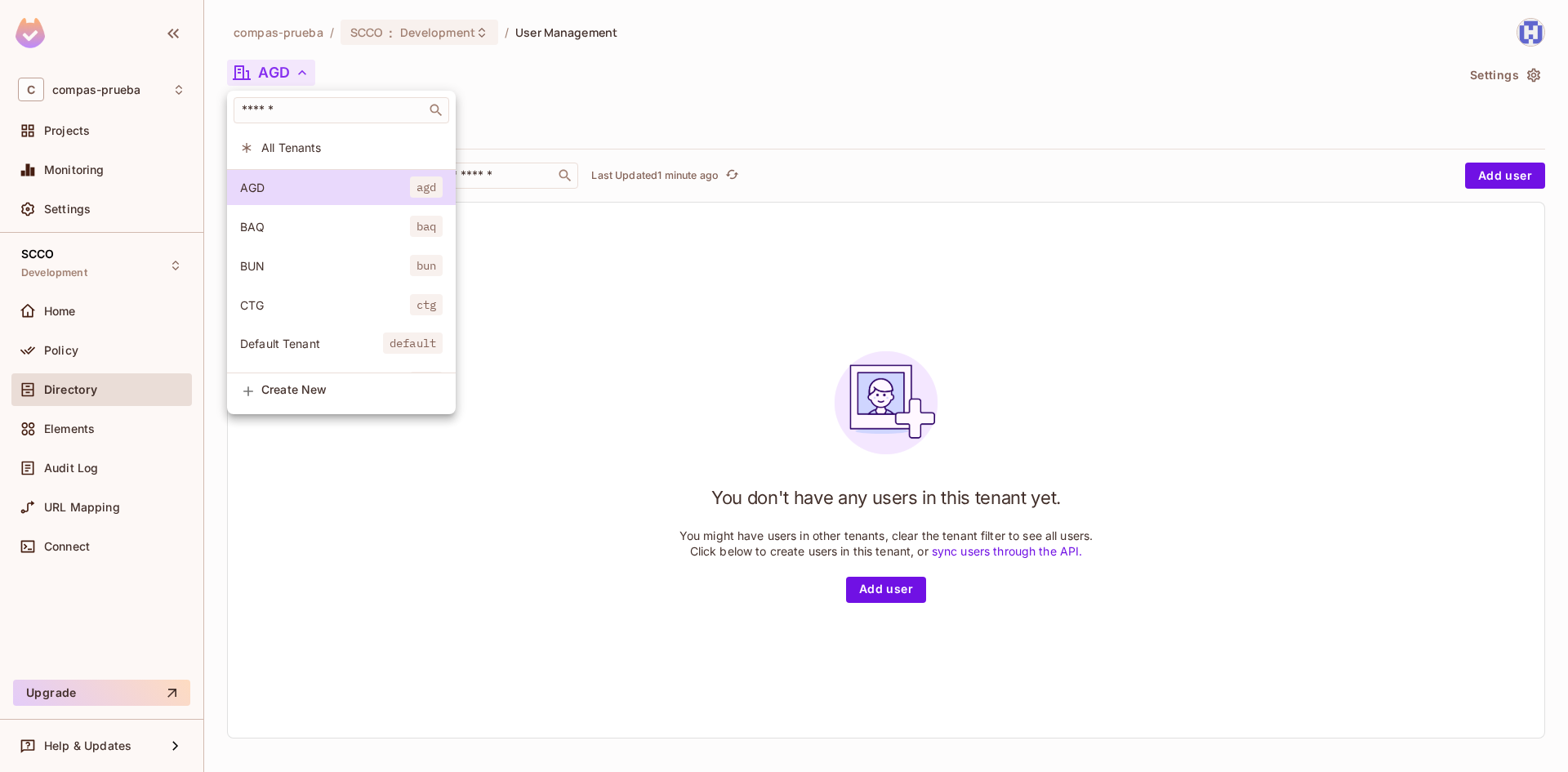
drag, startPoint x: 274, startPoint y: 299, endPoint x: 454, endPoint y: 228, distance: 193.5
click at [276, 300] on span "CTG" at bounding box center [325, 305] width 170 height 16
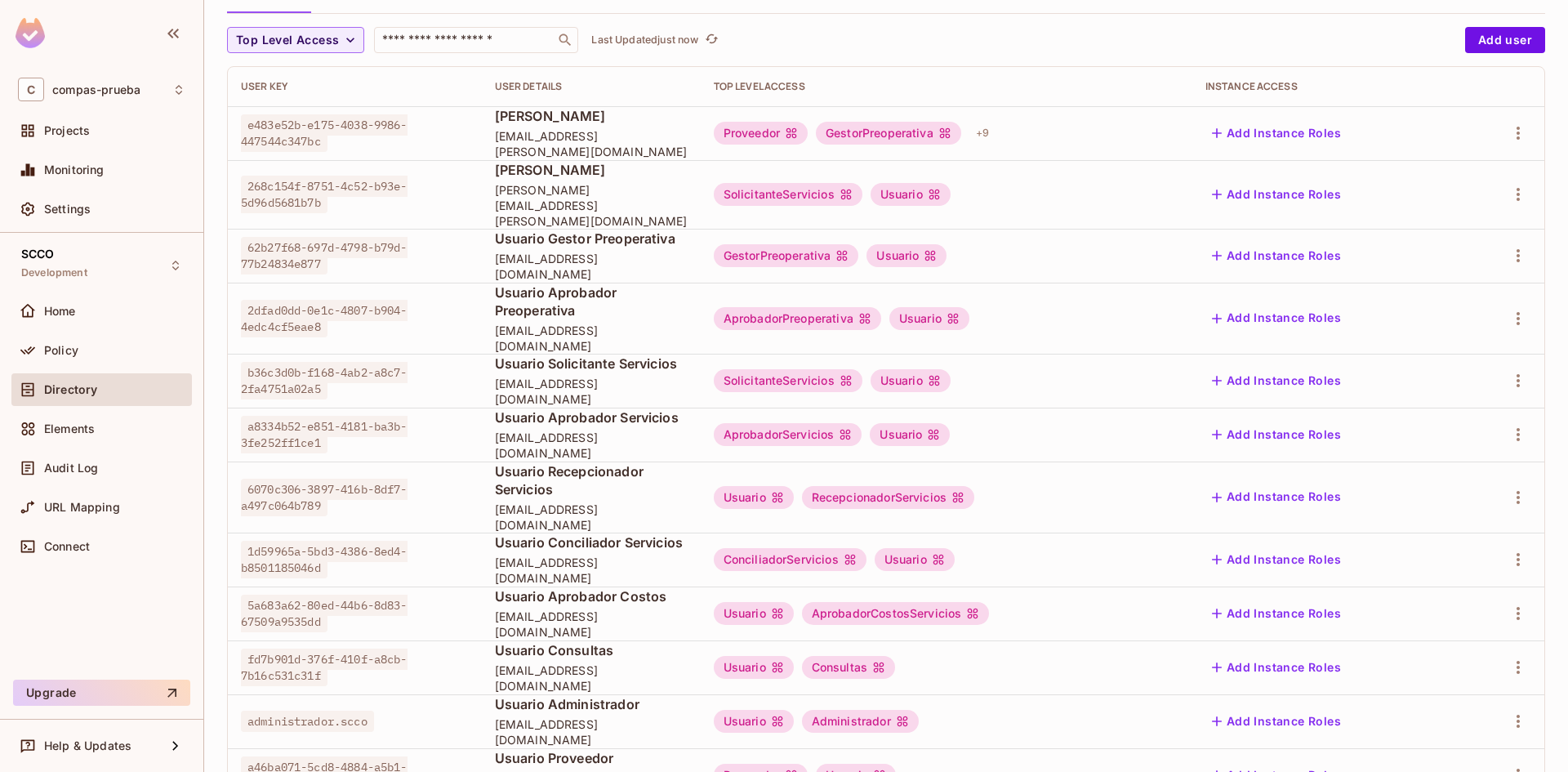
scroll to position [163, 0]
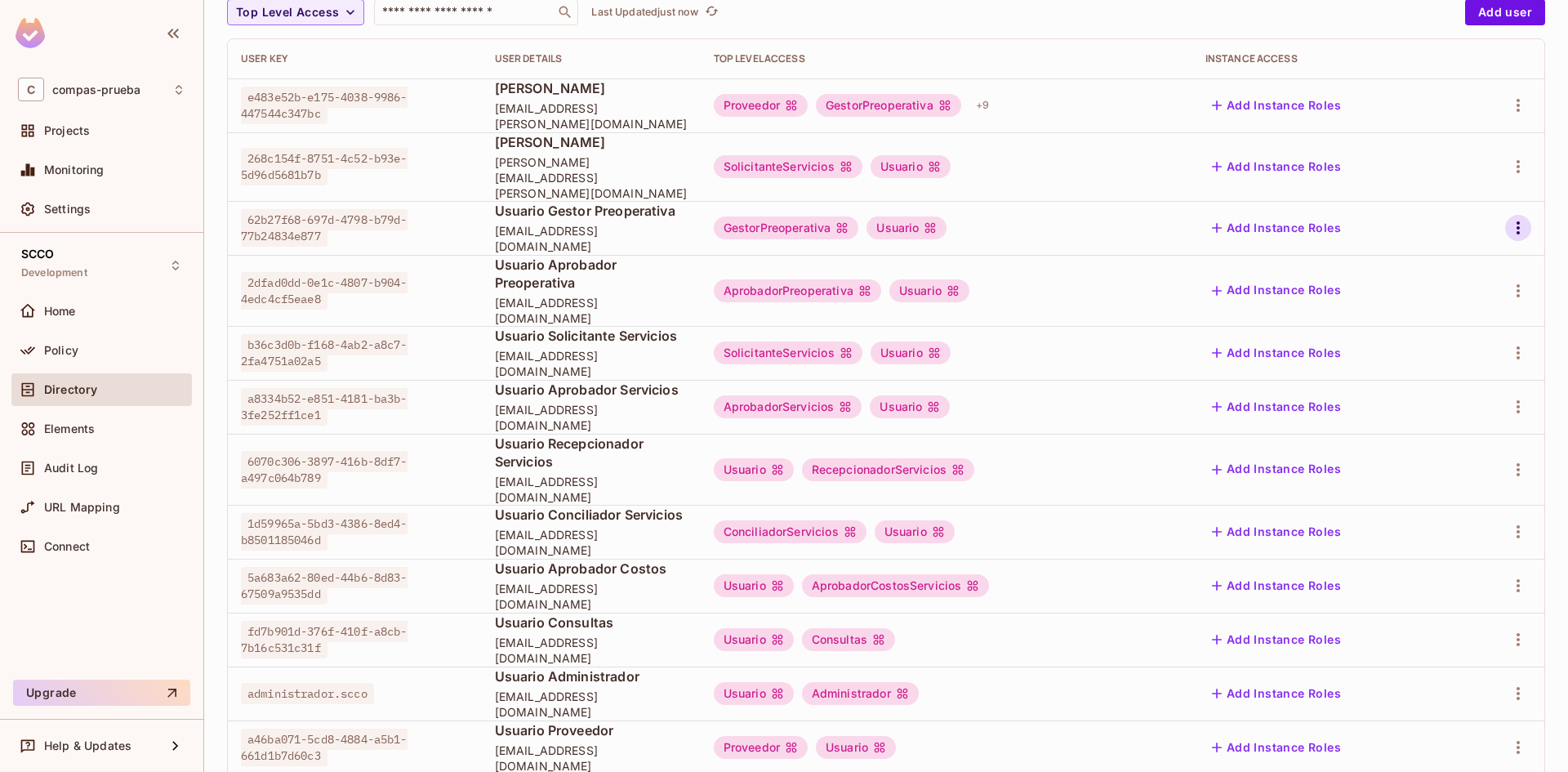
click at [1510, 219] on icon "button" at bounding box center [1519, 228] width 20 height 20
click at [1457, 246] on li "Edit" at bounding box center [1435, 250] width 145 height 36
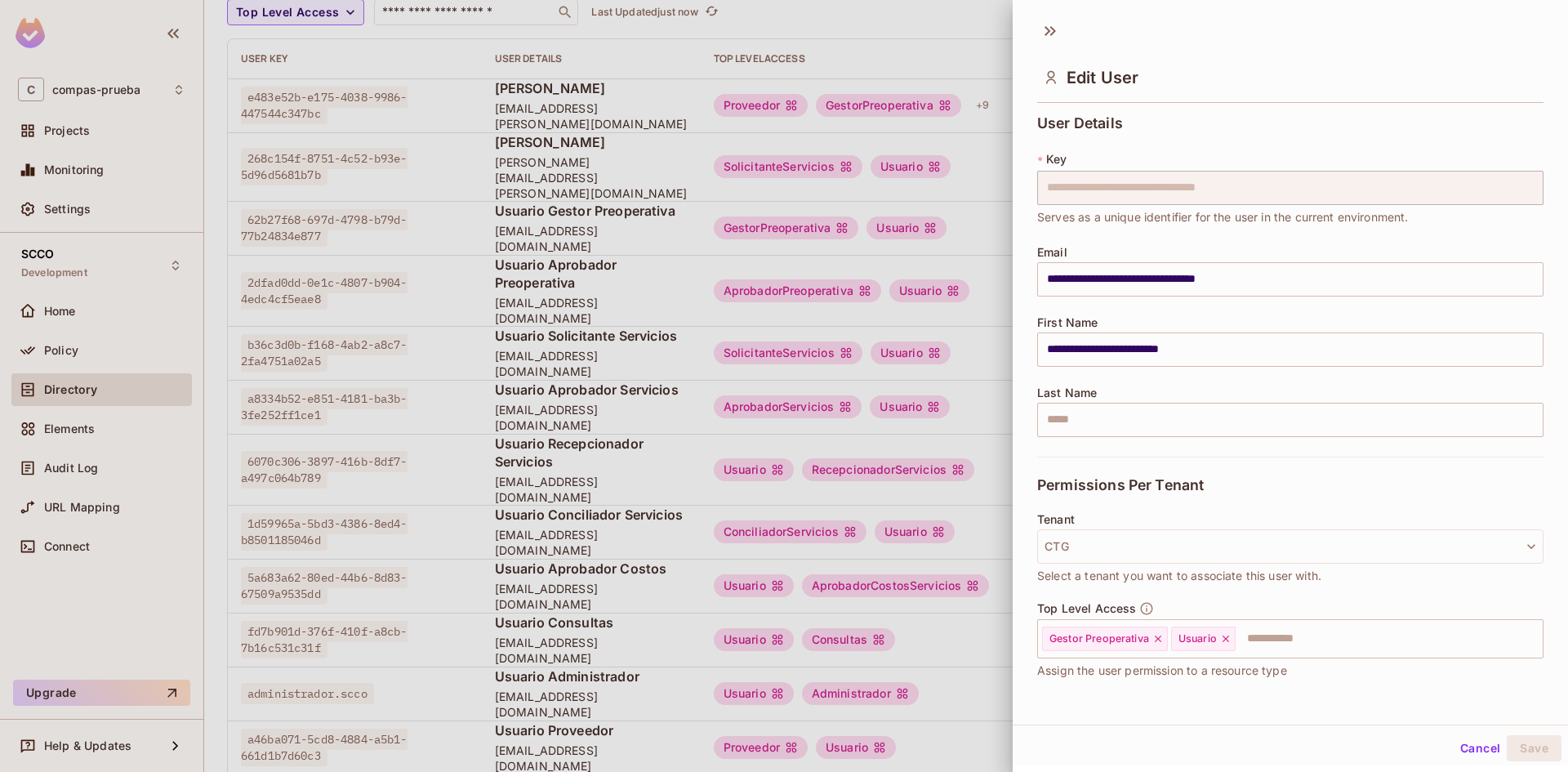
click at [967, 27] on div at bounding box center [784, 386] width 1568 height 772
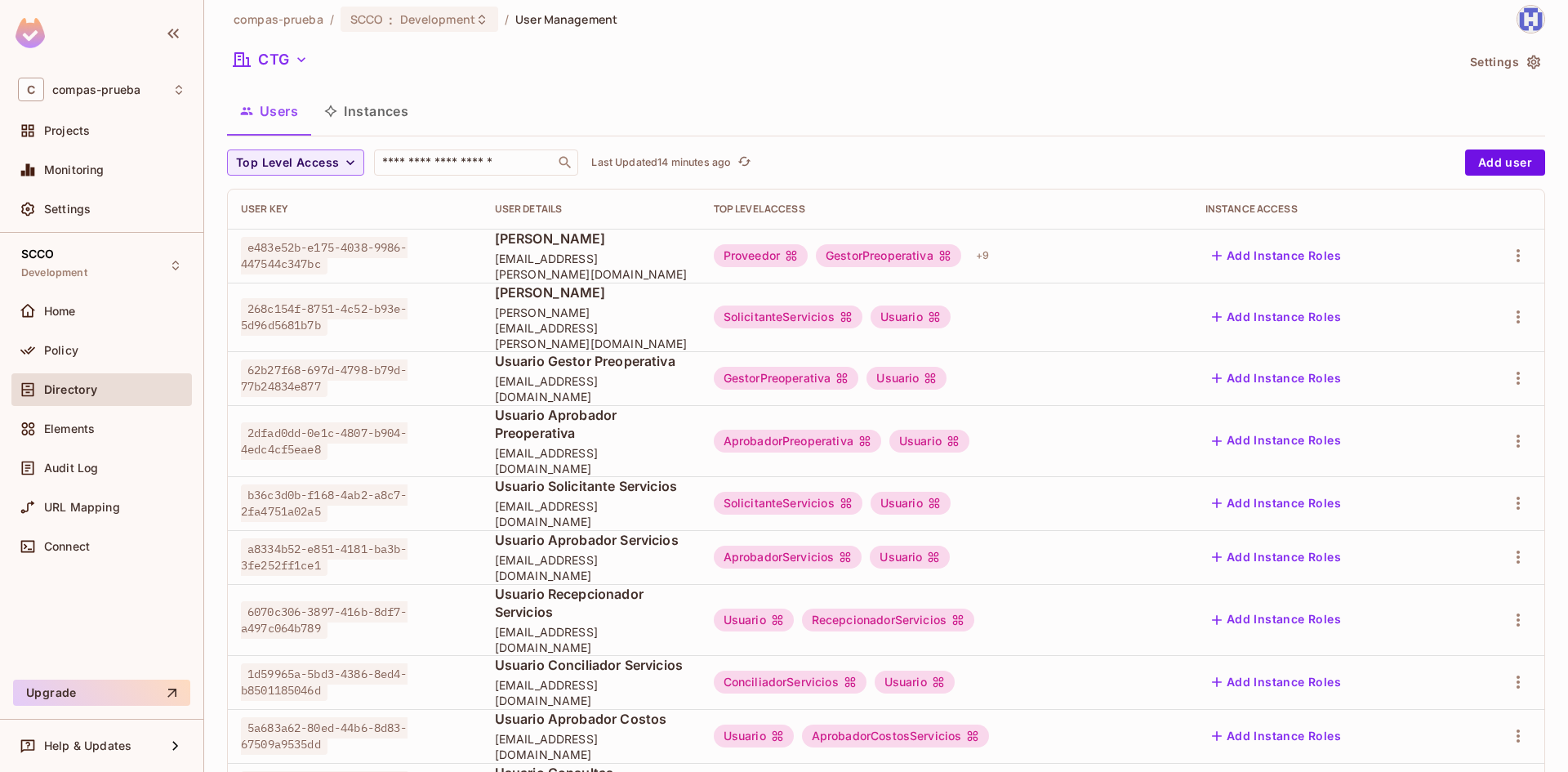
scroll to position [0, 0]
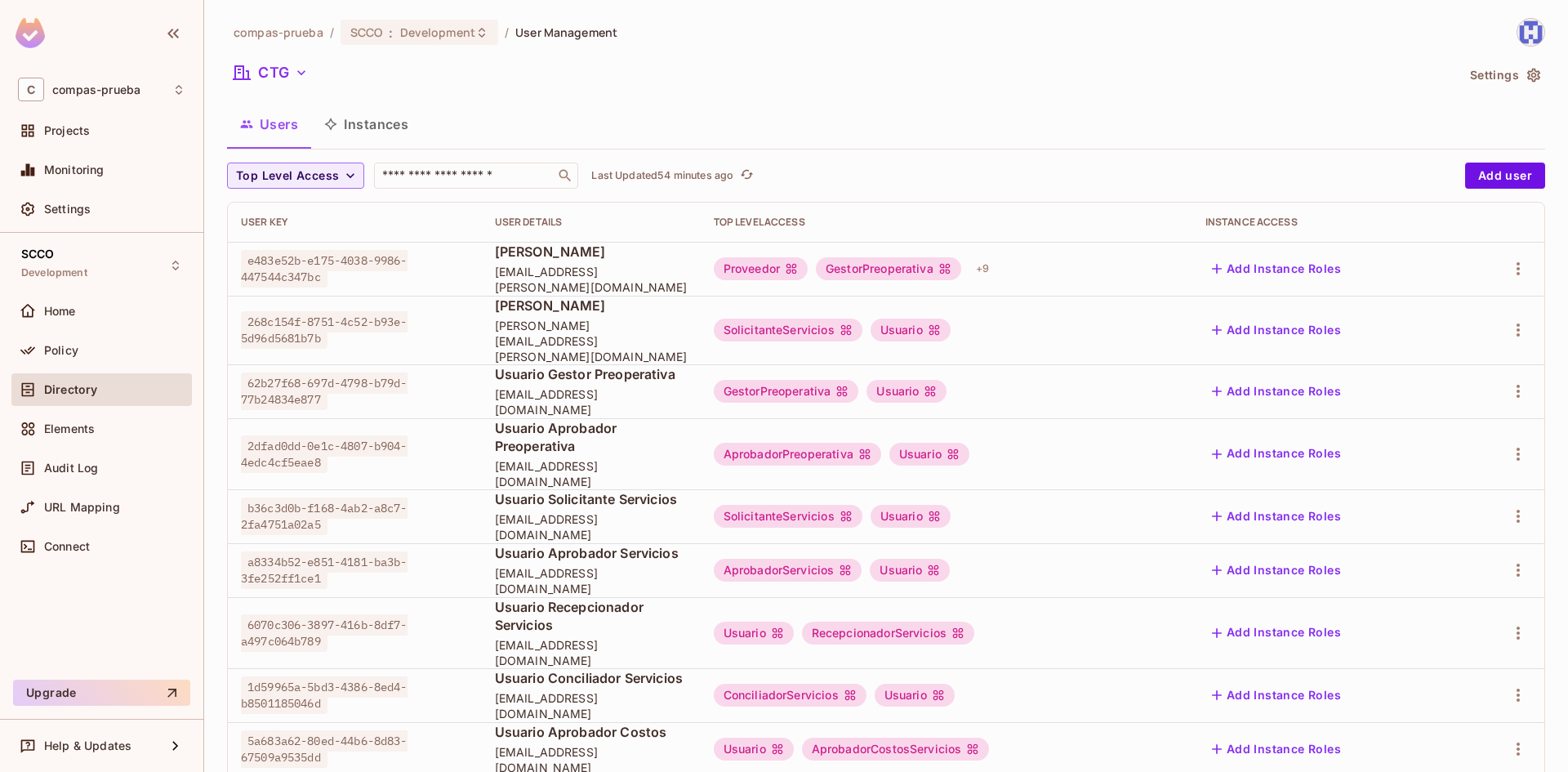
click at [308, 79] on icon "button" at bounding box center [301, 73] width 17 height 17
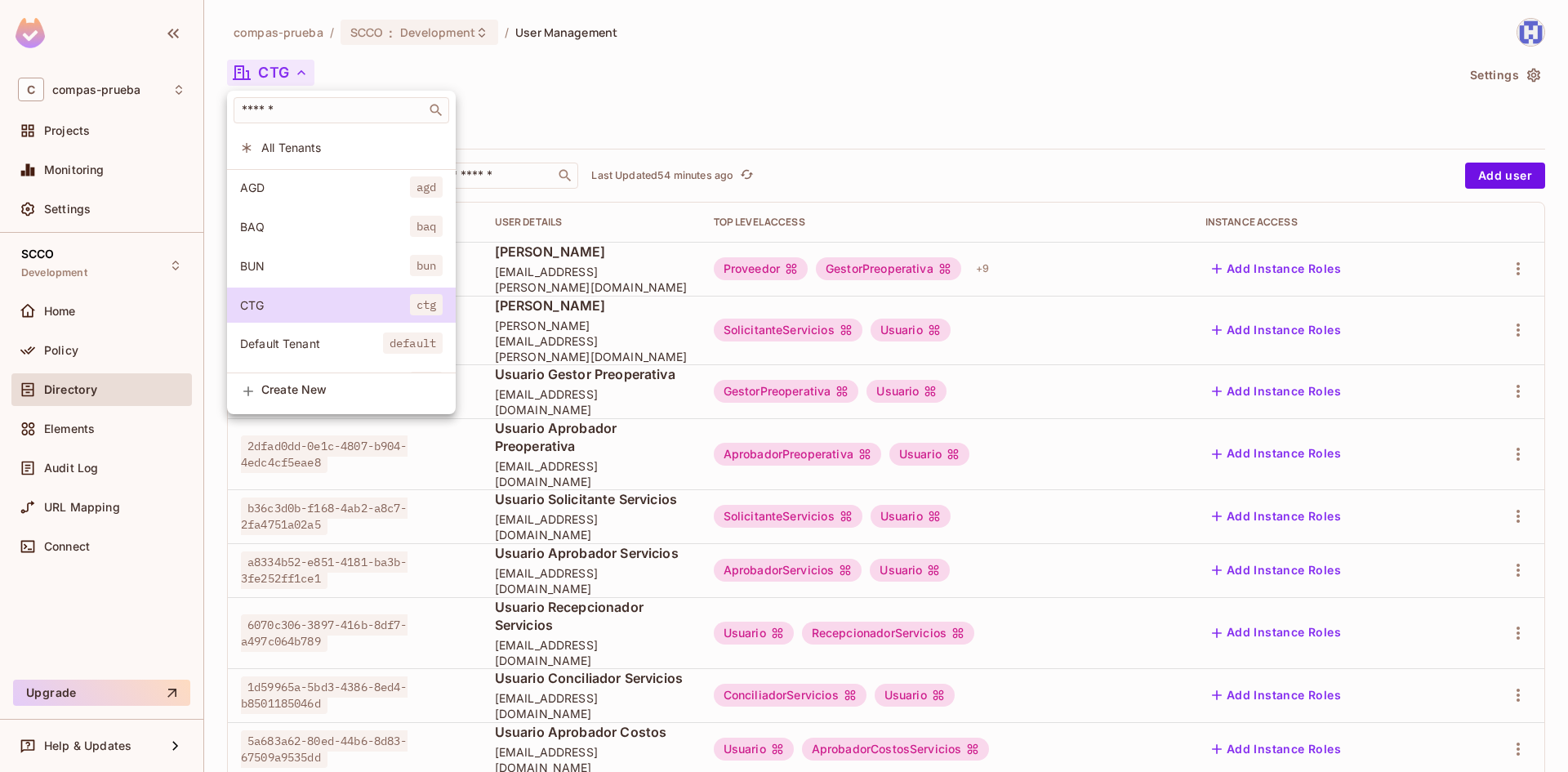
drag, startPoint x: 271, startPoint y: 232, endPoint x: 364, endPoint y: 210, distance: 95.6
click at [271, 232] on span "BAQ" at bounding box center [325, 226] width 170 height 16
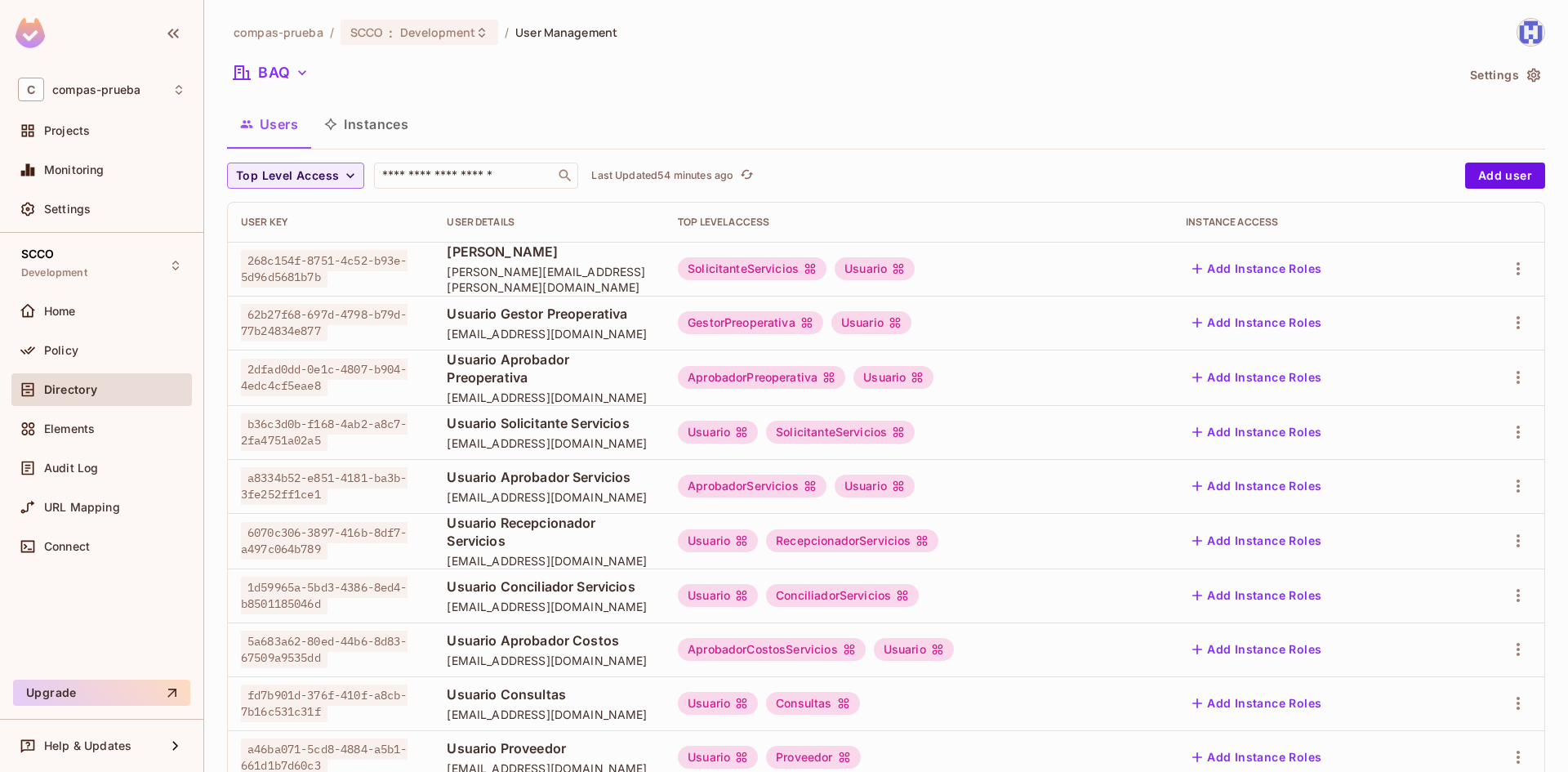
click at [300, 67] on icon "button" at bounding box center [302, 73] width 17 height 17
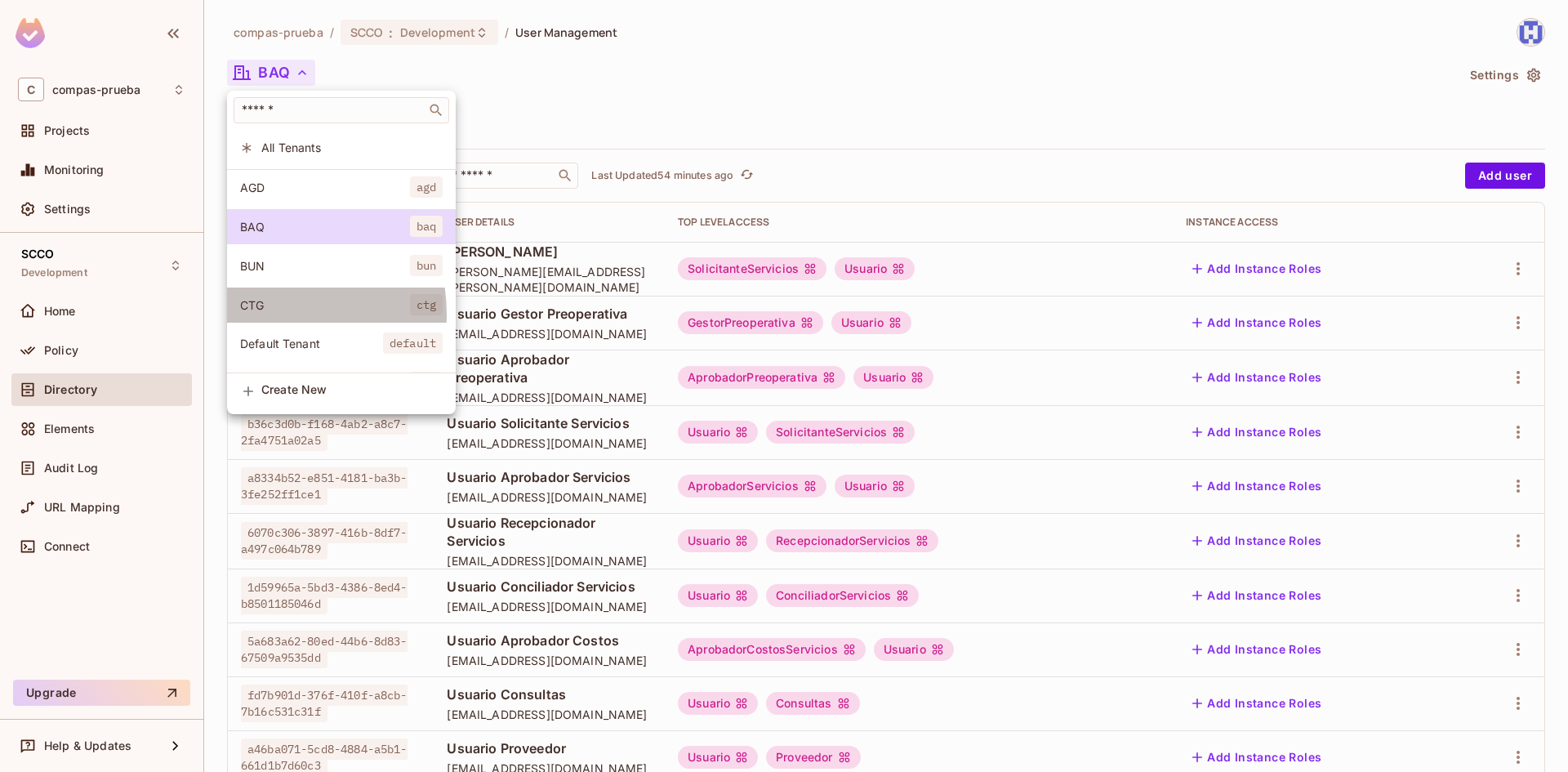
drag, startPoint x: 263, startPoint y: 314, endPoint x: 331, endPoint y: 286, distance: 73.5
click at [262, 312] on li "CTG ctg" at bounding box center [342, 305] width 228 height 35
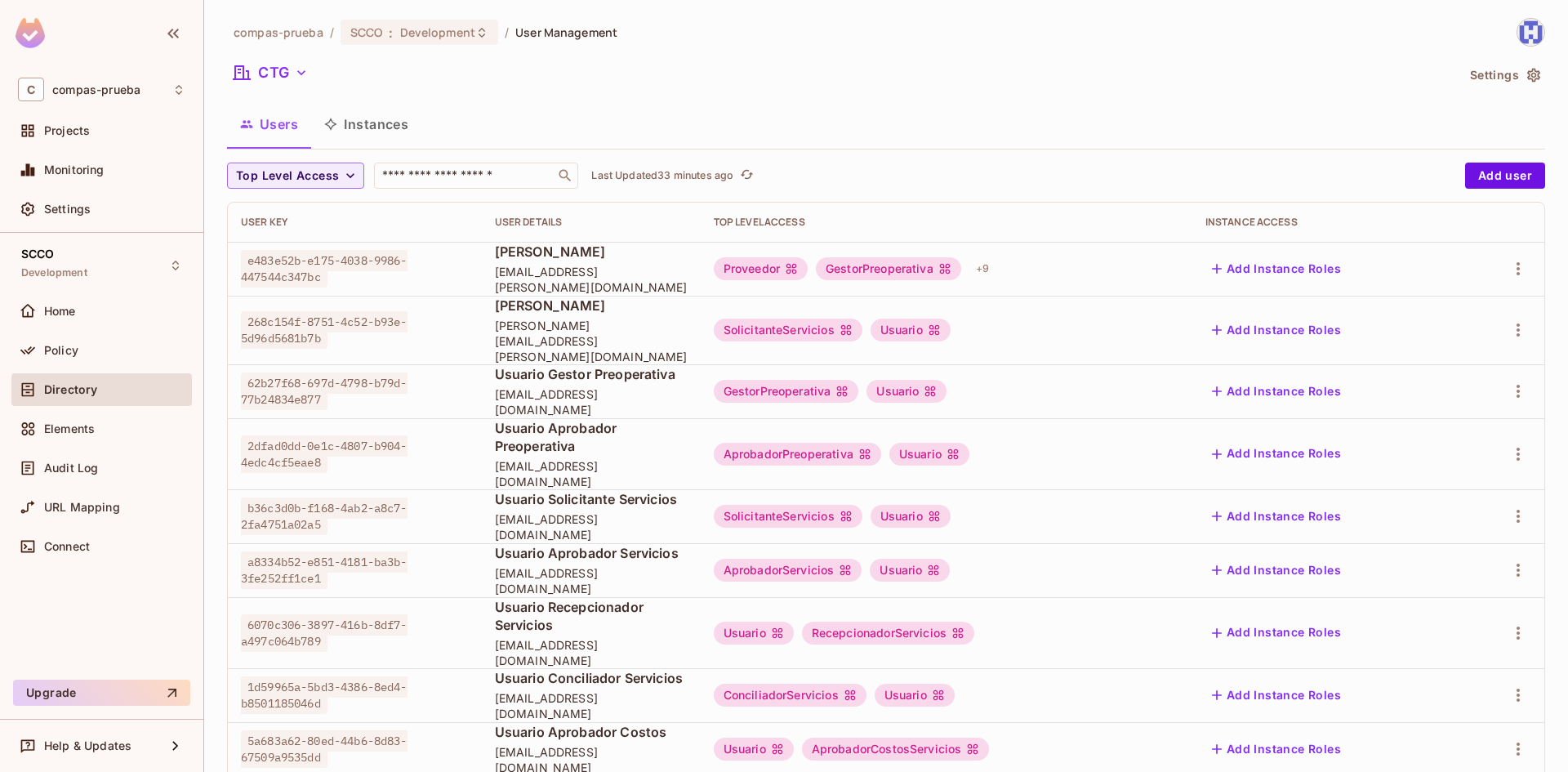
click at [838, 50] on div "compas-prueba / SCCO : Development / User Management CTG Settings Users Instanc…" at bounding box center [886, 610] width 1318 height 1184
click at [370, 119] on button "Instances" at bounding box center [366, 123] width 110 height 40
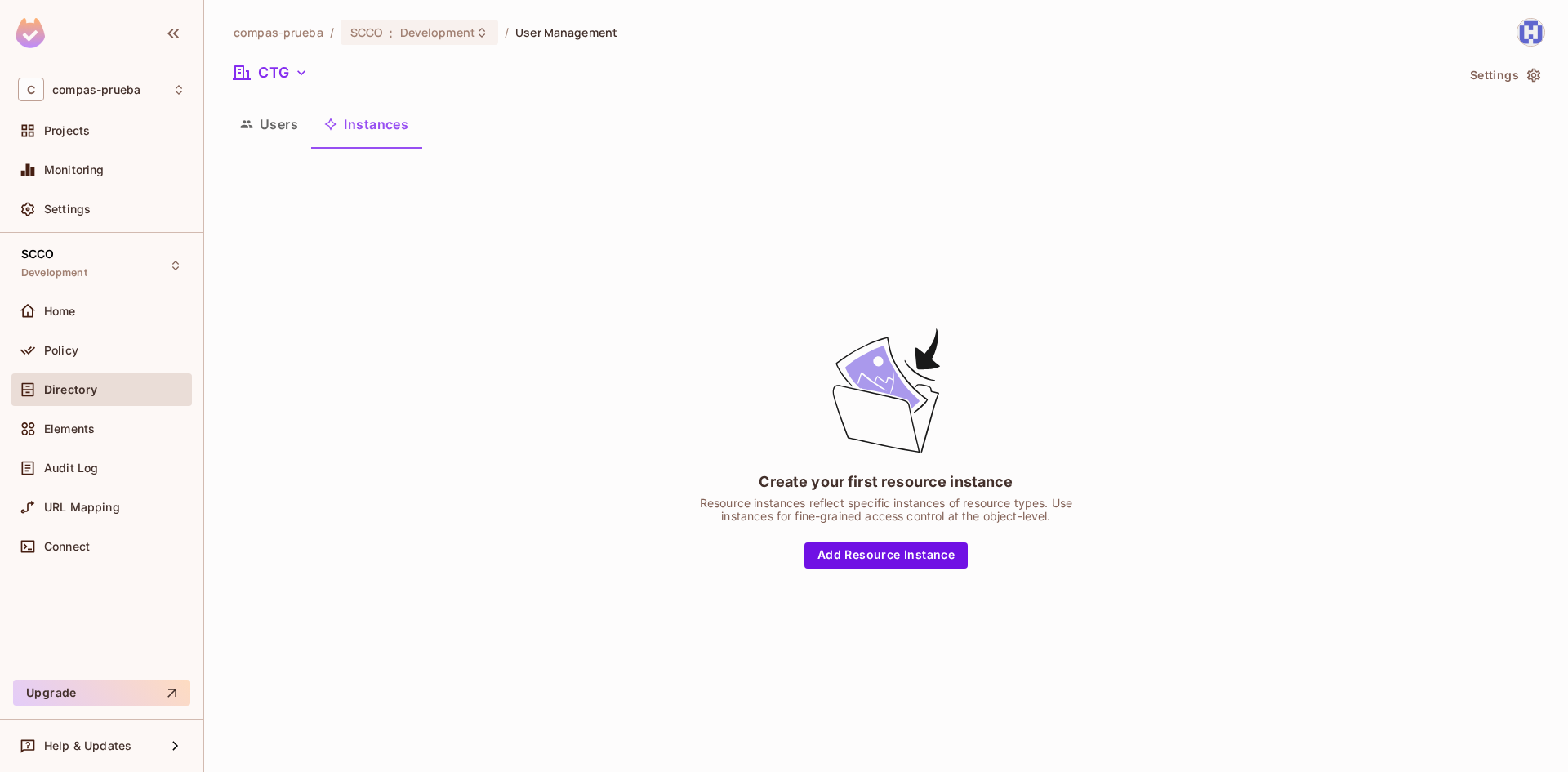
click at [274, 123] on button "Users" at bounding box center [269, 123] width 84 height 40
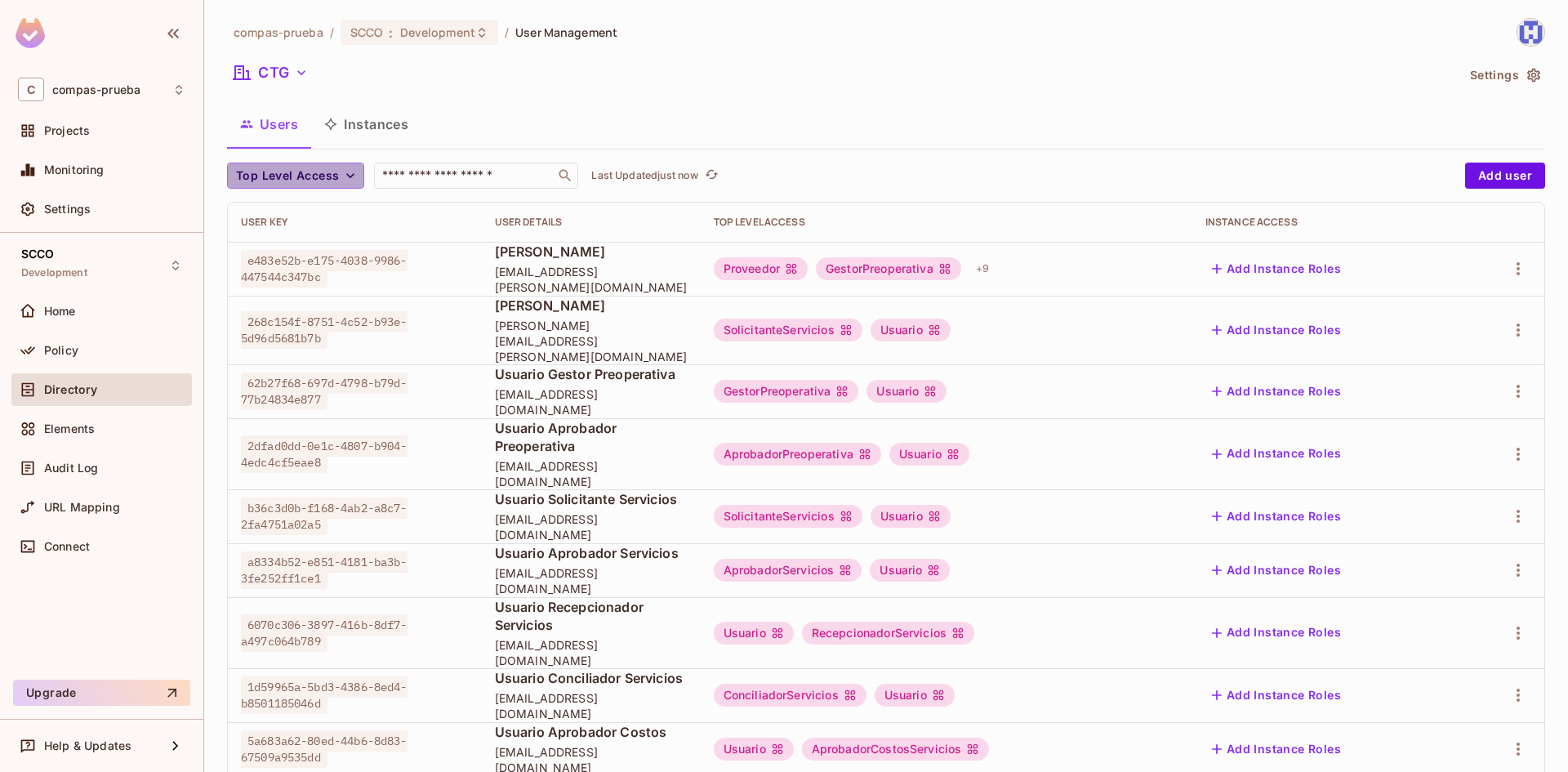
click at [357, 180] on icon "button" at bounding box center [350, 175] width 17 height 17
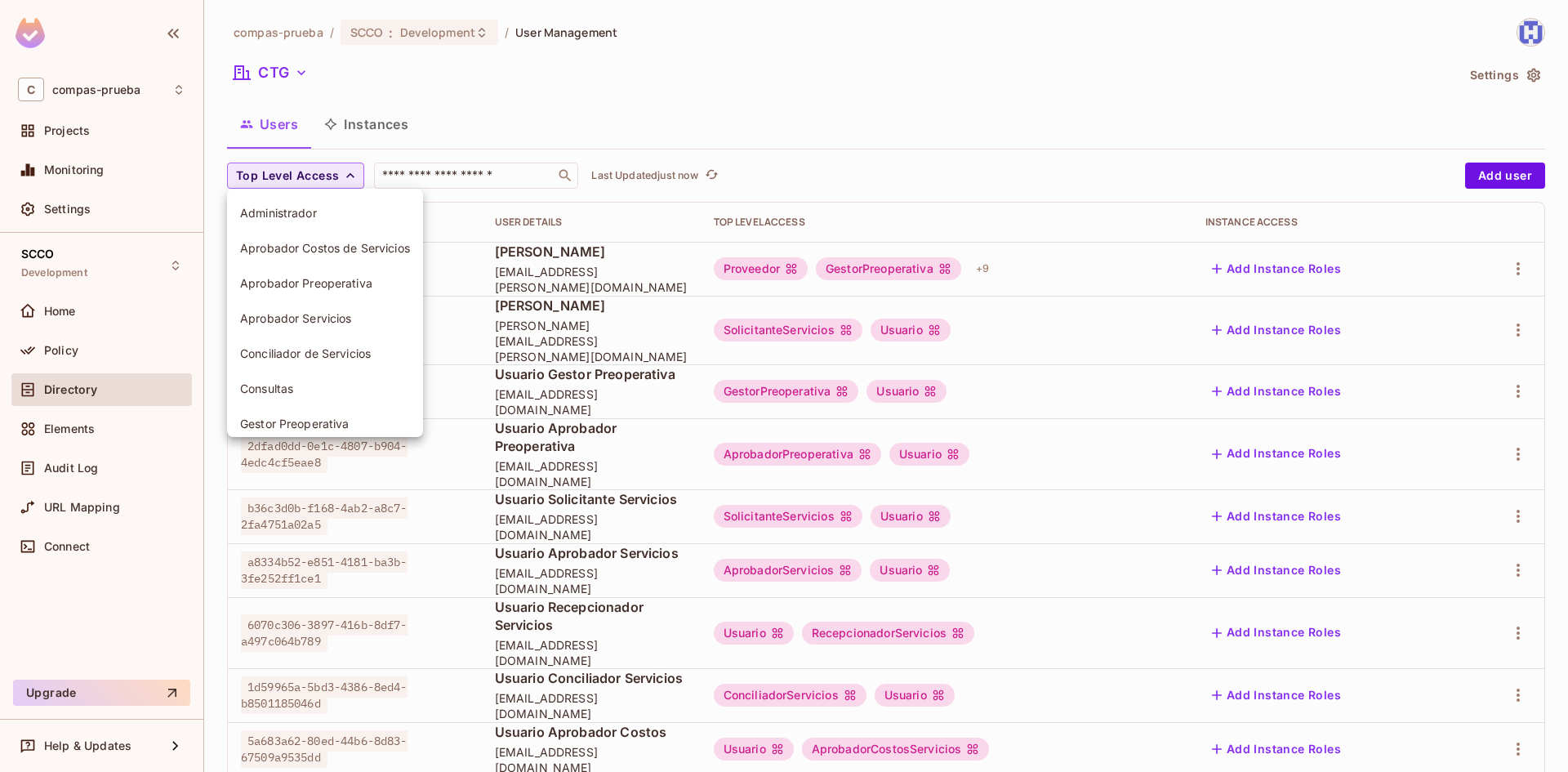
click at [560, 97] on div at bounding box center [784, 386] width 1568 height 772
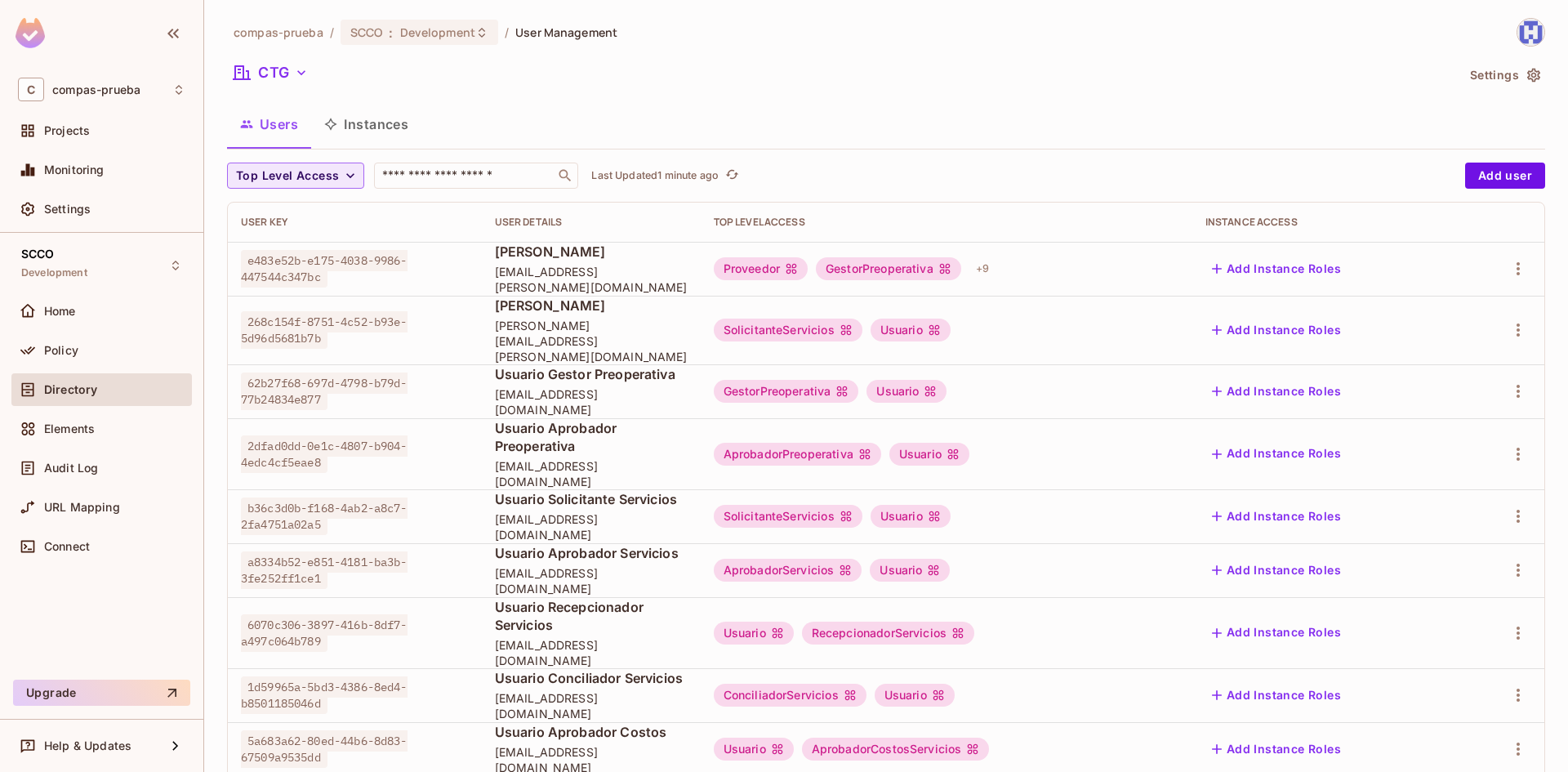
click at [881, 443] on div "AprobadorPreoperativa" at bounding box center [797, 454] width 167 height 23
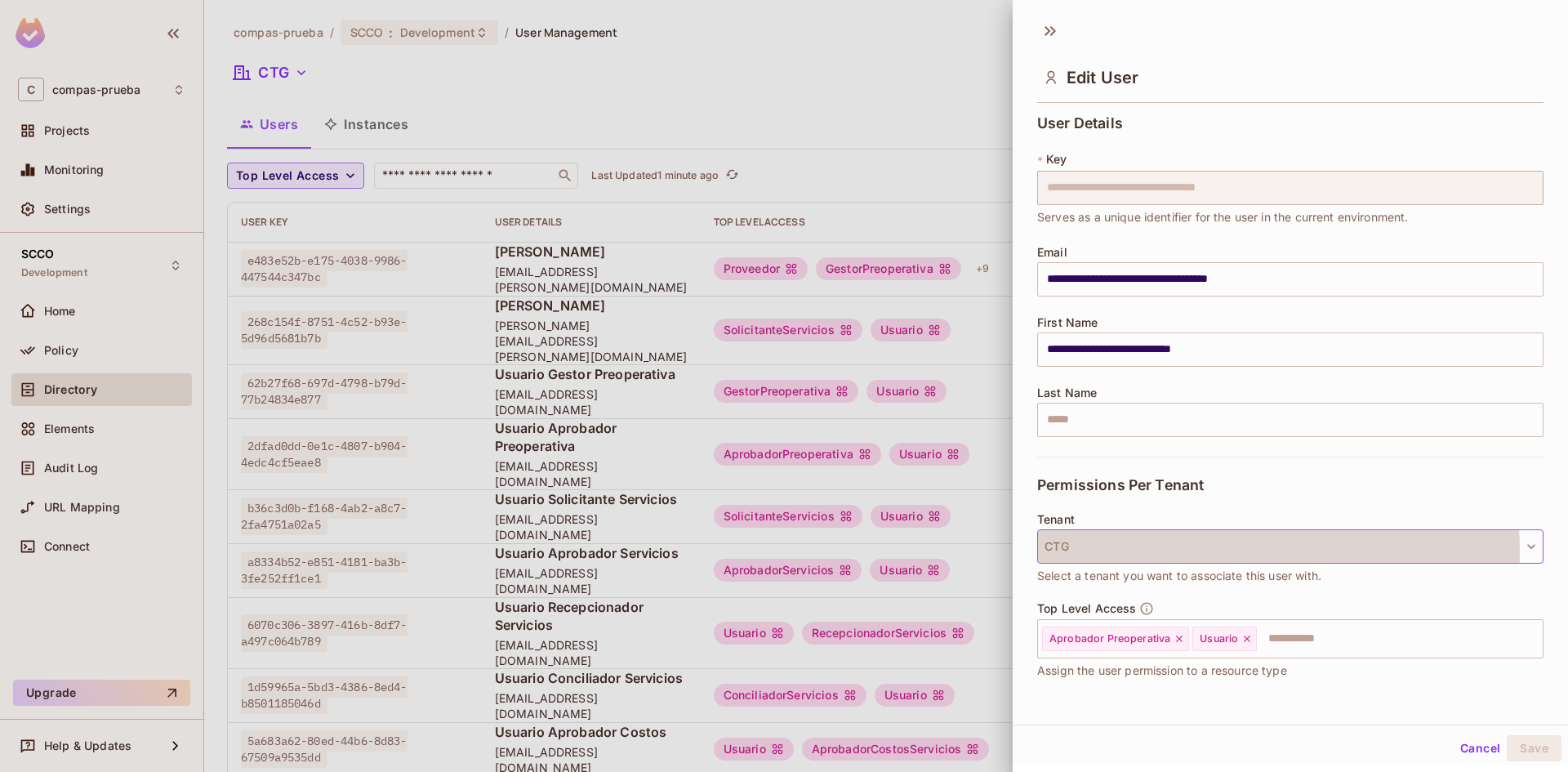
click at [1136, 552] on button "CTG" at bounding box center [1290, 547] width 506 height 34
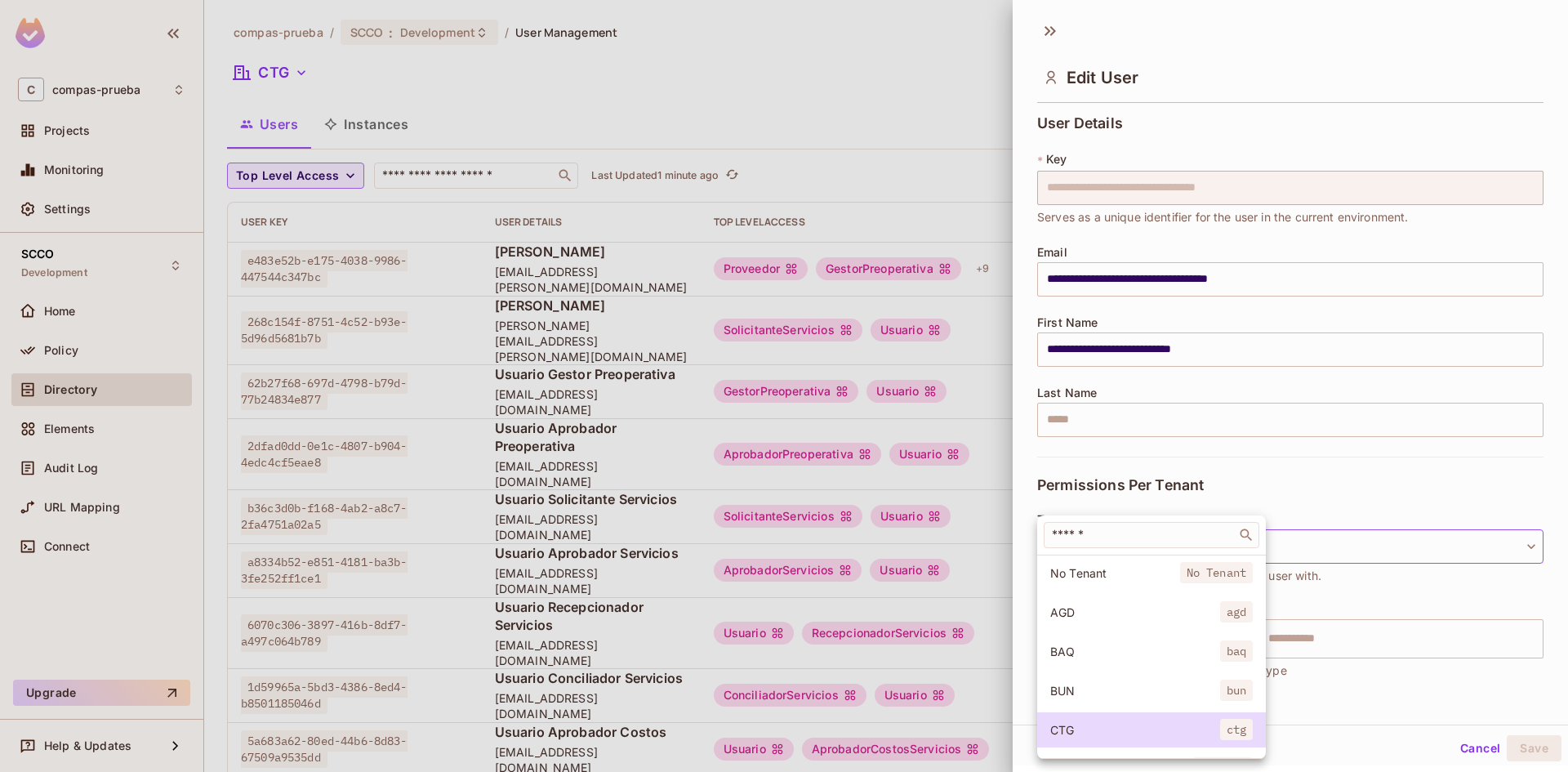
click at [1347, 504] on div at bounding box center [784, 386] width 1568 height 772
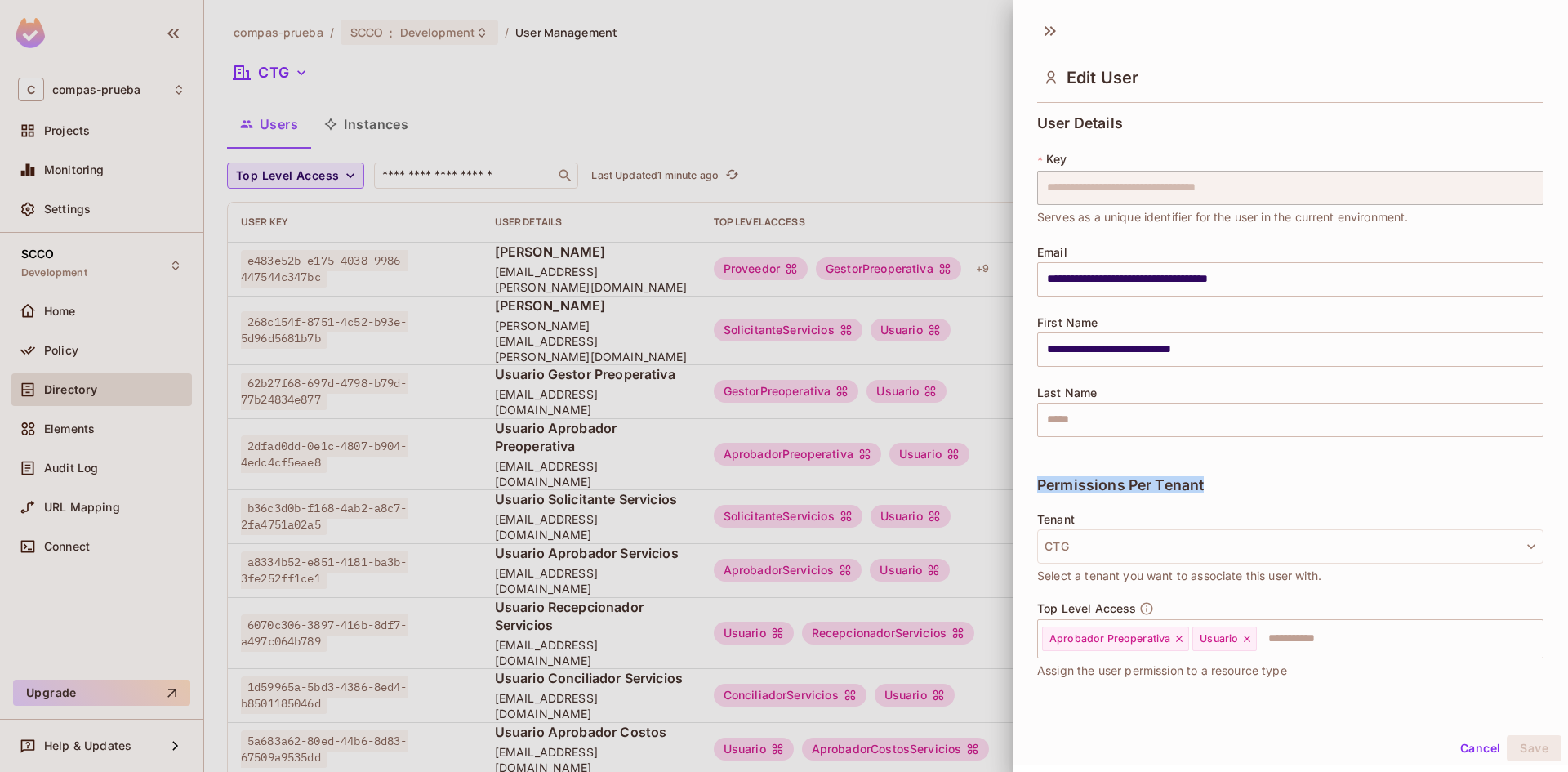
drag, startPoint x: 1213, startPoint y: 483, endPoint x: 1035, endPoint y: 487, distance: 178.0
click at [1035, 487] on div "**********" at bounding box center [1290, 405] width 555 height 593
click at [1261, 495] on div "Permissions Per Tenant" at bounding box center [1290, 484] width 506 height 56
click at [780, 120] on div at bounding box center [784, 386] width 1568 height 772
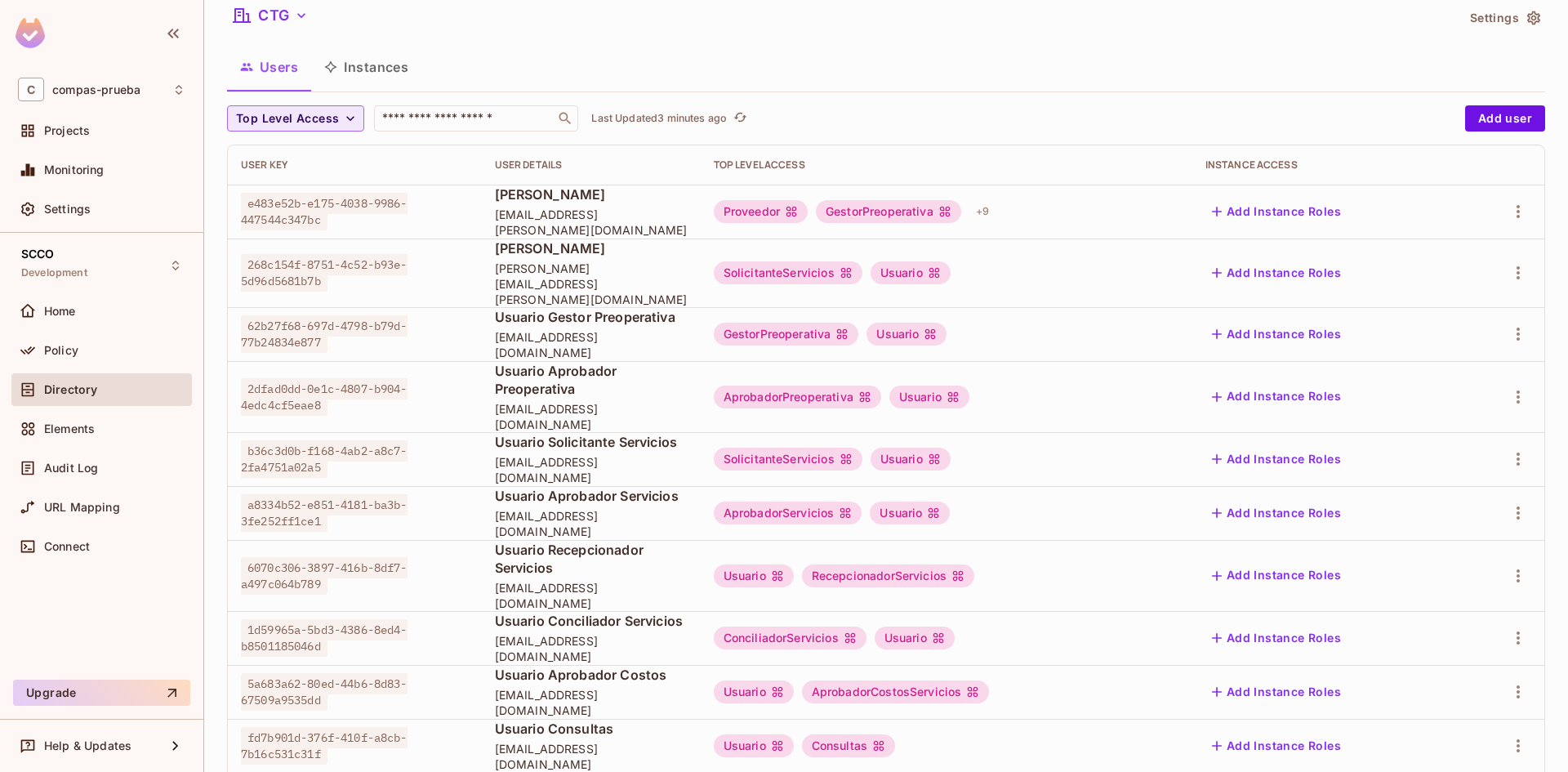
scroll to position [82, 0]
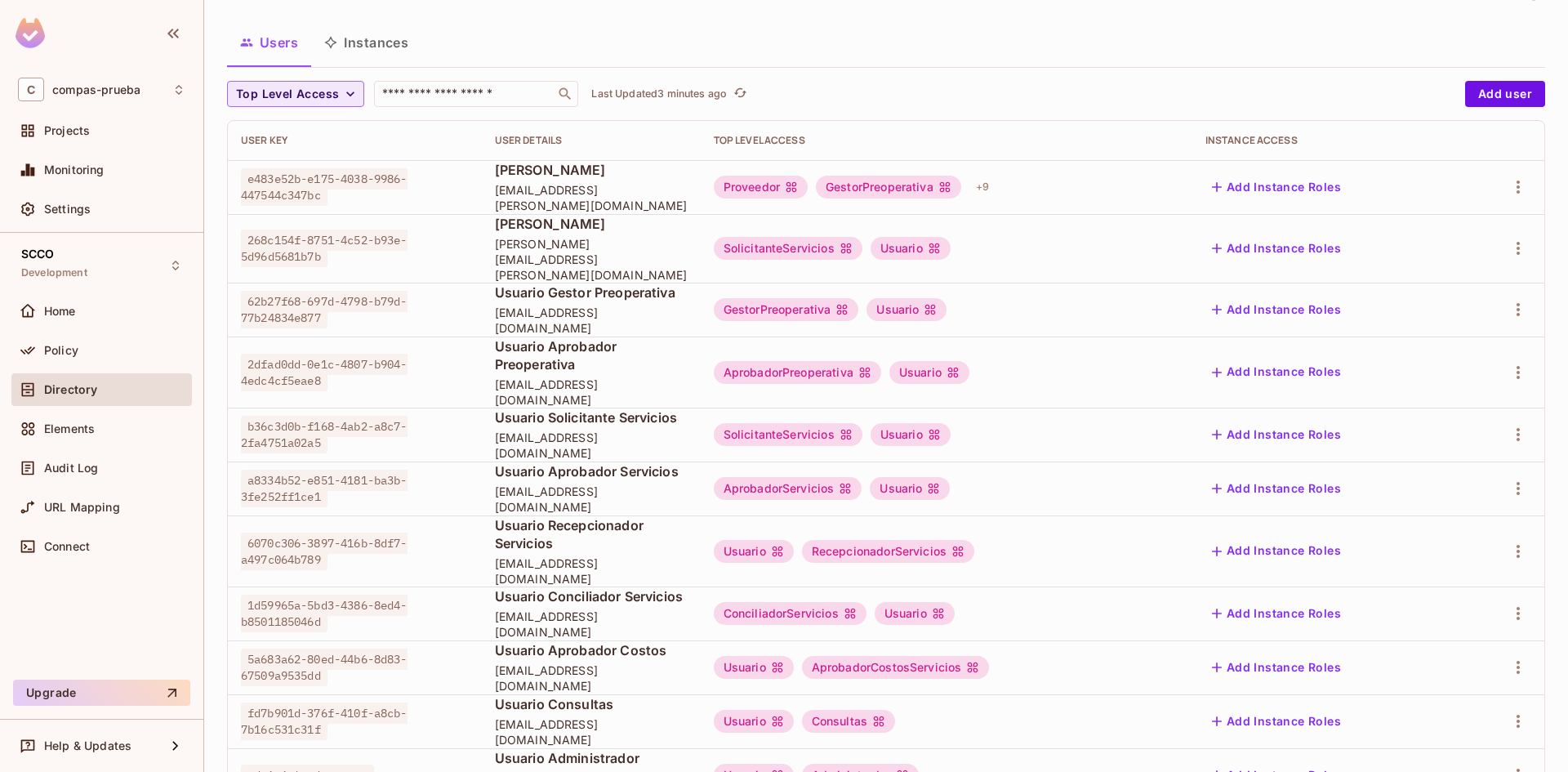
click at [574, 295] on div "Usuario Gestor Preoperativa [EMAIL_ADDRESS][DOMAIN_NAME]" at bounding box center [592, 309] width 193 height 52
click at [572, 290] on span "Usuario Gestor Preoperativa" at bounding box center [592, 292] width 193 height 18
drag, startPoint x: 326, startPoint y: 302, endPoint x: 242, endPoint y: 290, distance: 84.9
click at [242, 290] on span "62b27f68-697d-4798-b79d-77b24834e877" at bounding box center [324, 309] width 166 height 37
copy span "62b27f68-697d-4798-b79d-77b24834e877"
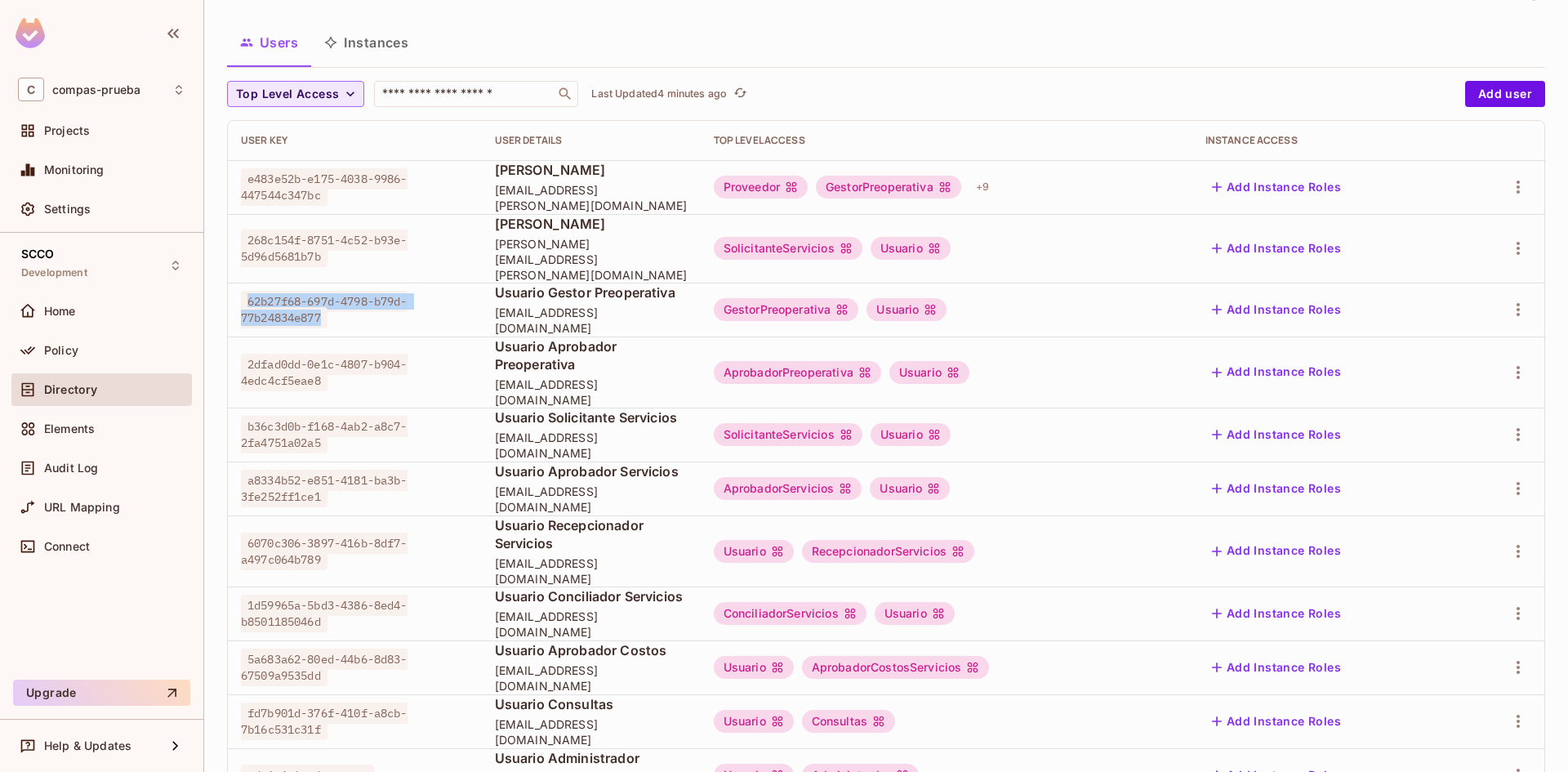
click at [377, 293] on span "62b27f68-697d-4798-b79d-77b24834e877" at bounding box center [324, 309] width 166 height 37
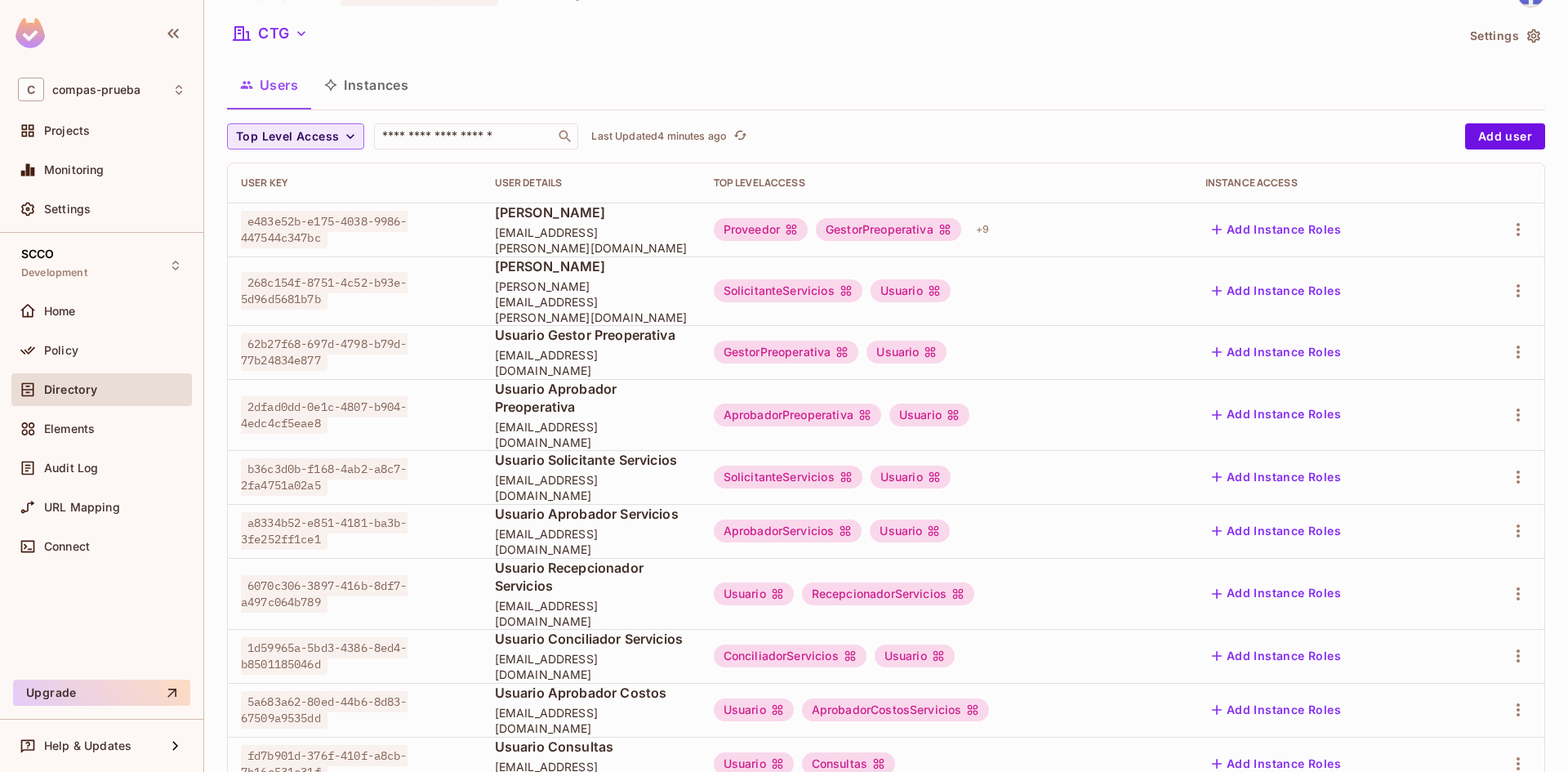
scroll to position [0, 0]
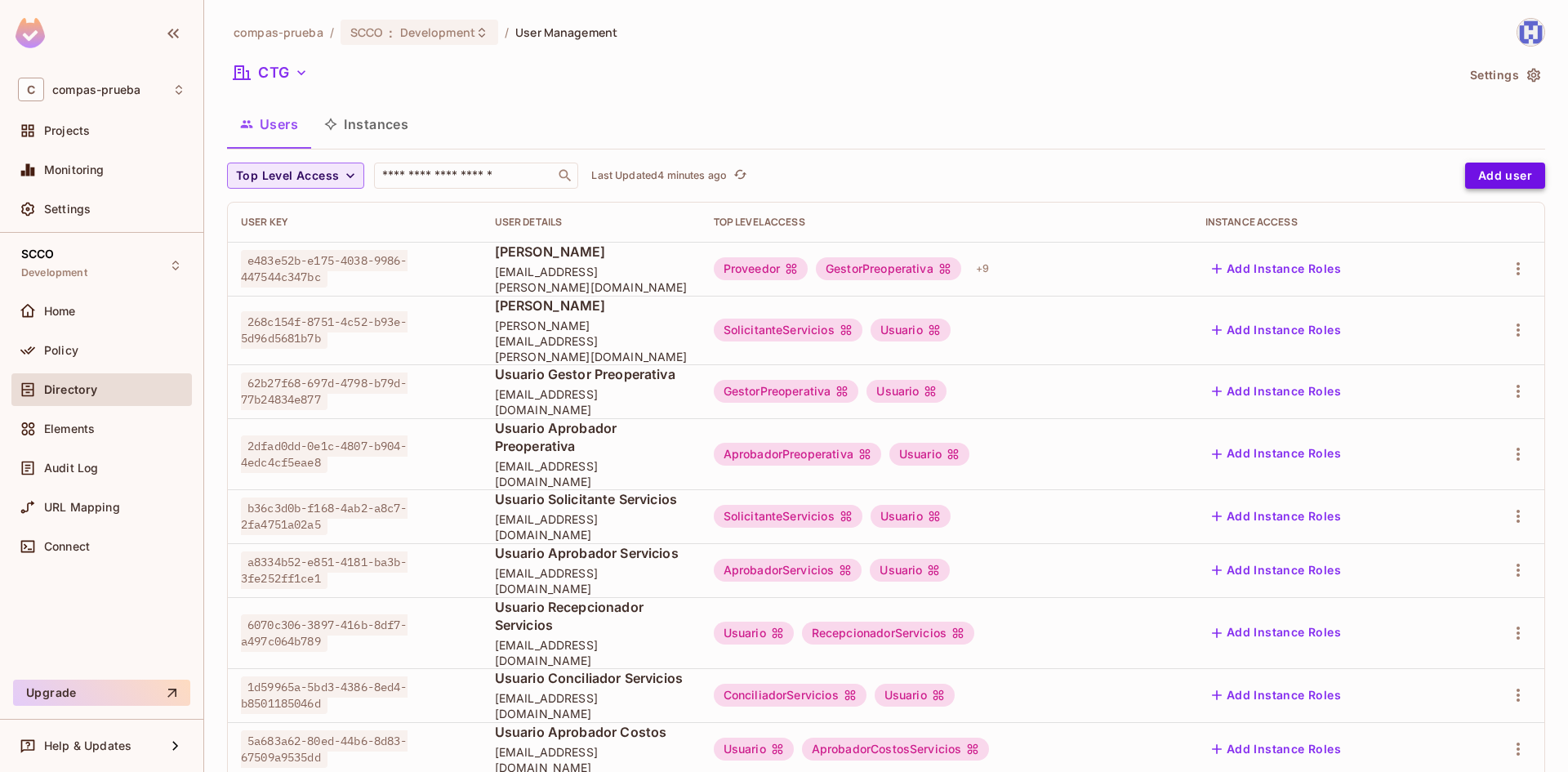
click at [1478, 180] on button "Add user" at bounding box center [1505, 175] width 80 height 27
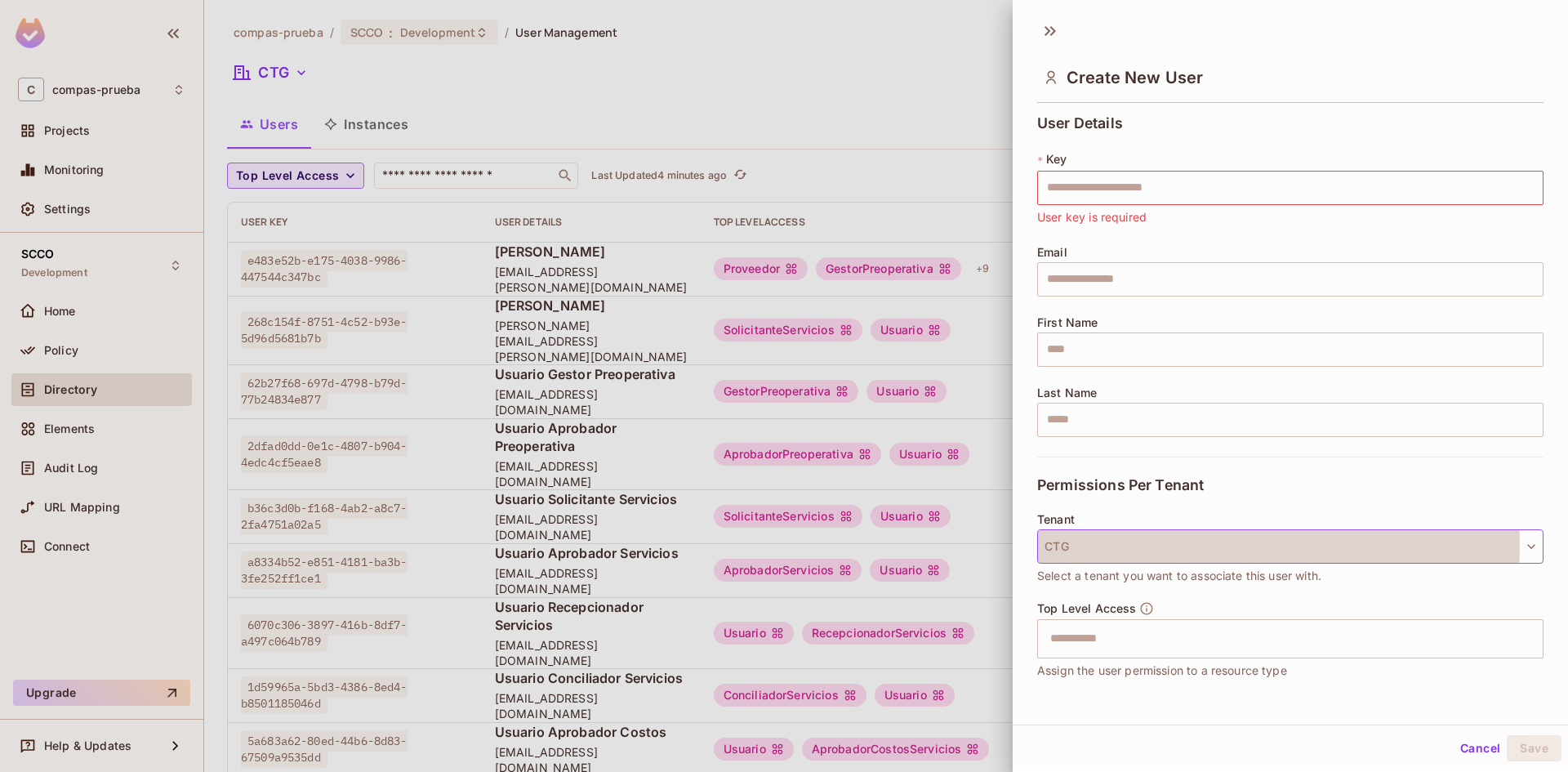
click at [1202, 547] on button "CTG" at bounding box center [1290, 547] width 506 height 34
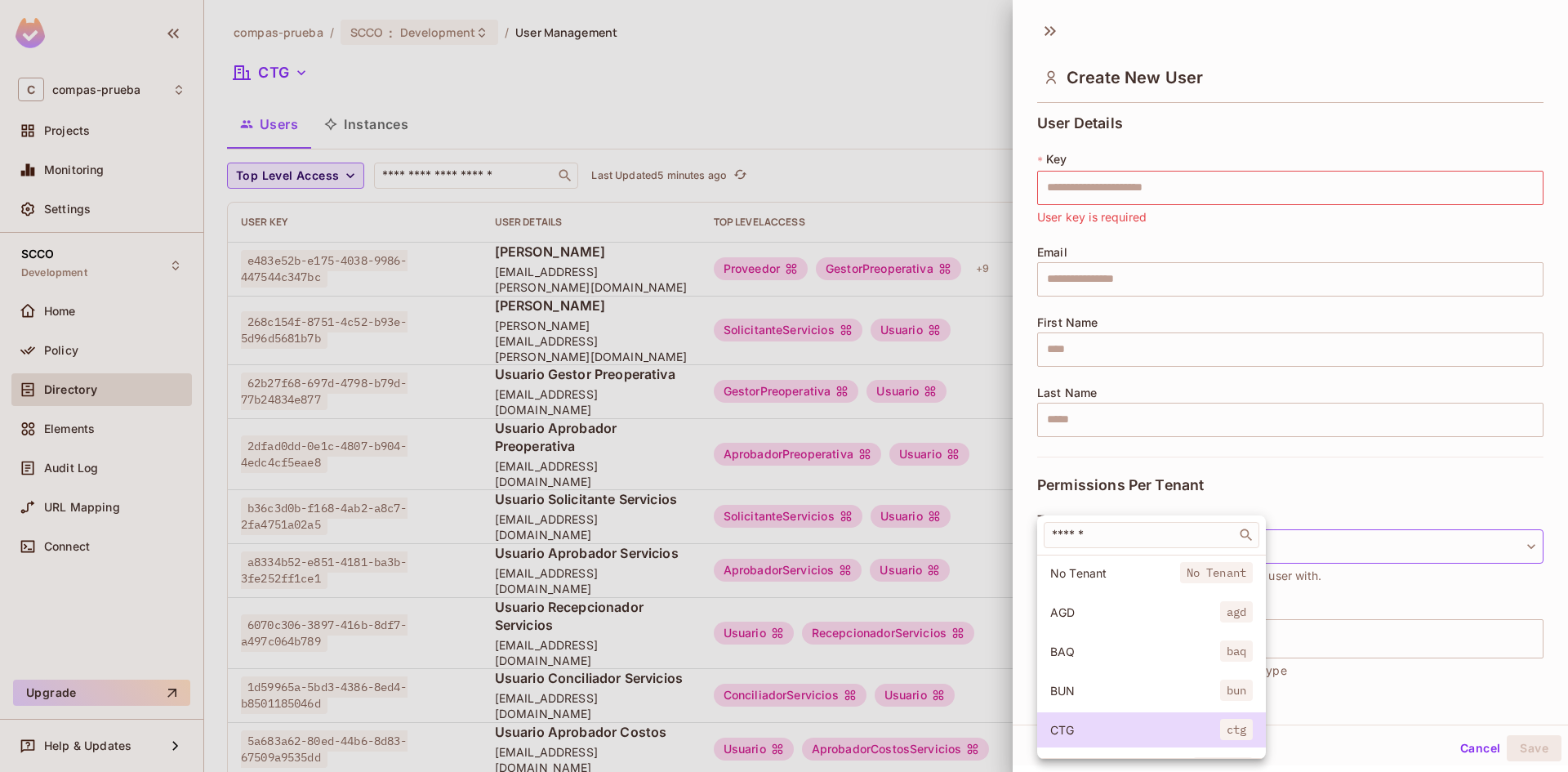
click at [844, 115] on div at bounding box center [784, 386] width 1568 height 772
